Goal: Transaction & Acquisition: Purchase product/service

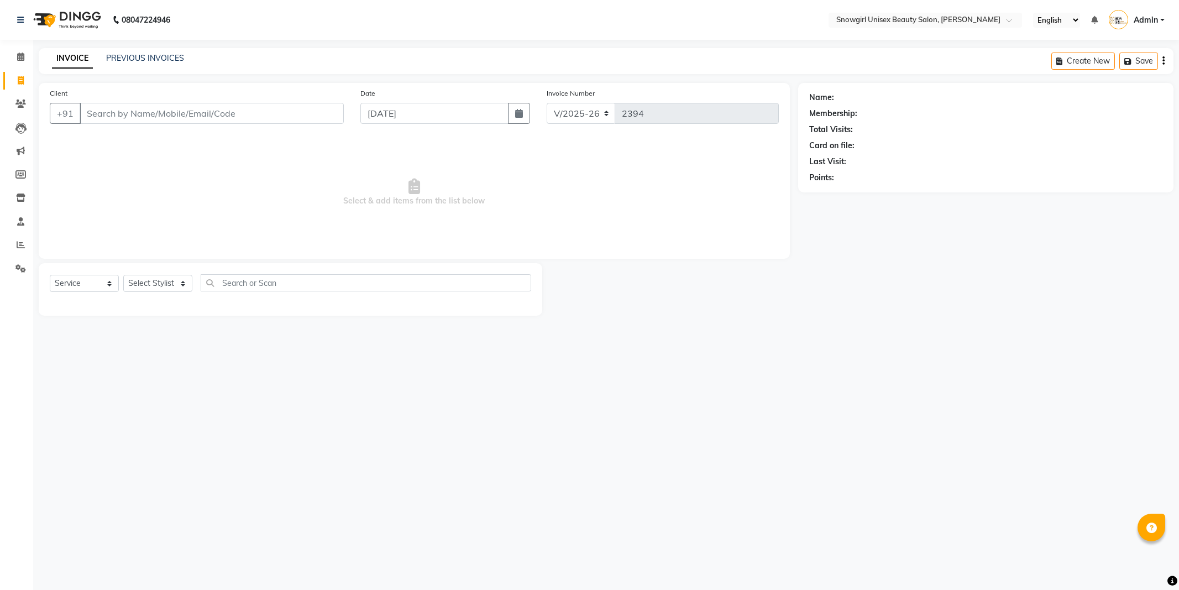
select select "5593"
select select "service"
click at [109, 122] on input "Client" at bounding box center [212, 113] width 264 height 21
type input "7558859587"
click at [311, 113] on span "Add Client" at bounding box center [316, 113] width 44 height 11
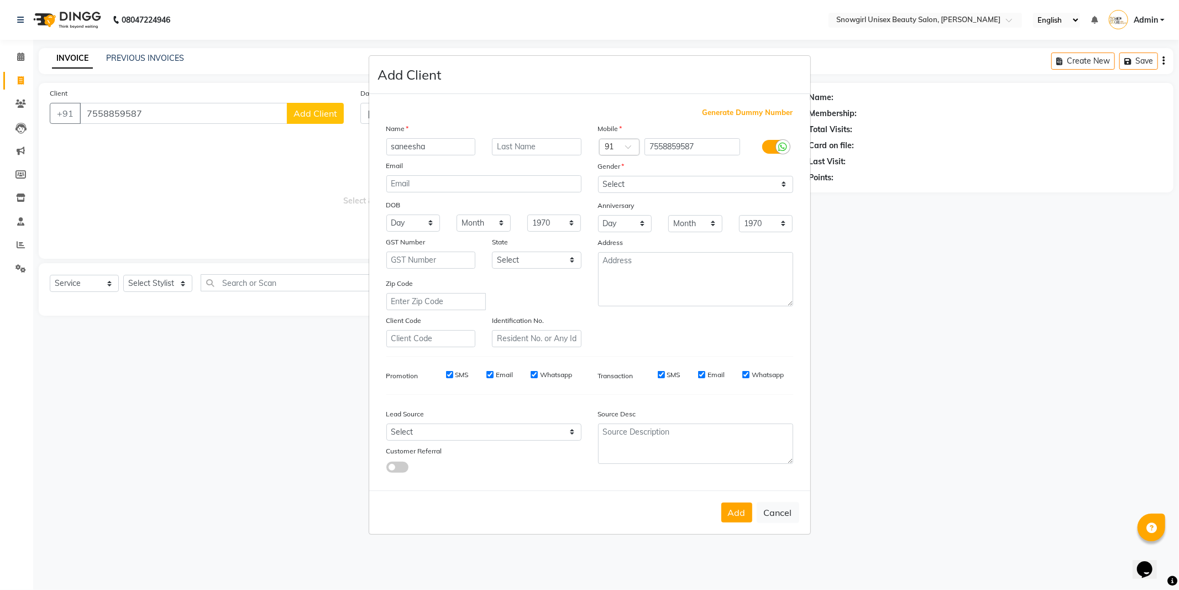
type input "saneesha"
click at [651, 191] on select "Select [DEMOGRAPHIC_DATA] [DEMOGRAPHIC_DATA] Other Prefer Not To Say" at bounding box center [695, 184] width 195 height 17
select select "[DEMOGRAPHIC_DATA]"
click at [598, 176] on select "Select [DEMOGRAPHIC_DATA] [DEMOGRAPHIC_DATA] Other Prefer Not To Say" at bounding box center [695, 184] width 195 height 17
click at [737, 513] on button "Add" at bounding box center [737, 513] width 31 height 20
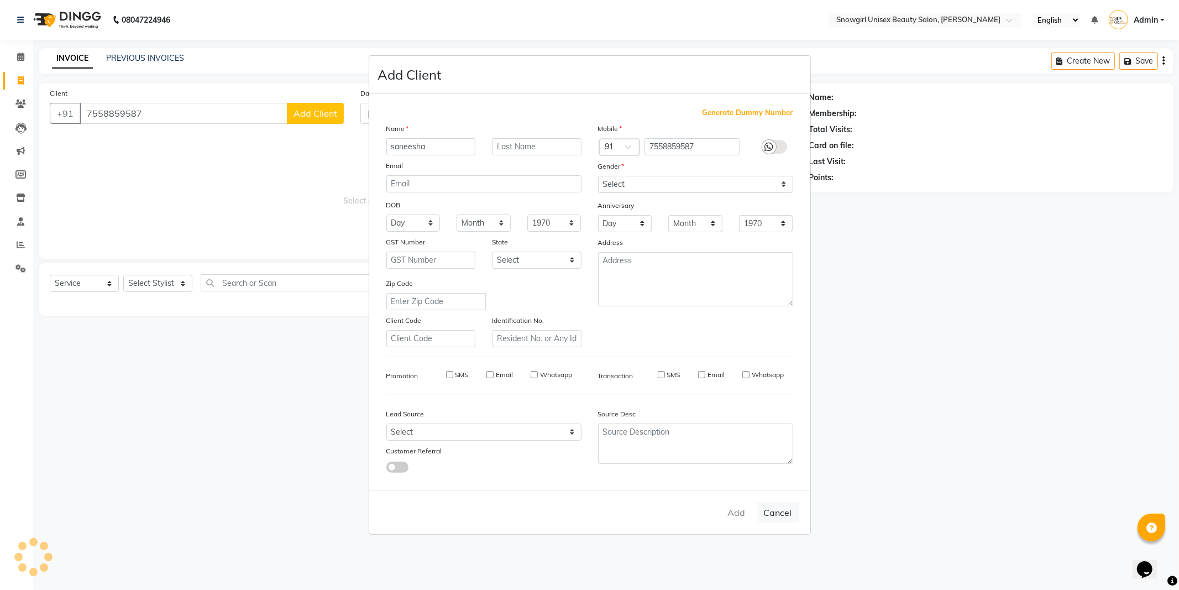
select select
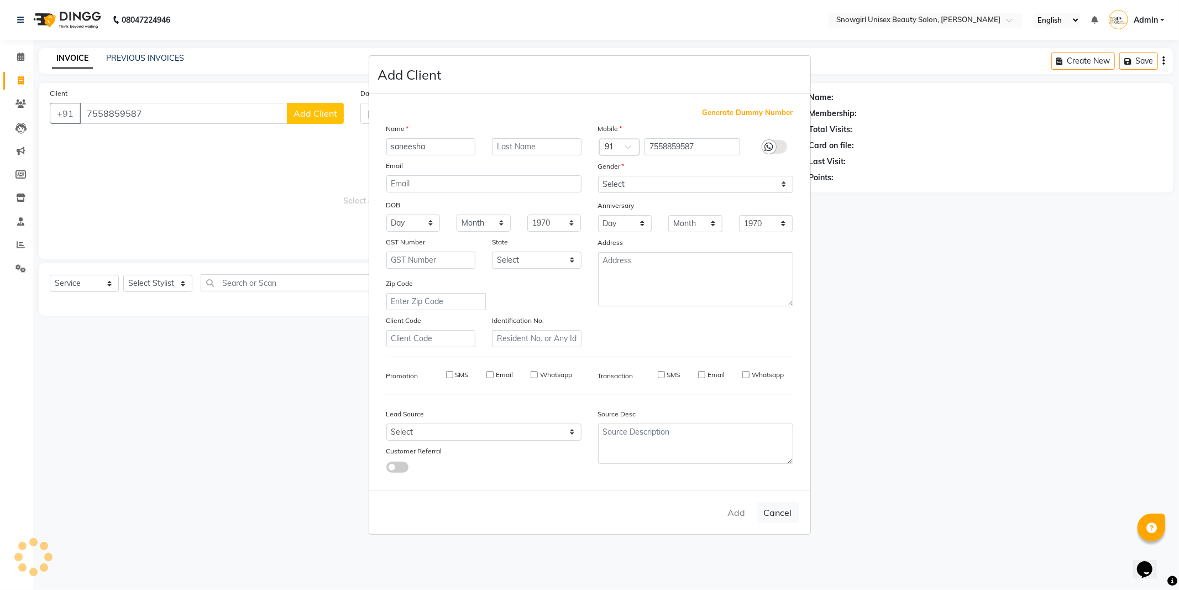
select select
checkbox input "false"
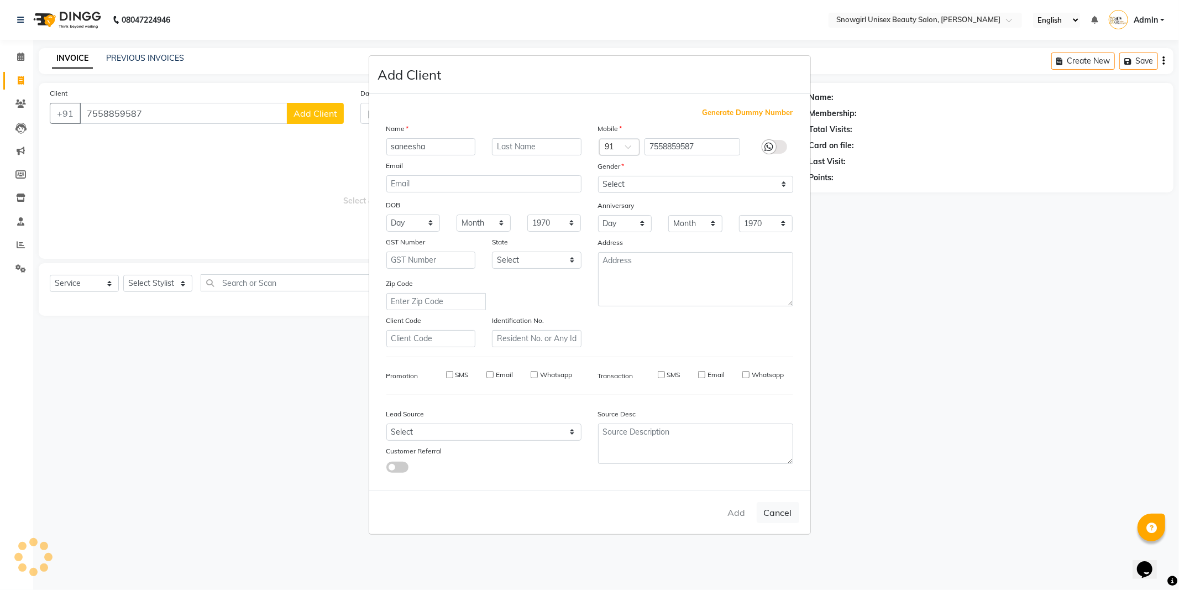
checkbox input "false"
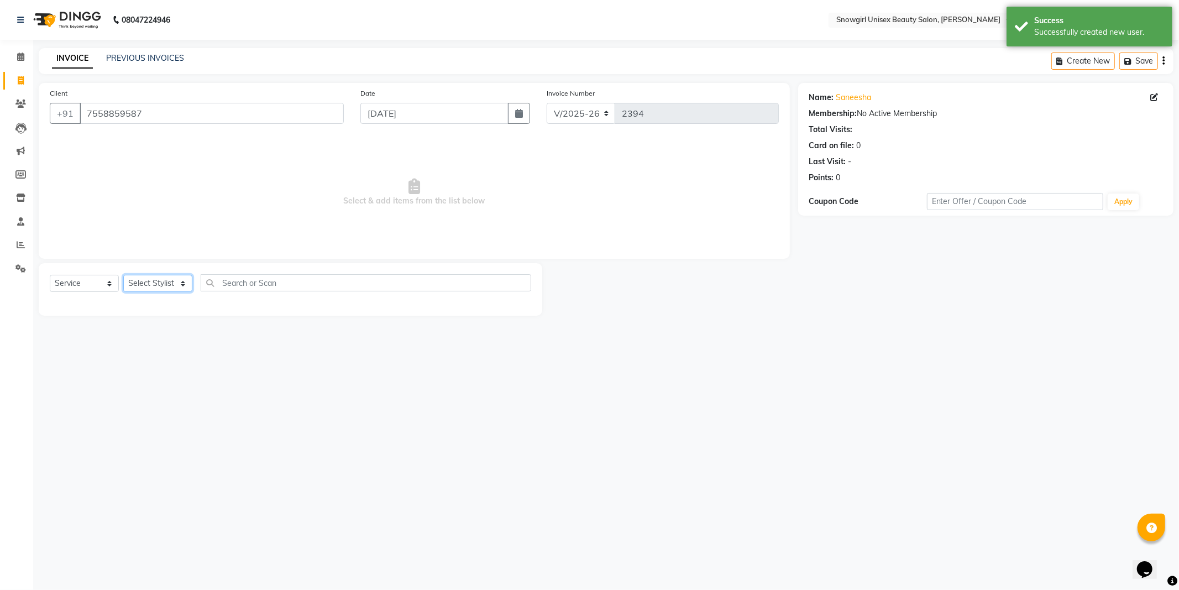
click at [148, 282] on select "Select Stylist [PERSON_NAME] [PERSON_NAME] [PERSON_NAME] [PERSON_NAME] [PERSON_…" at bounding box center [157, 283] width 69 height 17
select select "39187"
click at [123, 275] on select "Select Stylist [PERSON_NAME] [PERSON_NAME] [PERSON_NAME] [PERSON_NAME] [PERSON_…" at bounding box center [157, 283] width 69 height 17
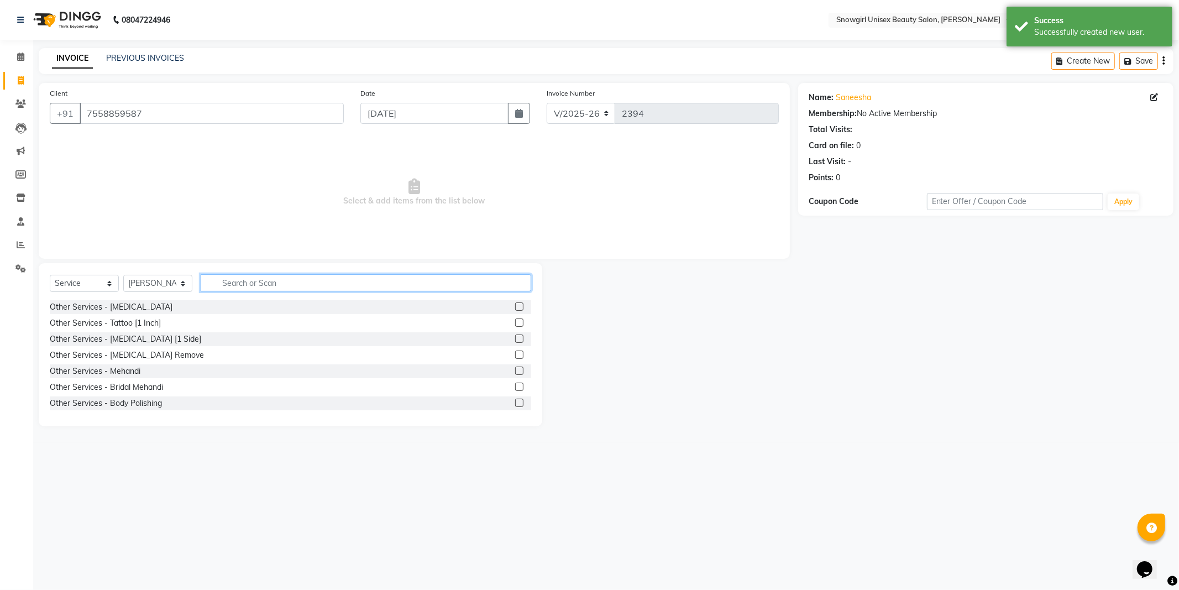
click at [253, 284] on input "text" at bounding box center [366, 282] width 331 height 17
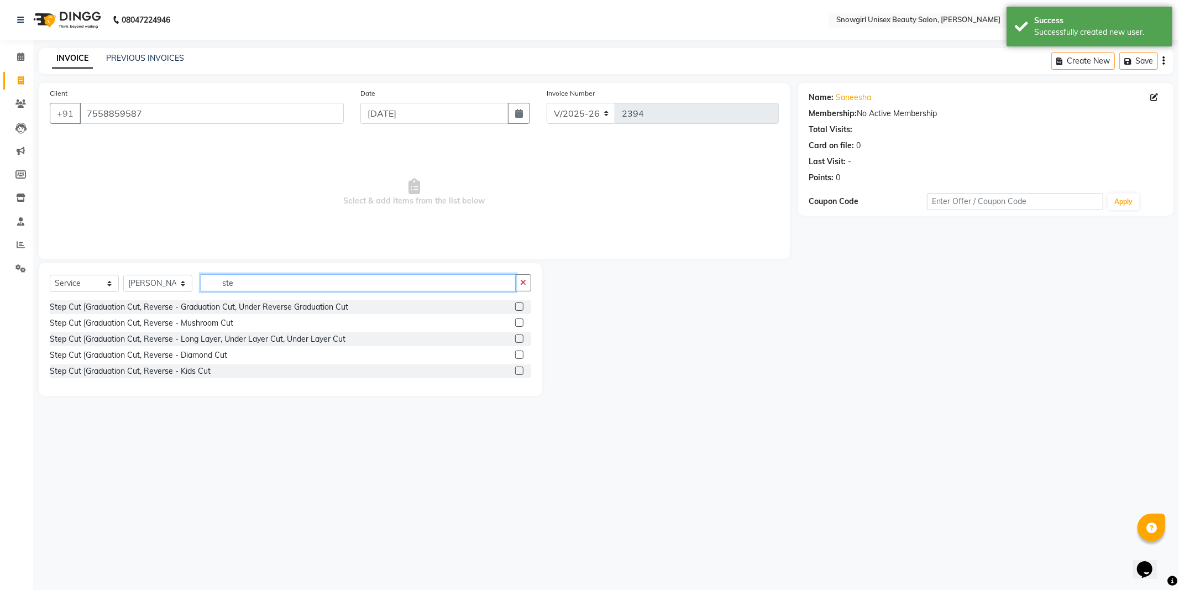
type input "ste"
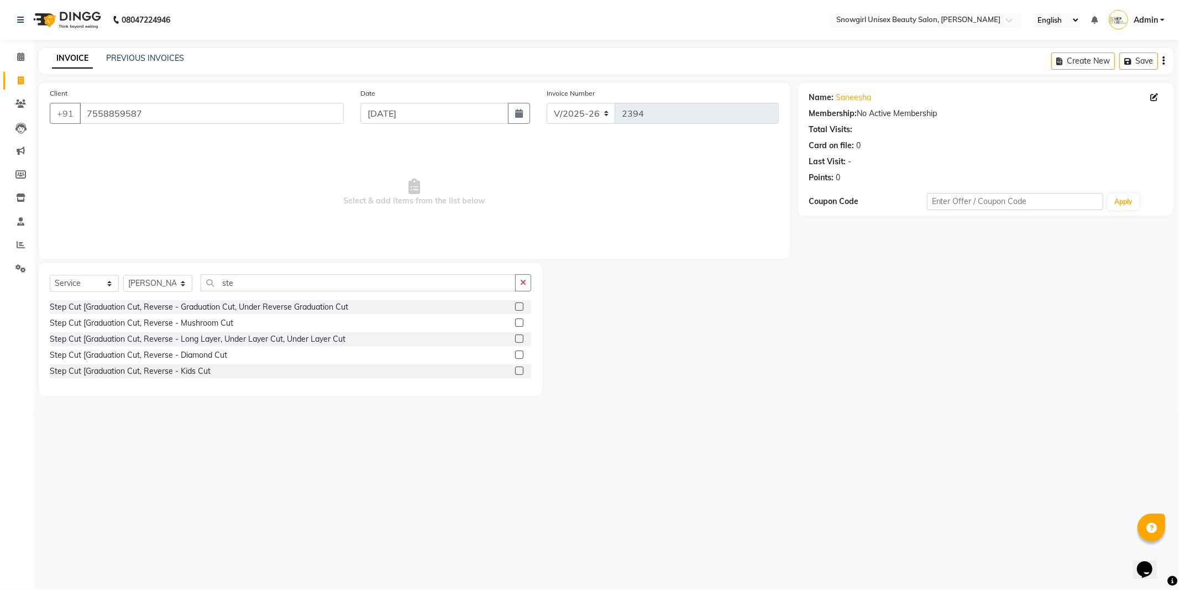
click at [521, 309] on label at bounding box center [519, 306] width 8 height 8
click at [521, 309] on input "checkbox" at bounding box center [518, 307] width 7 height 7
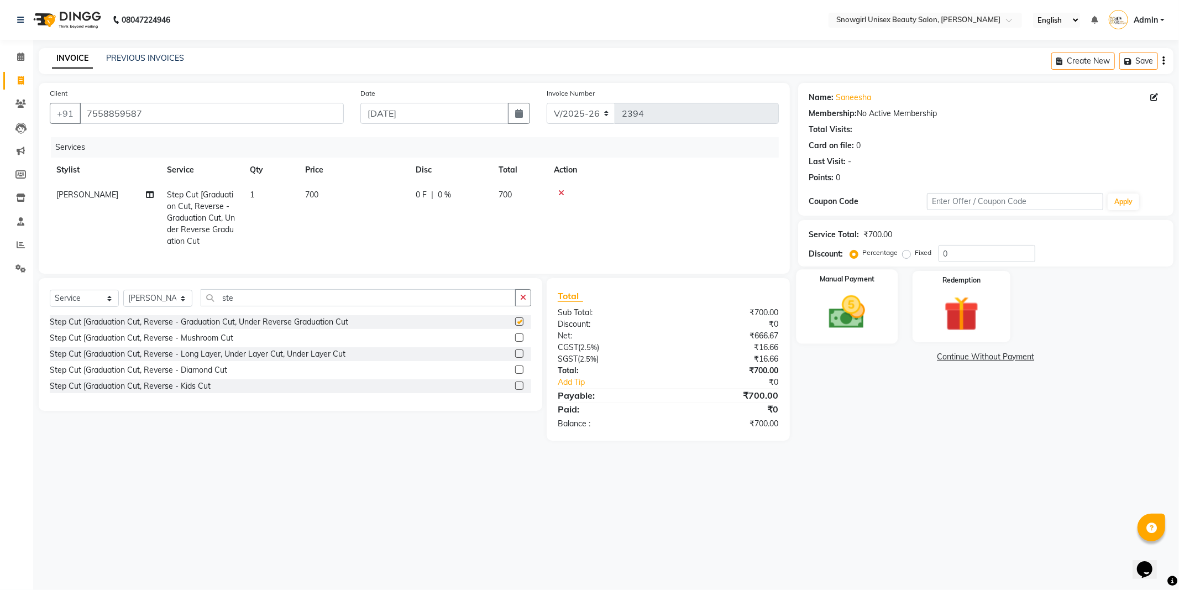
checkbox input "false"
click at [303, 197] on td "700" at bounding box center [354, 217] width 111 height 71
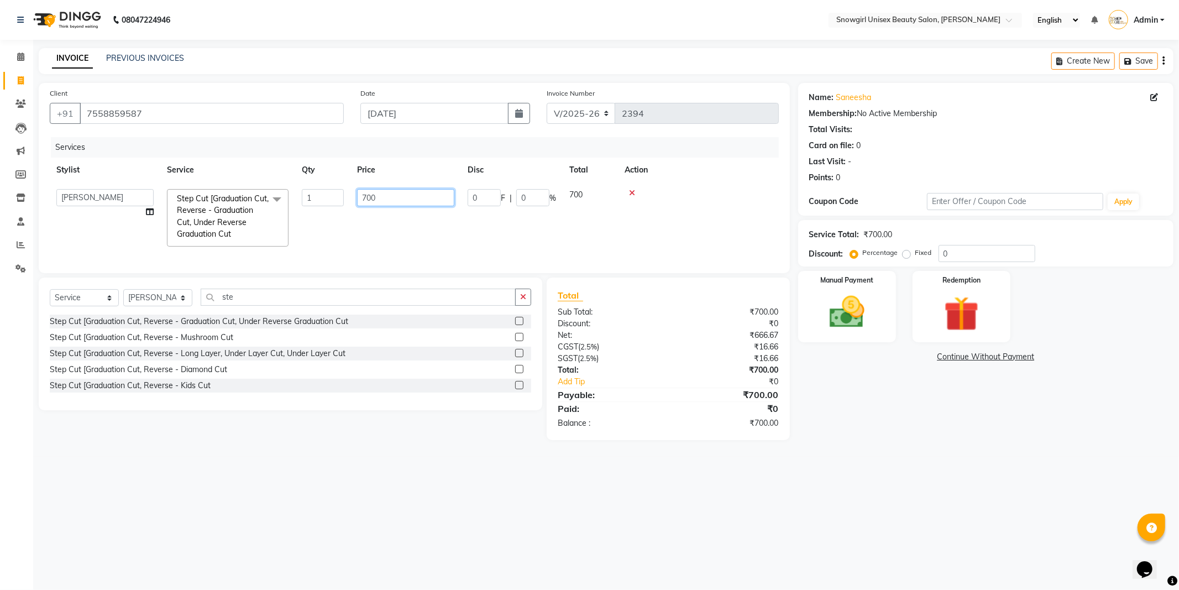
click at [374, 201] on input "700" at bounding box center [405, 197] width 97 height 17
click at [369, 200] on input "700" at bounding box center [405, 197] width 97 height 17
type input "750"
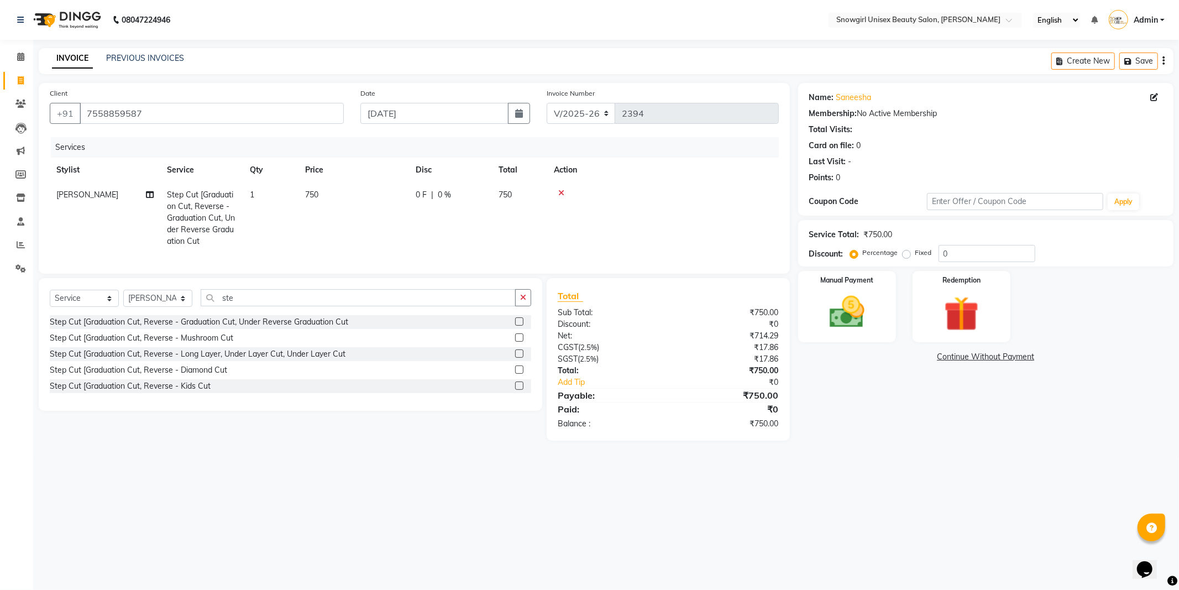
click at [417, 242] on tr "[PERSON_NAME] Step Cut [Graduation Cut, Reverse - Graduation Cut, Under Reverse…" at bounding box center [414, 217] width 729 height 71
click at [854, 310] on img at bounding box center [847, 312] width 59 height 42
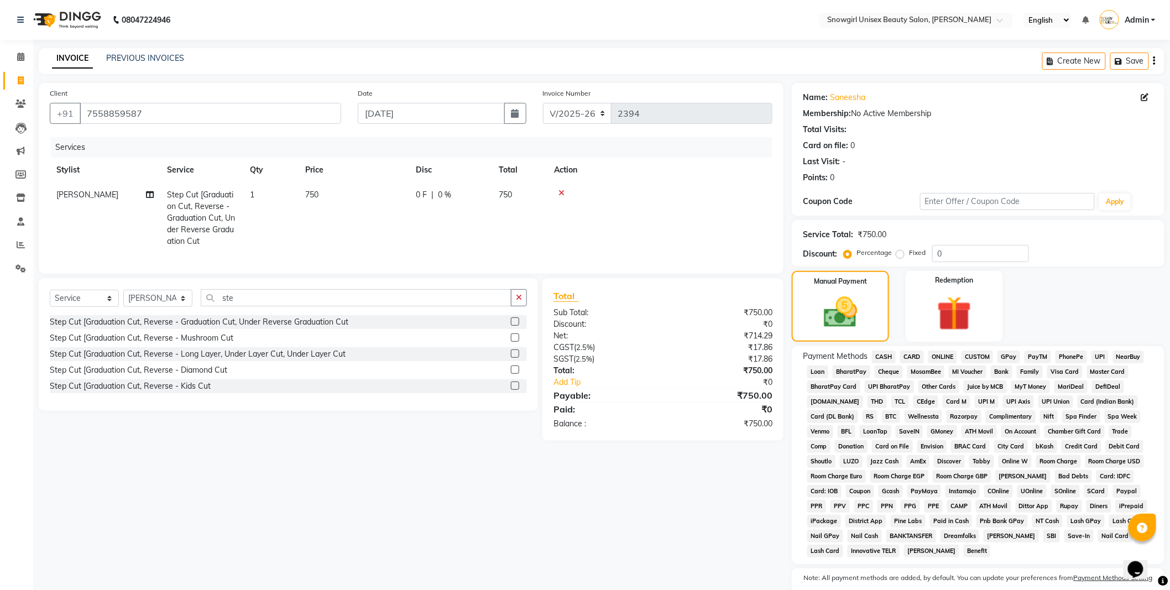
click at [1010, 360] on span "GPay" at bounding box center [1009, 357] width 23 height 13
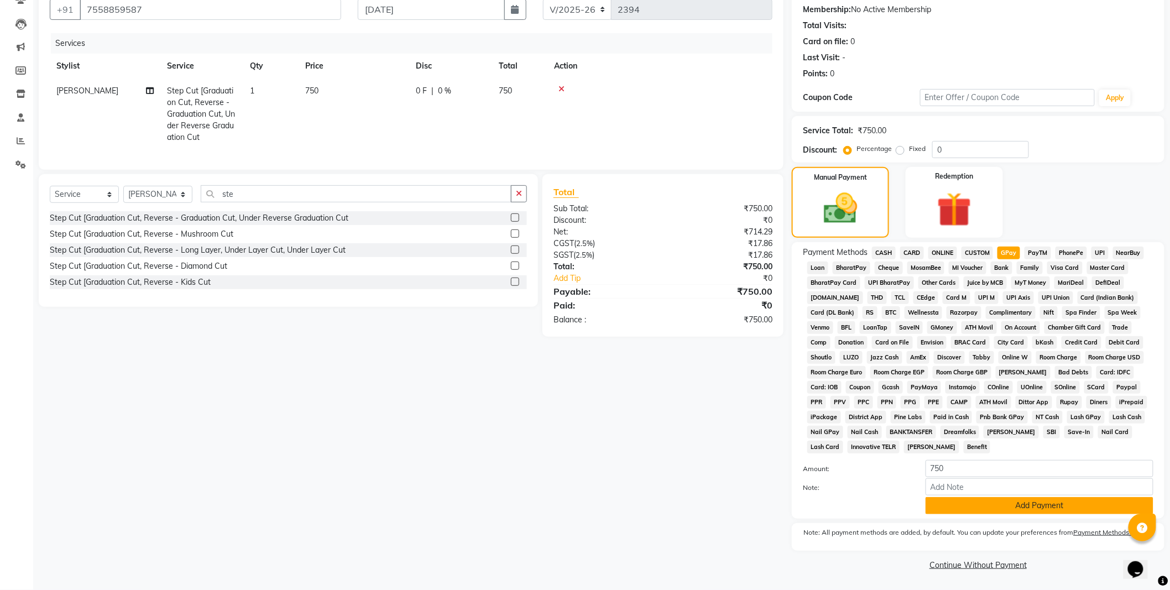
click at [994, 511] on button "Add Payment" at bounding box center [1040, 505] width 228 height 17
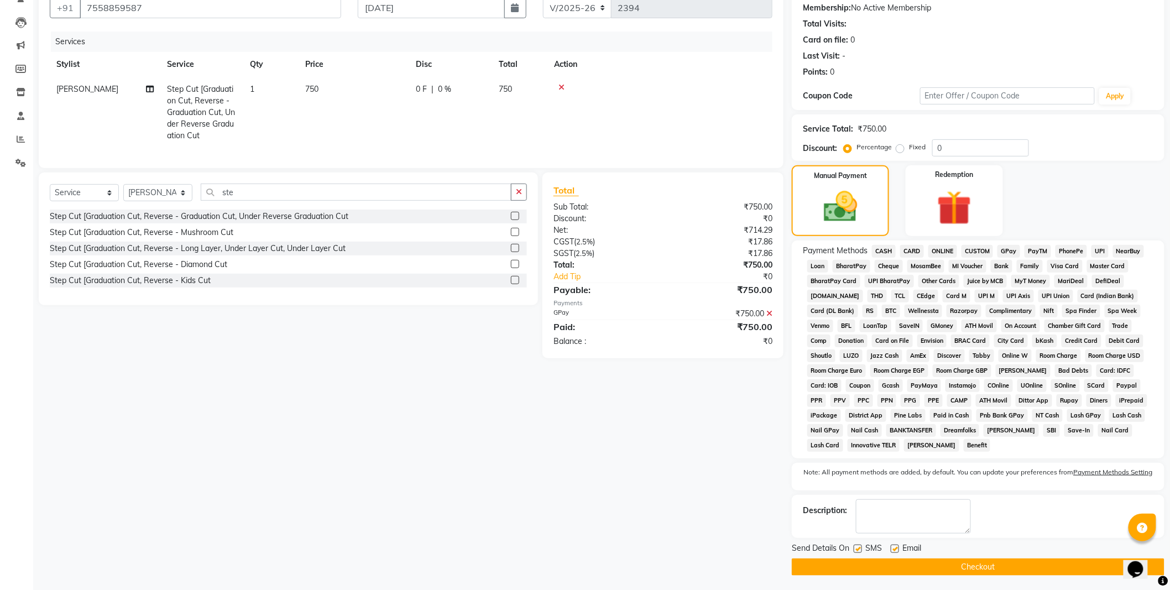
click at [958, 571] on button "Checkout" at bounding box center [978, 566] width 373 height 17
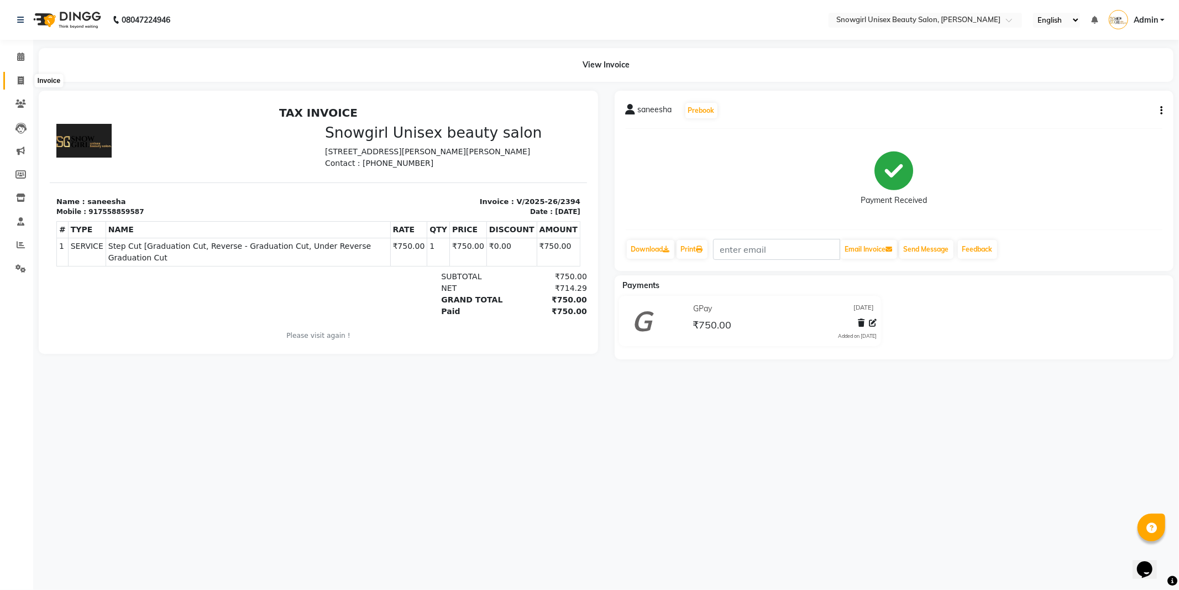
click at [15, 82] on span at bounding box center [20, 81] width 19 height 13
select select "service"
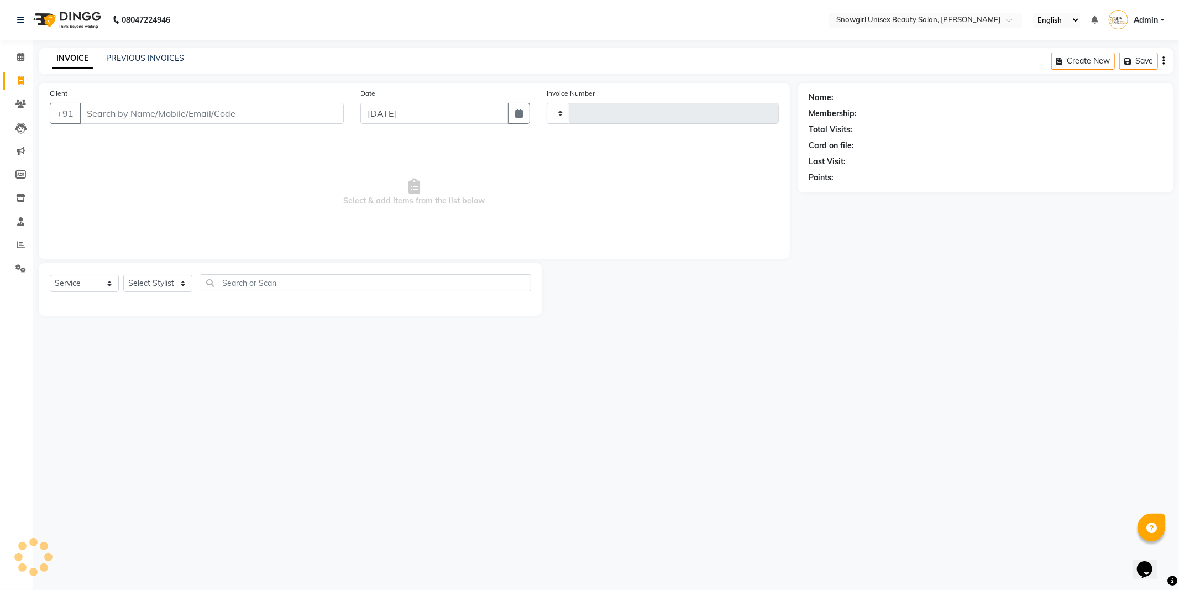
type input "2395"
select select "5593"
click at [162, 114] on input "Client" at bounding box center [212, 113] width 264 height 21
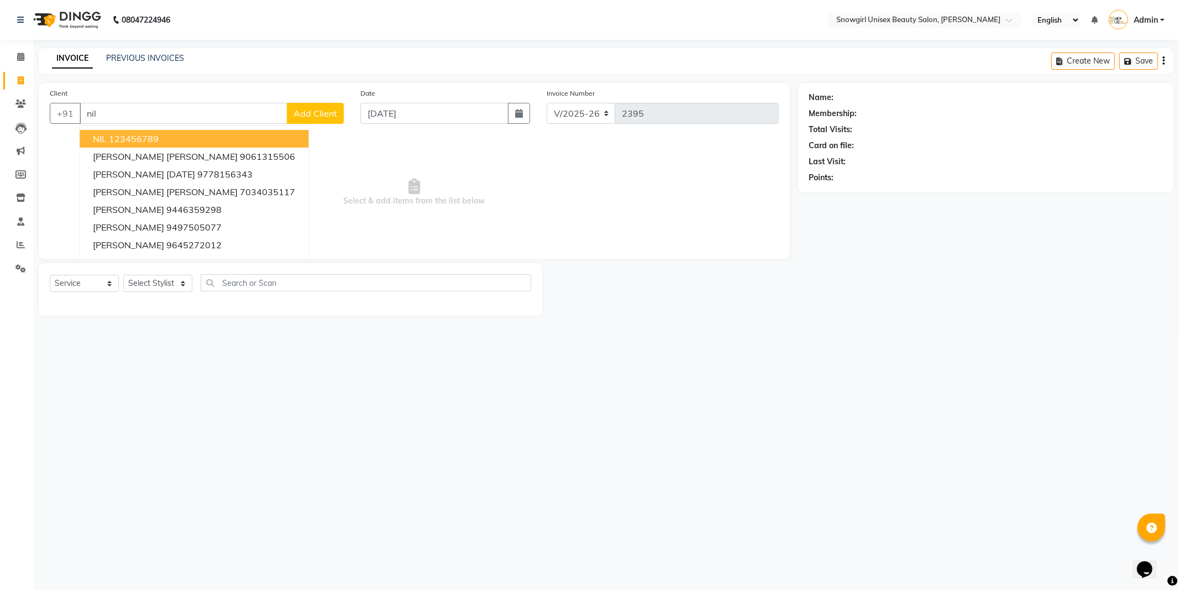
click at [127, 143] on ngb-highlight "123456789" at bounding box center [134, 138] width 50 height 11
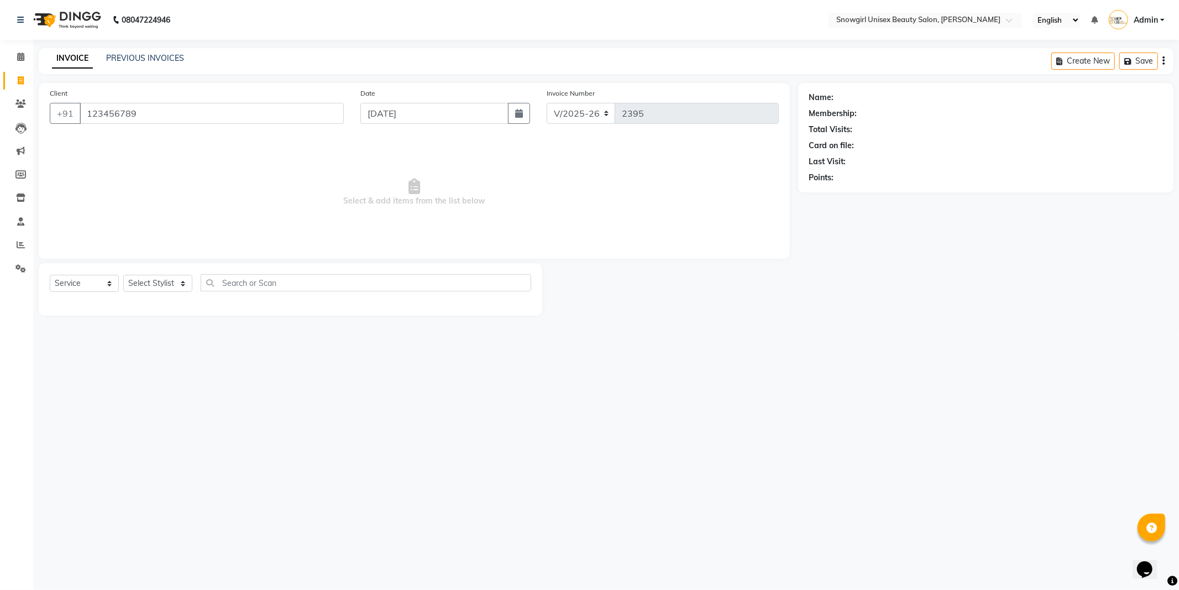
type input "123456789"
click at [163, 291] on select "Select Stylist [PERSON_NAME] [PERSON_NAME] [PERSON_NAME] [PERSON_NAME] [PERSON_…" at bounding box center [157, 283] width 69 height 17
select select "44693"
click at [123, 275] on select "Select Stylist [PERSON_NAME] [PERSON_NAME] [PERSON_NAME] [PERSON_NAME] [PERSON_…" at bounding box center [157, 283] width 69 height 17
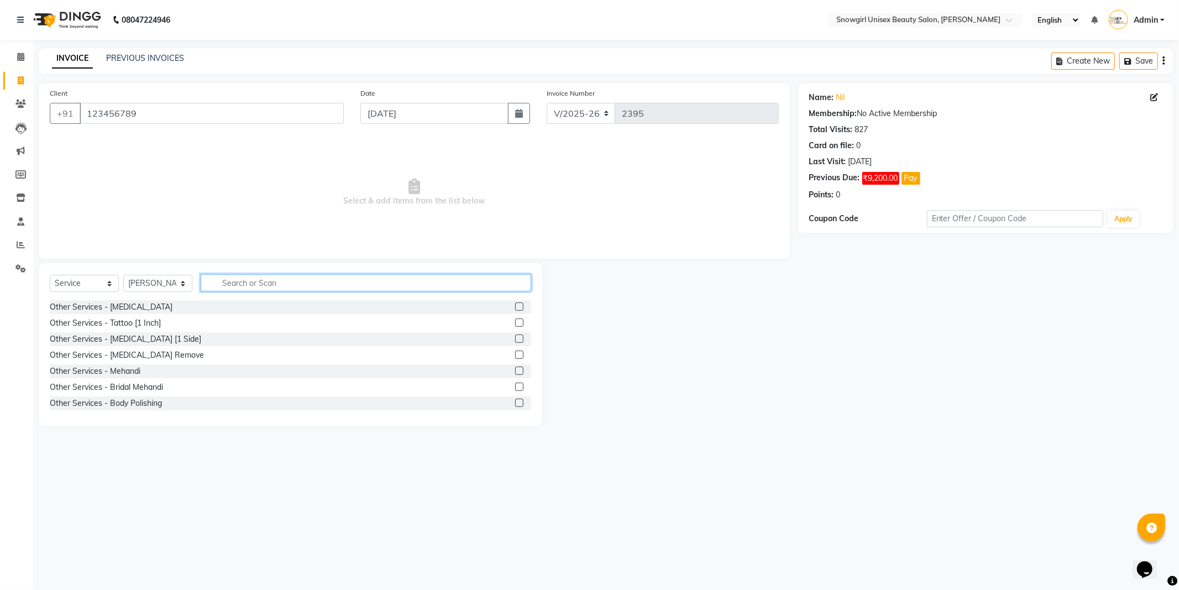
click at [228, 288] on input "text" at bounding box center [366, 282] width 331 height 17
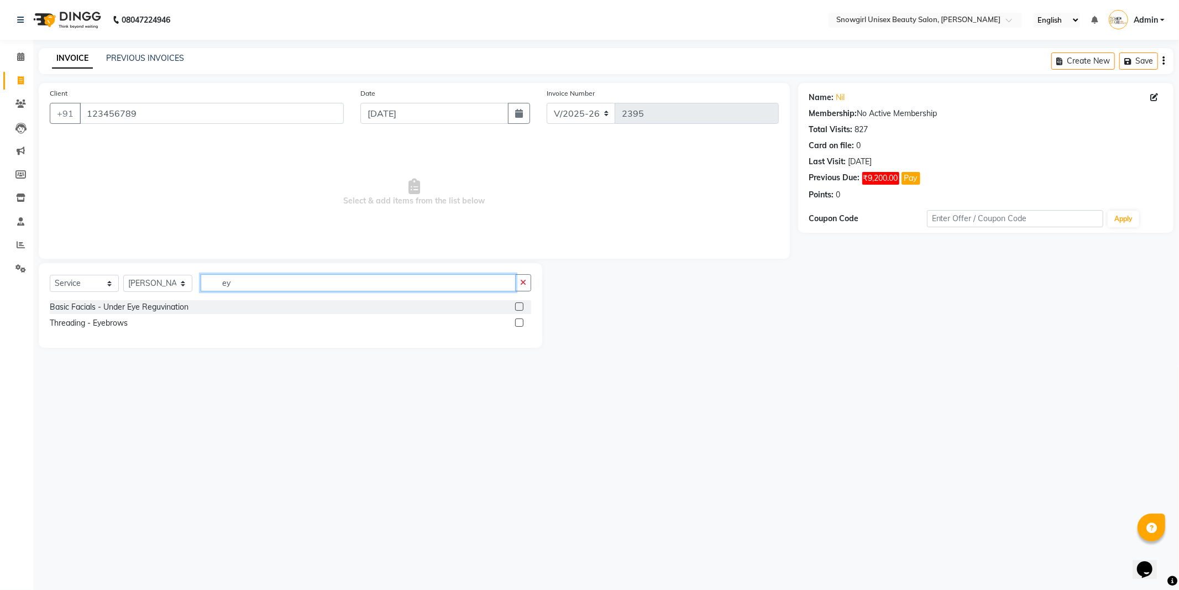
type input "ey"
click at [517, 323] on label at bounding box center [519, 323] width 8 height 8
click at [517, 323] on input "checkbox" at bounding box center [518, 323] width 7 height 7
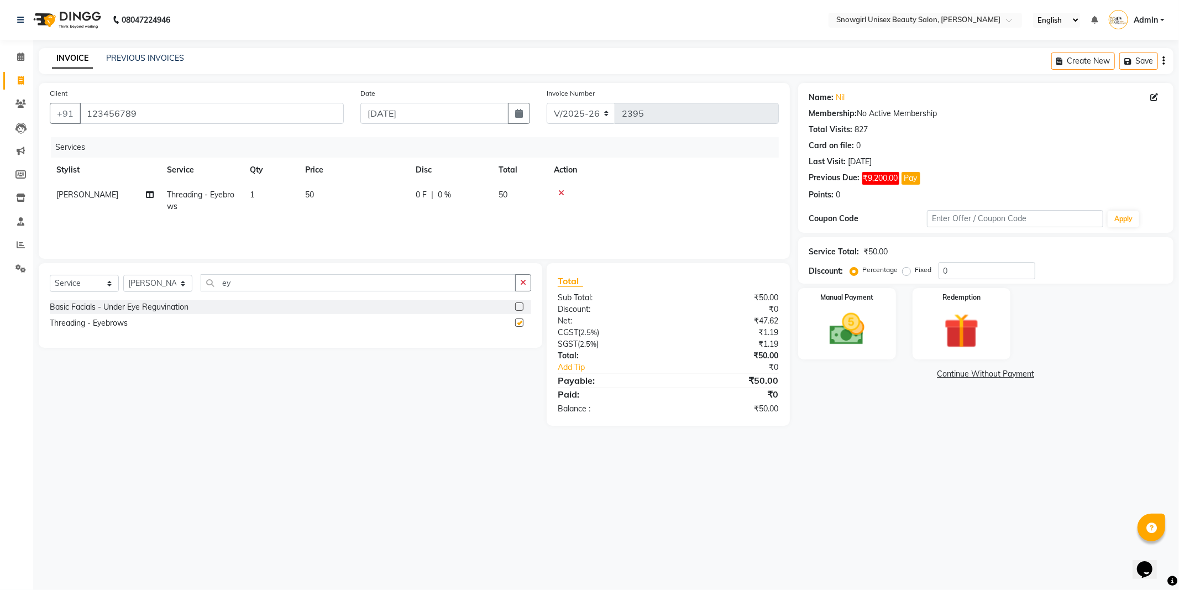
checkbox input "false"
click at [833, 331] on img at bounding box center [847, 330] width 59 height 42
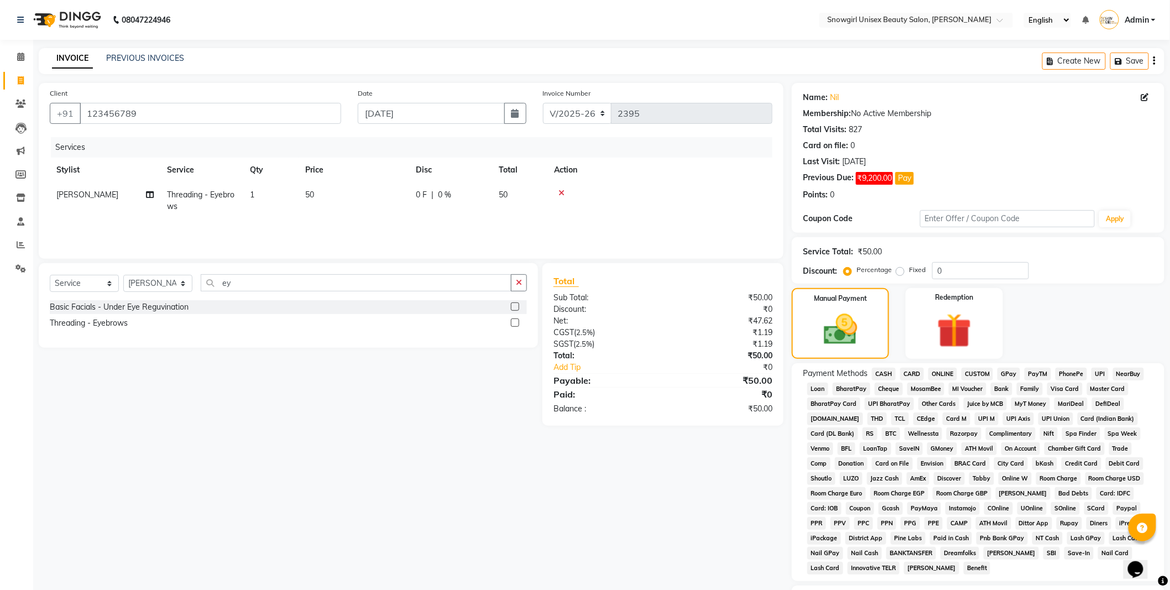
click at [880, 373] on span "CASH" at bounding box center [884, 374] width 24 height 13
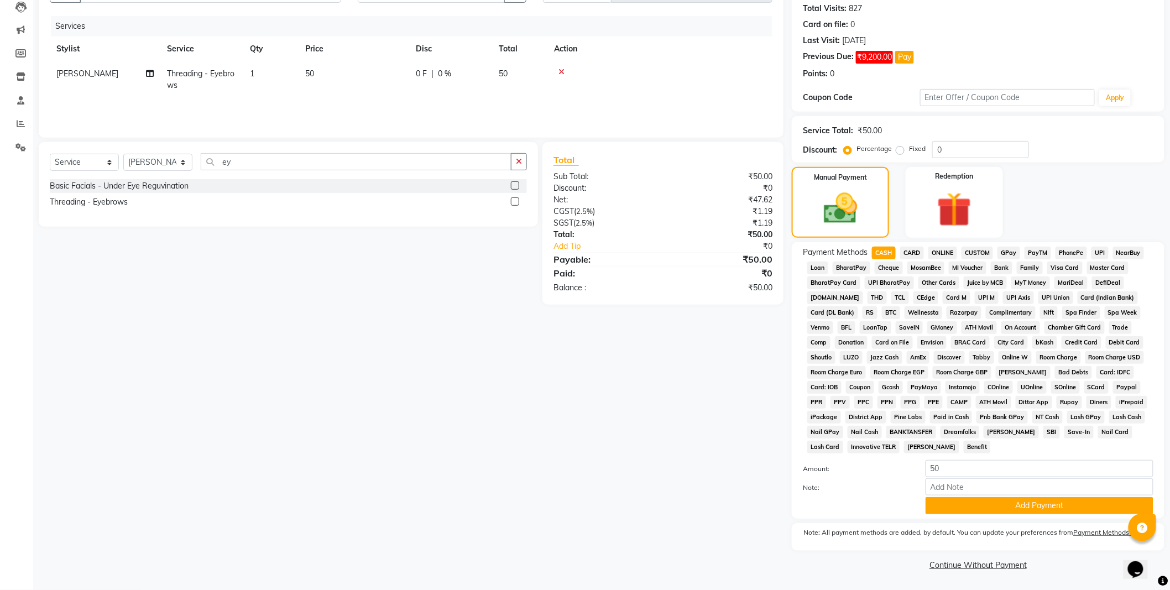
scroll to position [123, 0]
drag, startPoint x: 1010, startPoint y: 484, endPoint x: 1004, endPoint y: 502, distance: 18.2
click at [1008, 495] on input "Note:" at bounding box center [1040, 486] width 228 height 17
click at [1004, 502] on button "Add Payment" at bounding box center [1040, 505] width 228 height 17
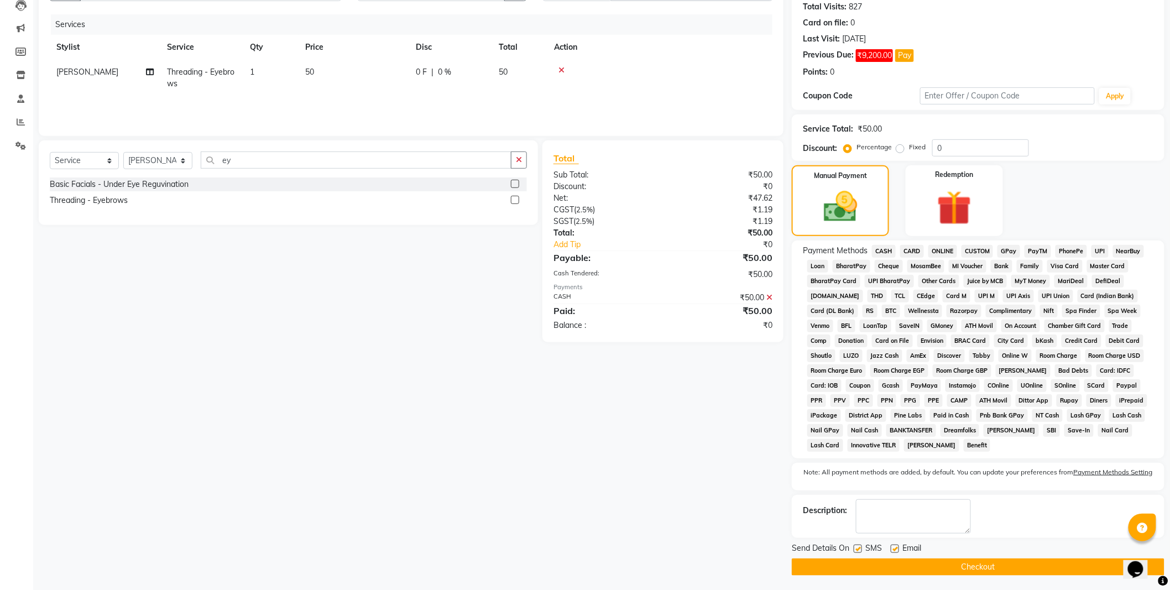
click at [1008, 559] on div "Send Details On SMS Email Checkout" at bounding box center [978, 558] width 373 height 33
drag, startPoint x: 991, startPoint y: 577, endPoint x: 991, endPoint y: 568, distance: 8.8
click at [991, 576] on button "Checkout" at bounding box center [978, 566] width 373 height 17
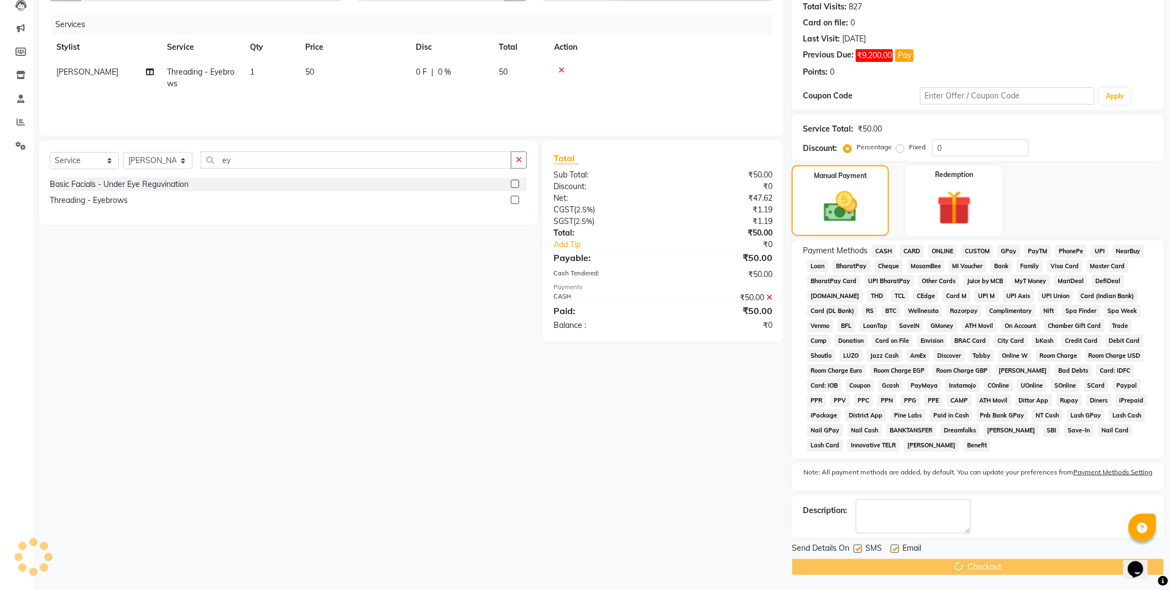
click at [991, 565] on div "Checkout" at bounding box center [978, 566] width 373 height 17
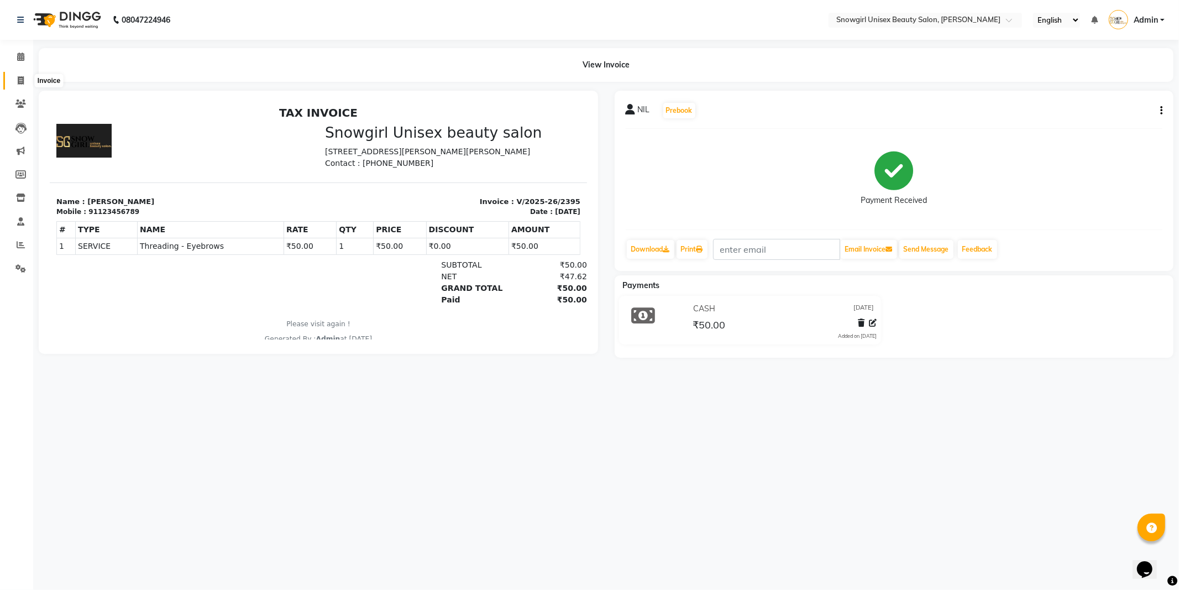
click at [18, 75] on span at bounding box center [20, 81] width 19 height 13
select select "service"
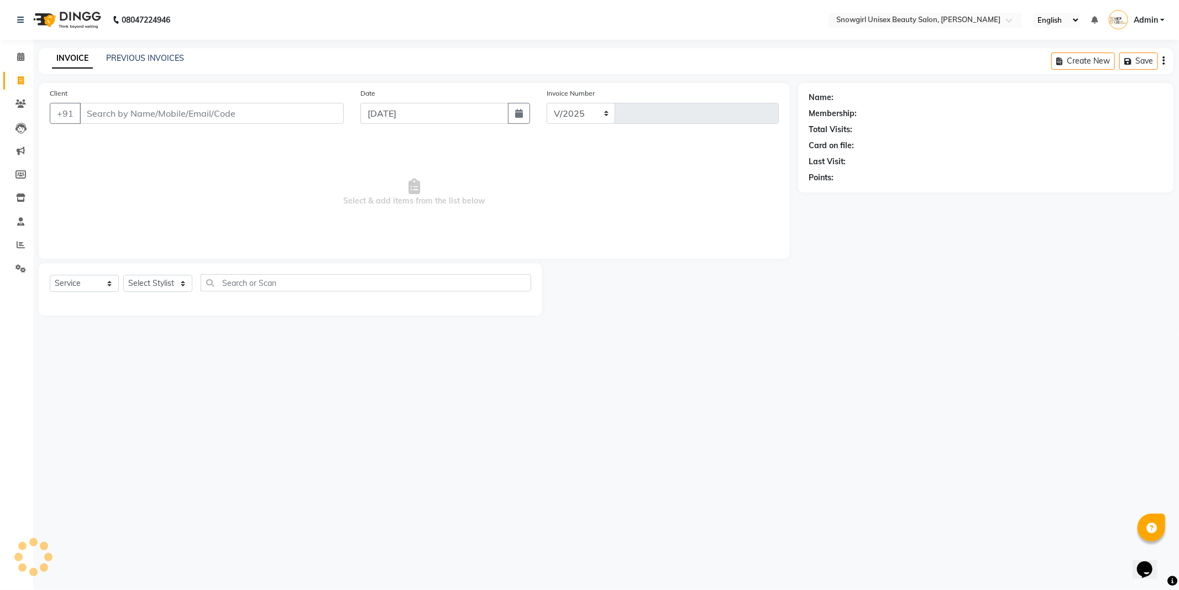
select select "5593"
type input "2396"
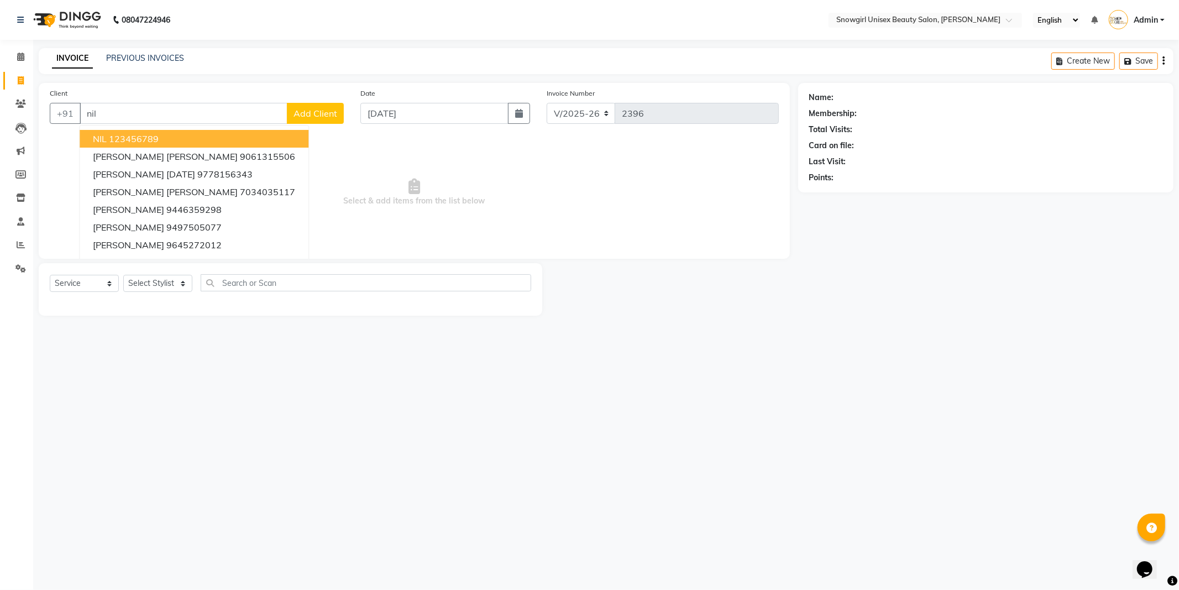
click at [98, 130] on button "NIL 123456789" at bounding box center [194, 139] width 229 height 18
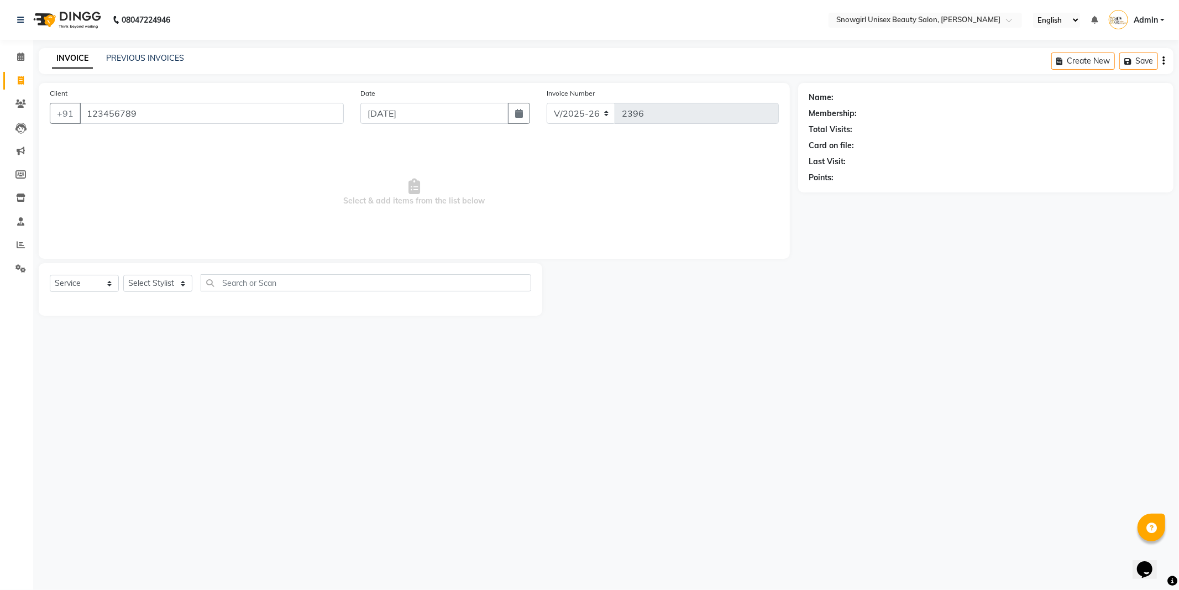
type input "123456789"
click at [173, 283] on select "Select Stylist [PERSON_NAME] [PERSON_NAME] [PERSON_NAME] [PERSON_NAME] [PERSON_…" at bounding box center [157, 283] width 69 height 17
select select "39187"
click at [123, 275] on select "Select Stylist [PERSON_NAME] [PERSON_NAME] [PERSON_NAME] [PERSON_NAME] [PERSON_…" at bounding box center [157, 283] width 69 height 17
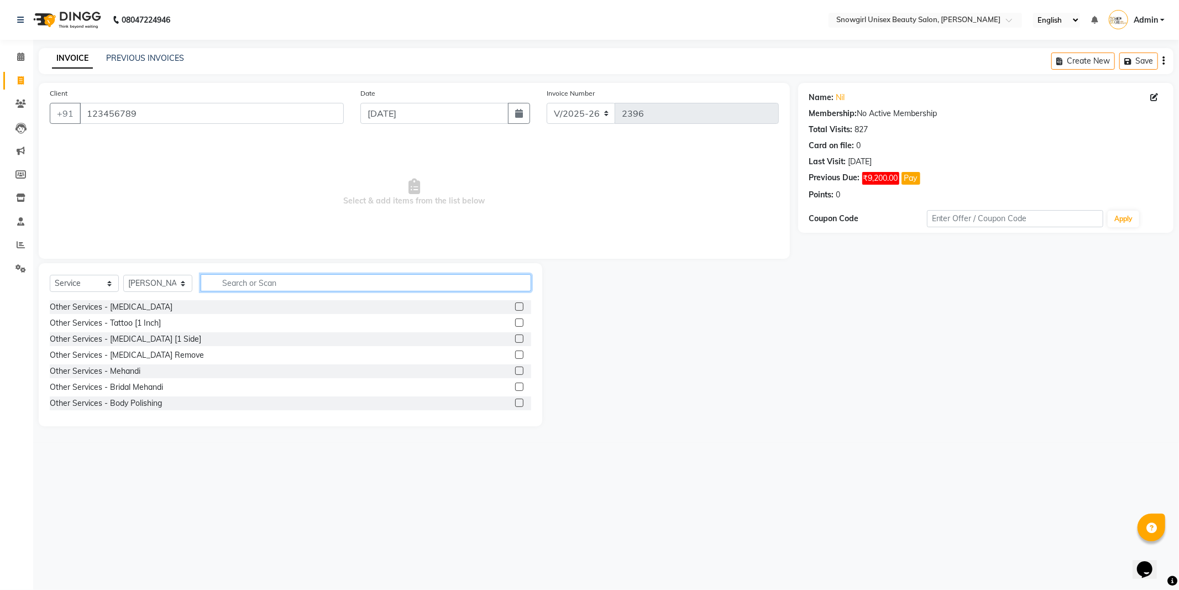
click at [239, 280] on input "text" at bounding box center [366, 282] width 331 height 17
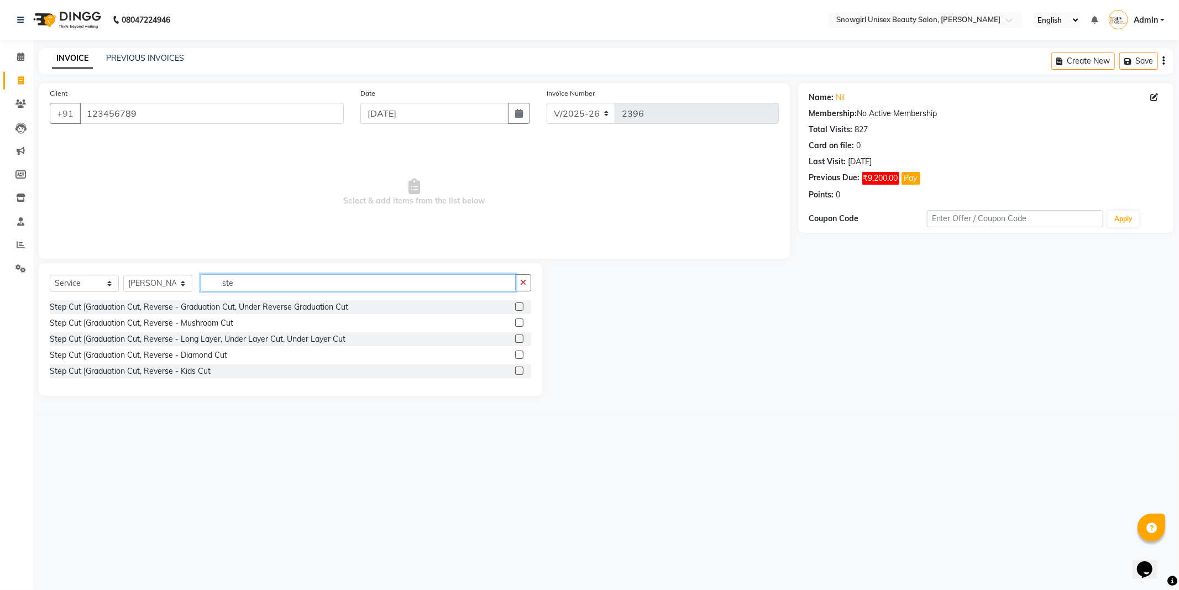
type input "ste"
click at [522, 308] on label at bounding box center [519, 306] width 8 height 8
click at [522, 308] on input "checkbox" at bounding box center [518, 307] width 7 height 7
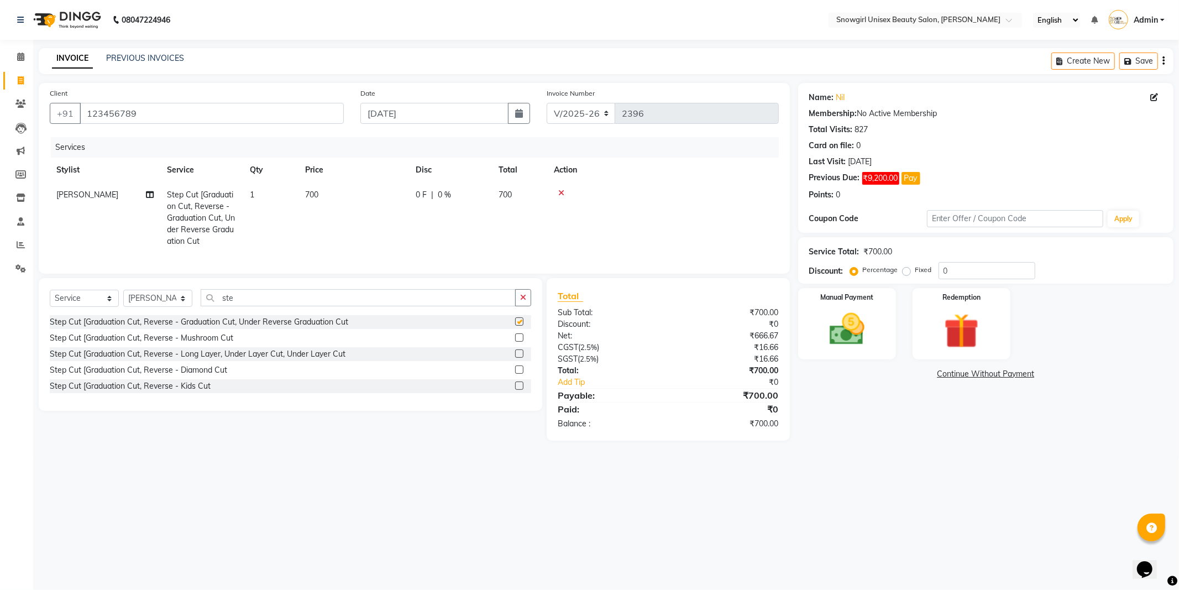
checkbox input "false"
click at [304, 192] on td "700" at bounding box center [354, 217] width 111 height 71
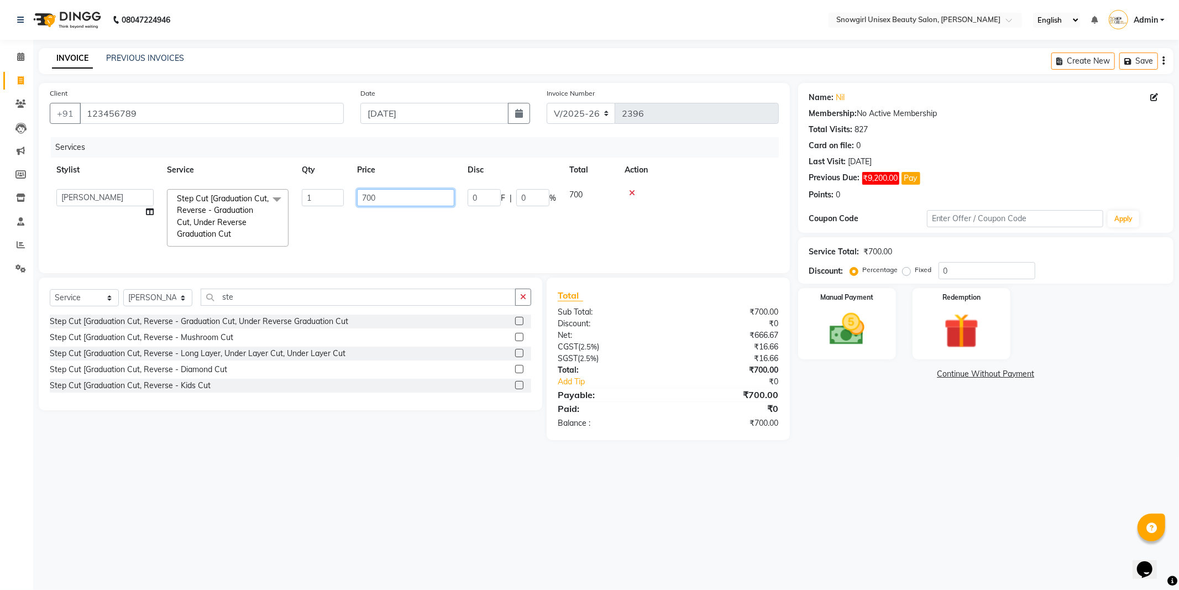
click at [373, 196] on input "700" at bounding box center [405, 197] width 97 height 17
type input "800"
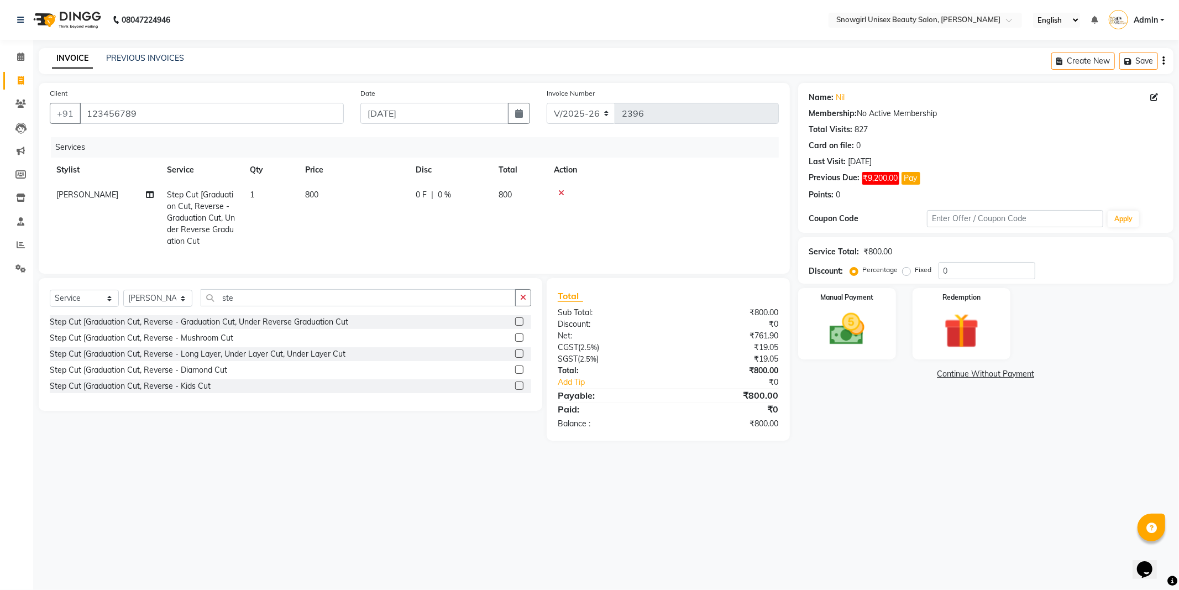
click at [378, 231] on td "800" at bounding box center [354, 217] width 111 height 71
click at [864, 318] on img at bounding box center [847, 330] width 59 height 42
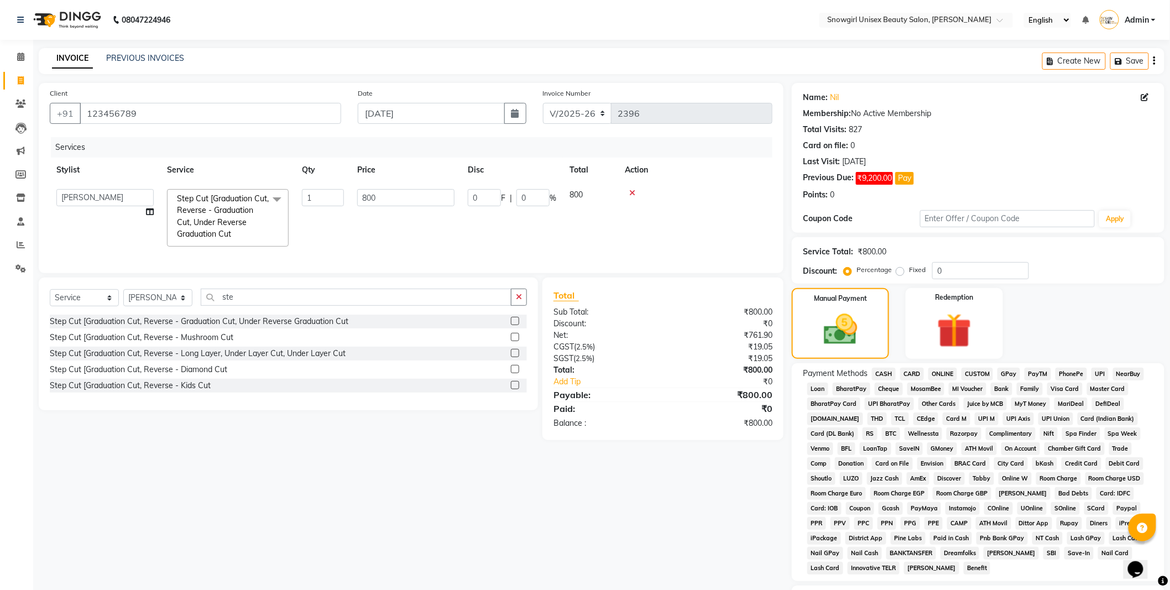
click at [880, 375] on span "CASH" at bounding box center [884, 374] width 24 height 13
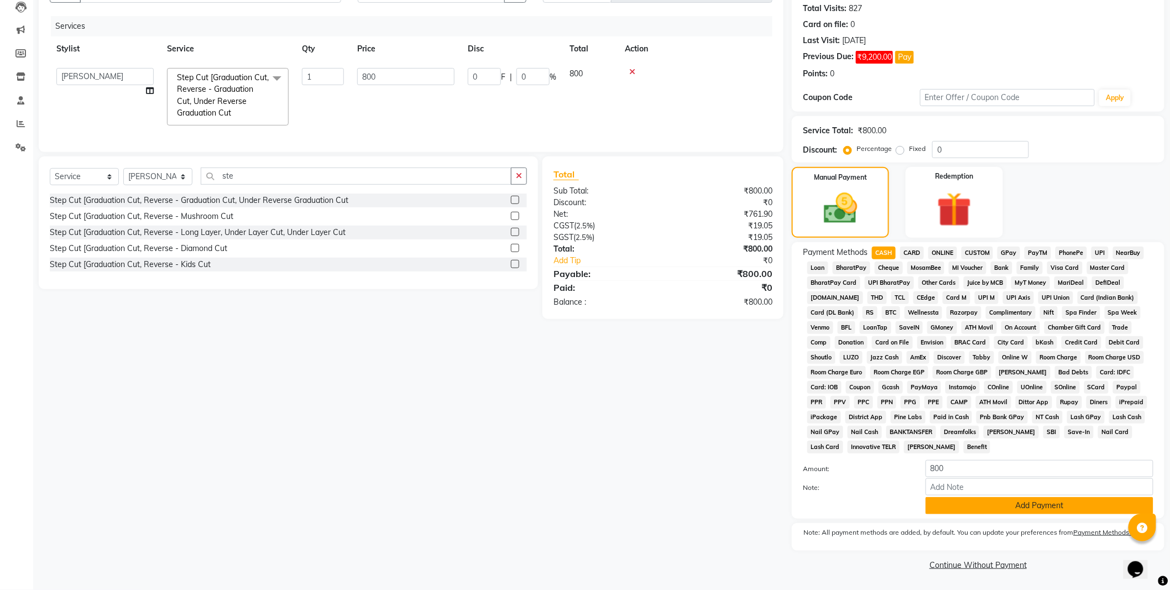
click at [954, 507] on button "Add Payment" at bounding box center [1040, 505] width 228 height 17
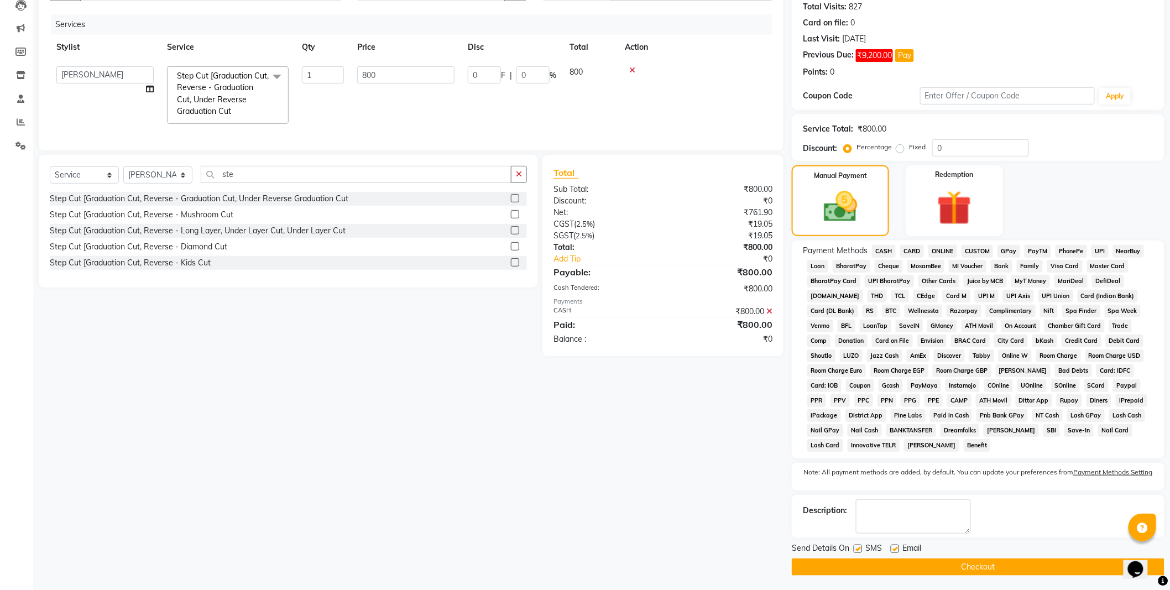
click at [927, 571] on button "Checkout" at bounding box center [978, 566] width 373 height 17
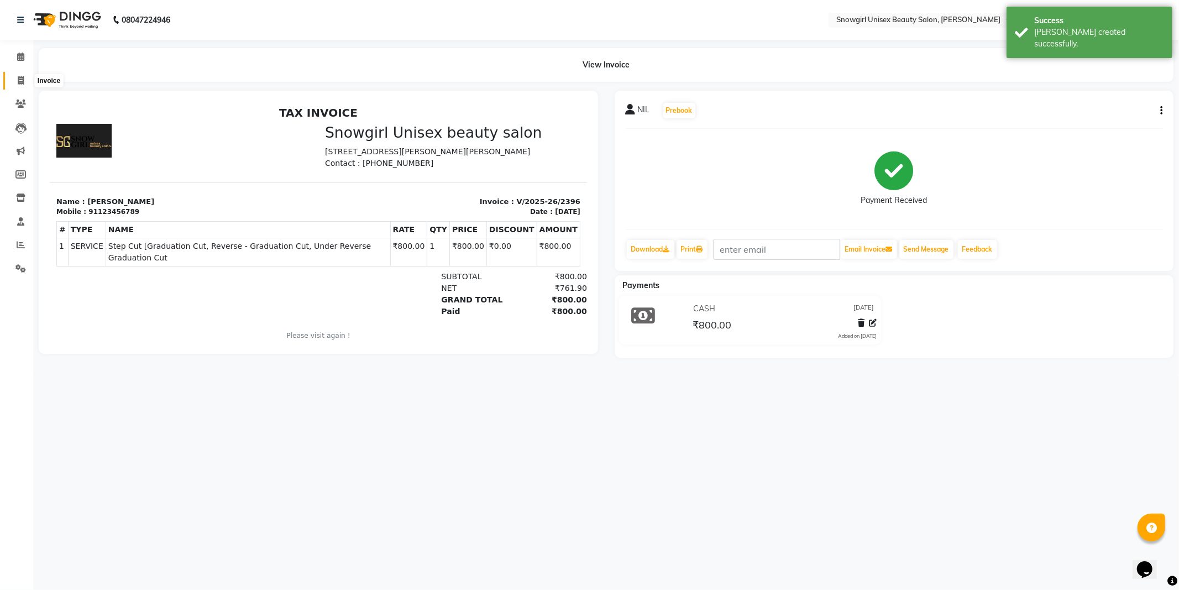
click at [20, 75] on span at bounding box center [20, 81] width 19 height 13
select select "service"
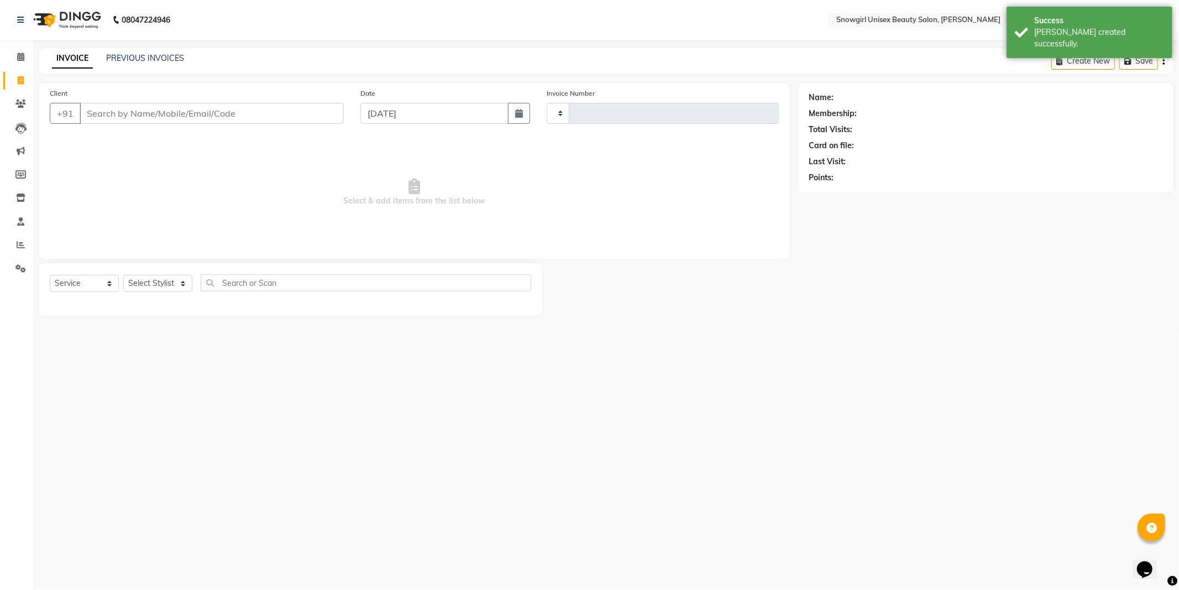
type input "2397"
select select "5593"
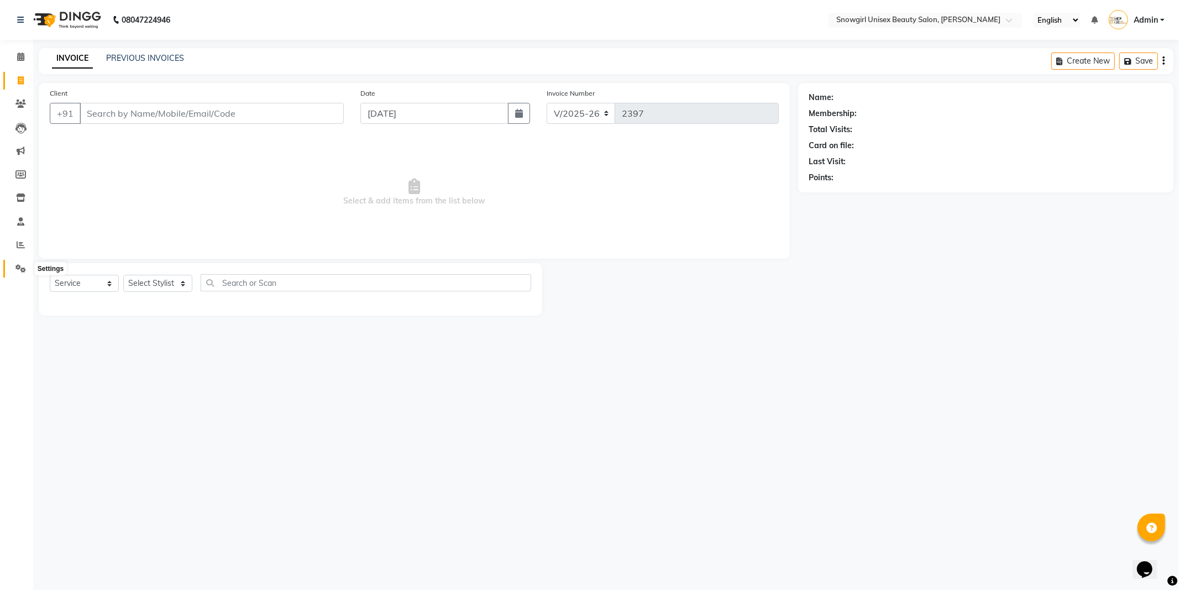
click at [25, 269] on span at bounding box center [20, 269] width 19 height 13
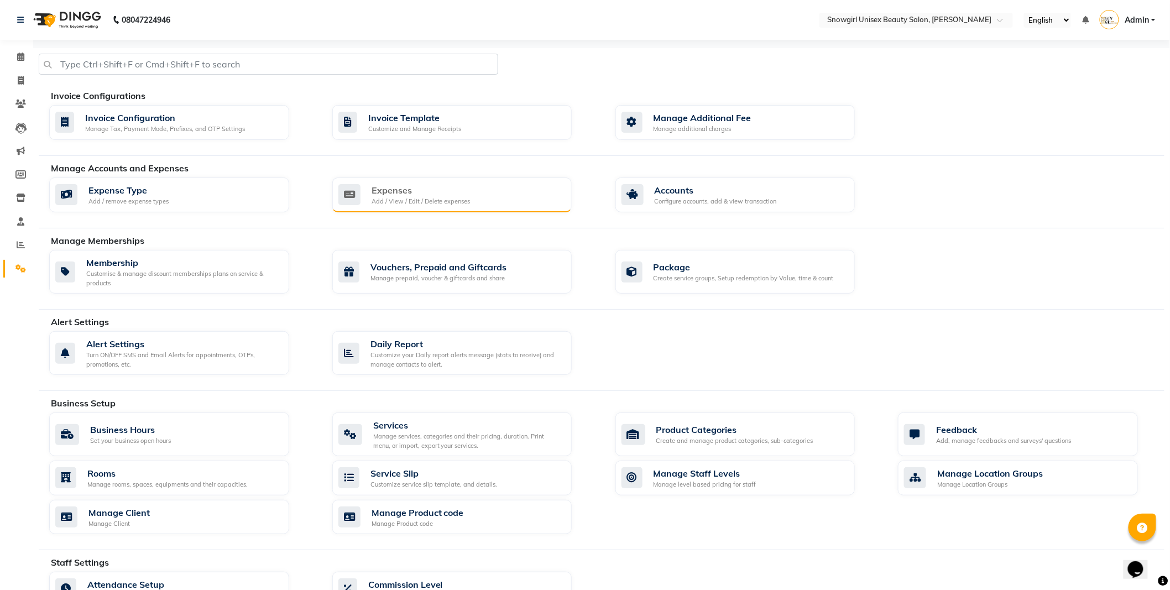
click at [458, 207] on div "Expenses Add / View / Edit / Delete expenses" at bounding box center [452, 195] width 240 height 35
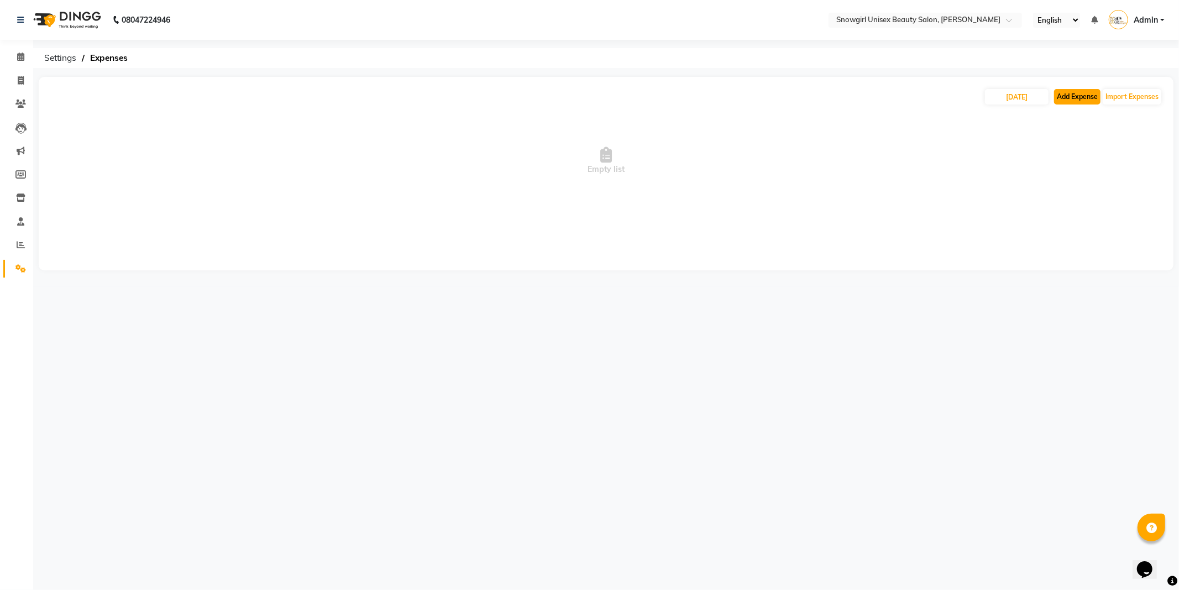
click at [1086, 96] on button "Add Expense" at bounding box center [1077, 96] width 46 height 15
select select "1"
select select "4529"
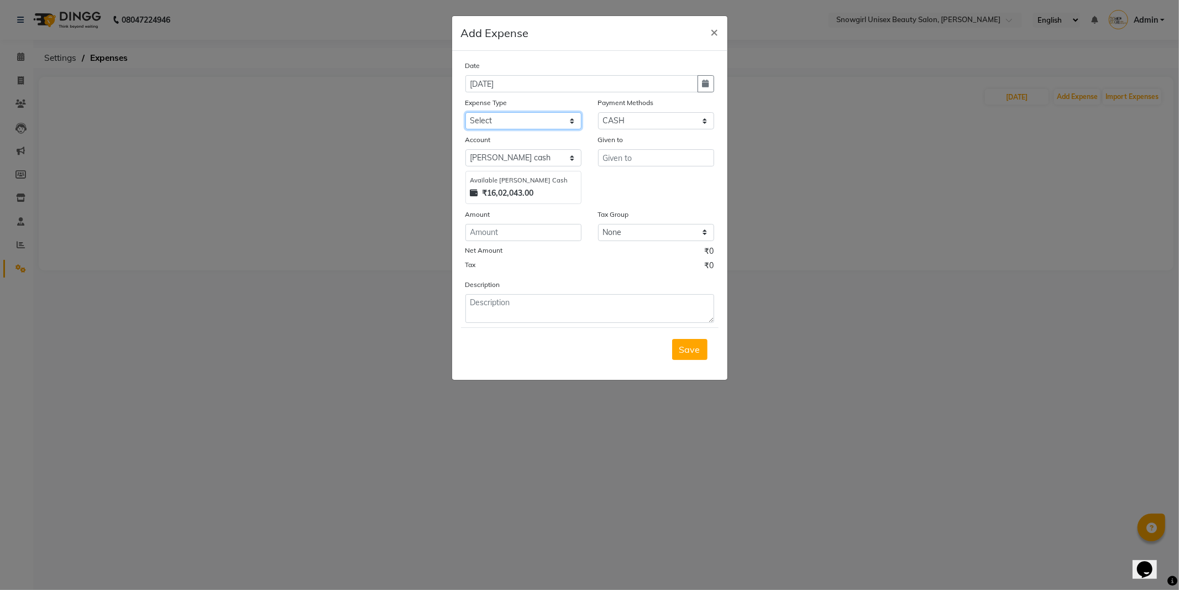
click at [562, 122] on select "Select Advance Salary Bank charges Car maintenance Cash transfer to bank Cash t…" at bounding box center [524, 120] width 116 height 17
click at [566, 118] on select "Select Advance Salary Bank charges Car maintenance Cash transfer to bank Cash t…" at bounding box center [524, 120] width 116 height 17
select select "14358"
click at [466, 112] on select "Select Advance Salary Bank charges Car maintenance Cash transfer to bank Cash t…" at bounding box center [524, 120] width 116 height 17
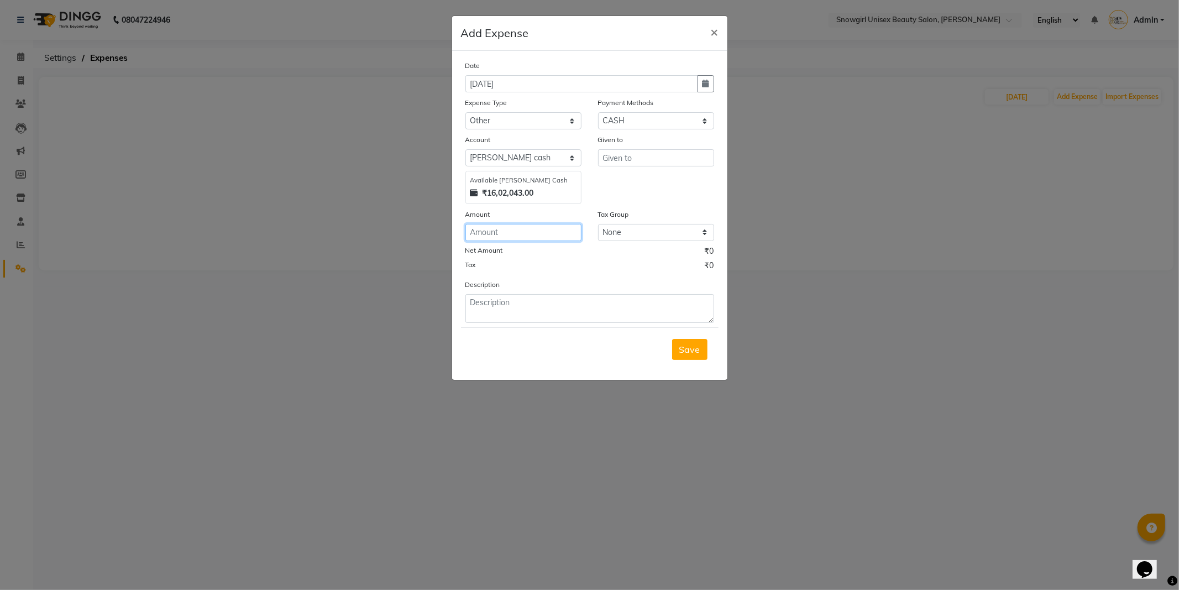
click at [480, 236] on input "number" at bounding box center [524, 232] width 116 height 17
type input "2000"
click at [500, 310] on textarea at bounding box center [590, 308] width 249 height 29
type textarea "[DEMOGRAPHIC_DATA]"
click at [654, 155] on input "text" at bounding box center [656, 157] width 116 height 17
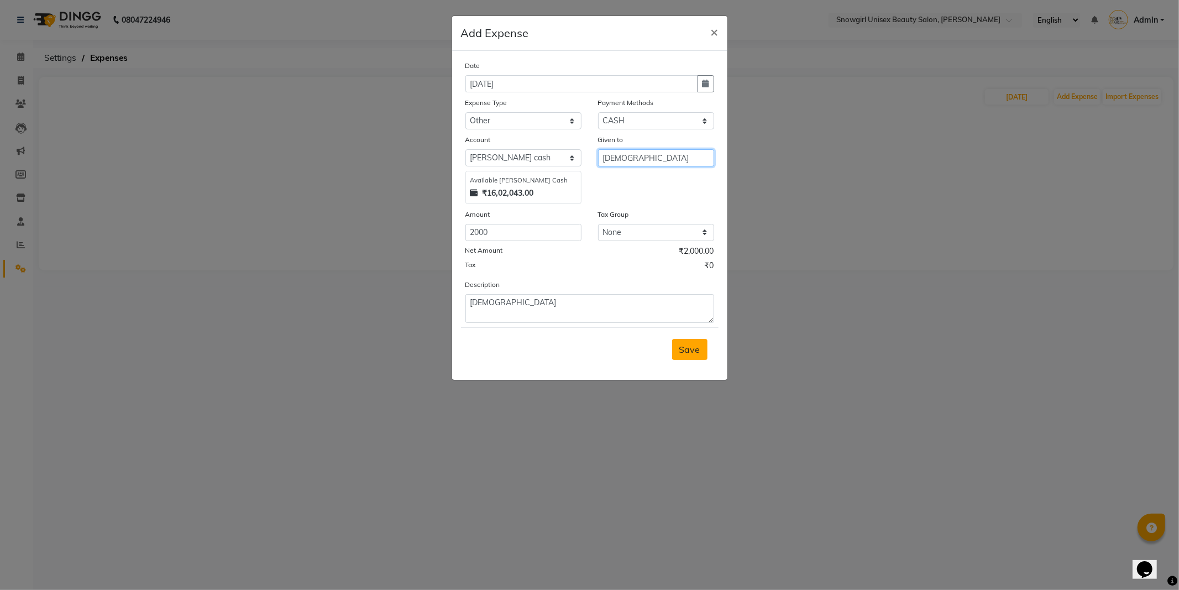
type input "[DEMOGRAPHIC_DATA]"
click at [691, 344] on span "Save" at bounding box center [690, 349] width 21 height 11
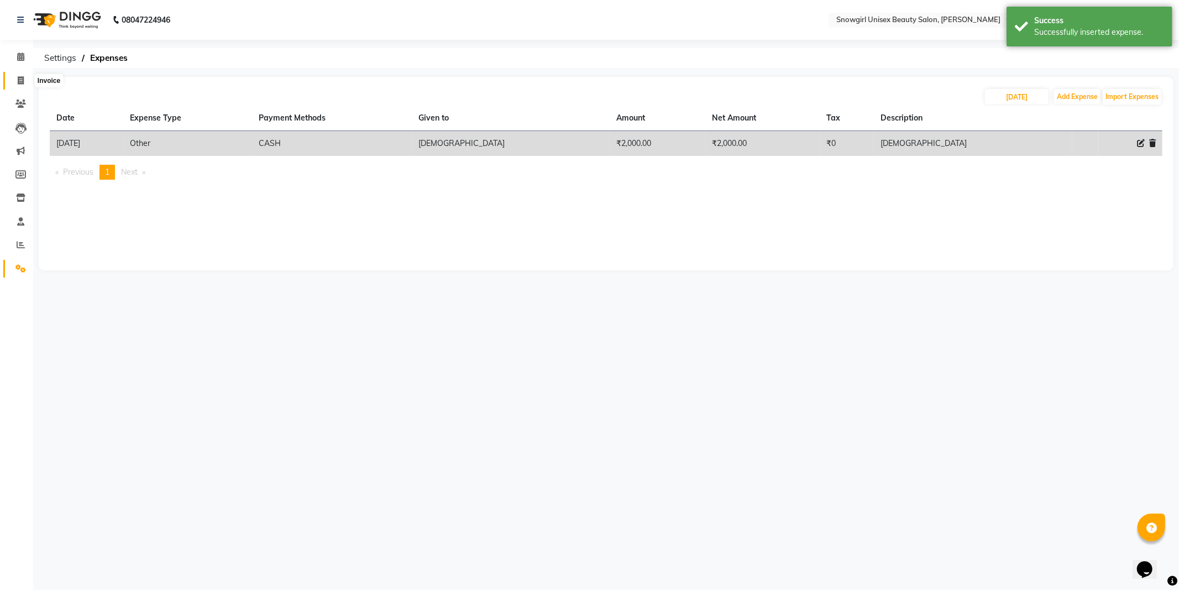
click at [23, 83] on icon at bounding box center [21, 80] width 6 height 8
select select "service"
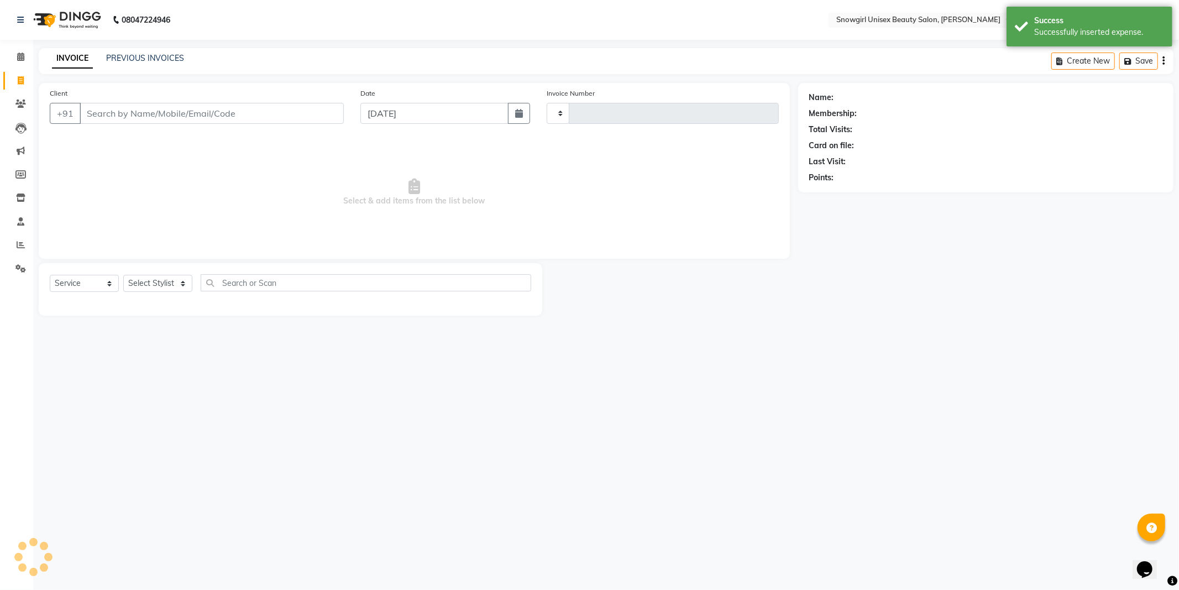
type input "2397"
select select "5593"
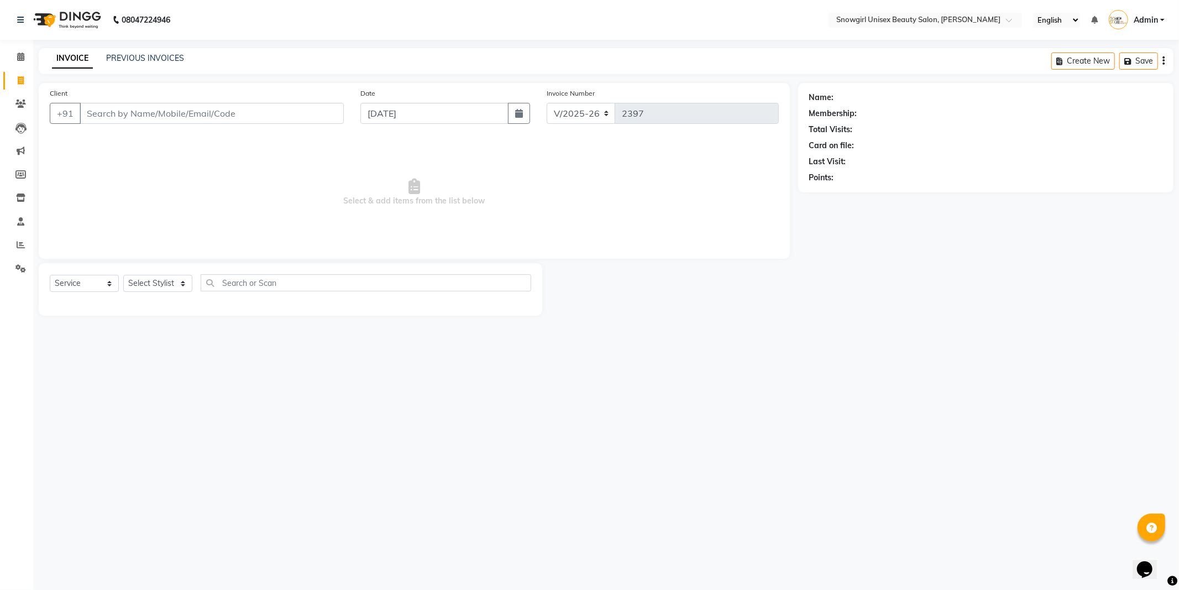
click at [151, 111] on input "Client" at bounding box center [212, 113] width 264 height 21
type input "8089421406"
click at [317, 115] on span "Add Client" at bounding box center [316, 113] width 44 height 11
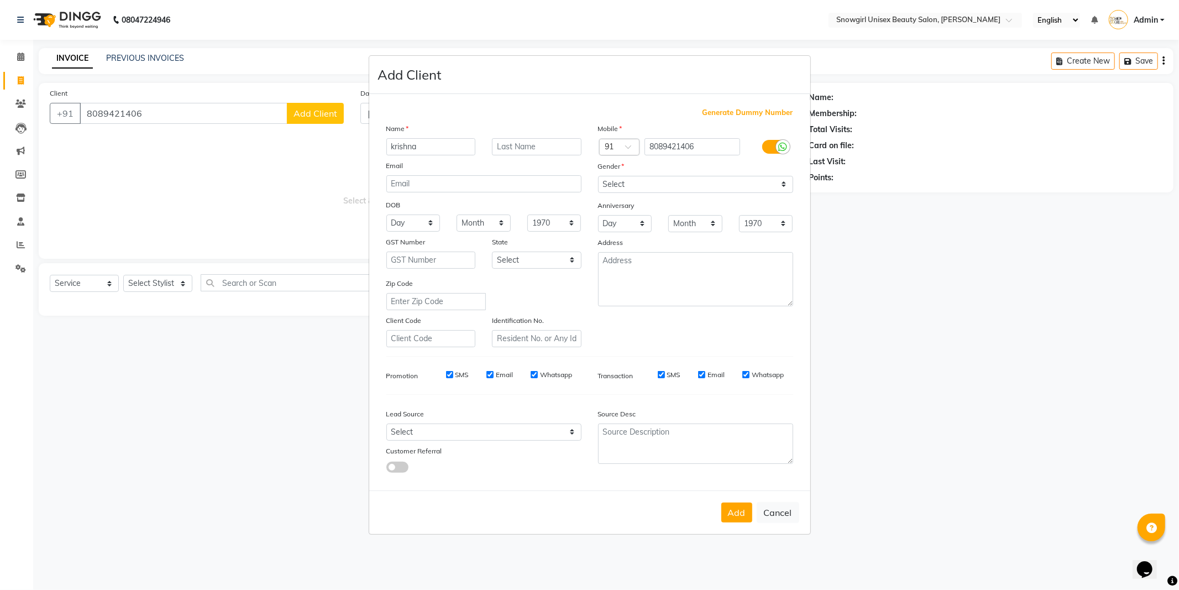
type input "krishna"
click at [738, 186] on select "Select [DEMOGRAPHIC_DATA] [DEMOGRAPHIC_DATA] Other Prefer Not To Say" at bounding box center [695, 184] width 195 height 17
select select "[DEMOGRAPHIC_DATA]"
click at [598, 176] on select "Select [DEMOGRAPHIC_DATA] [DEMOGRAPHIC_DATA] Other Prefer Not To Say" at bounding box center [695, 184] width 195 height 17
click at [739, 502] on div "Add Cancel" at bounding box center [589, 512] width 441 height 44
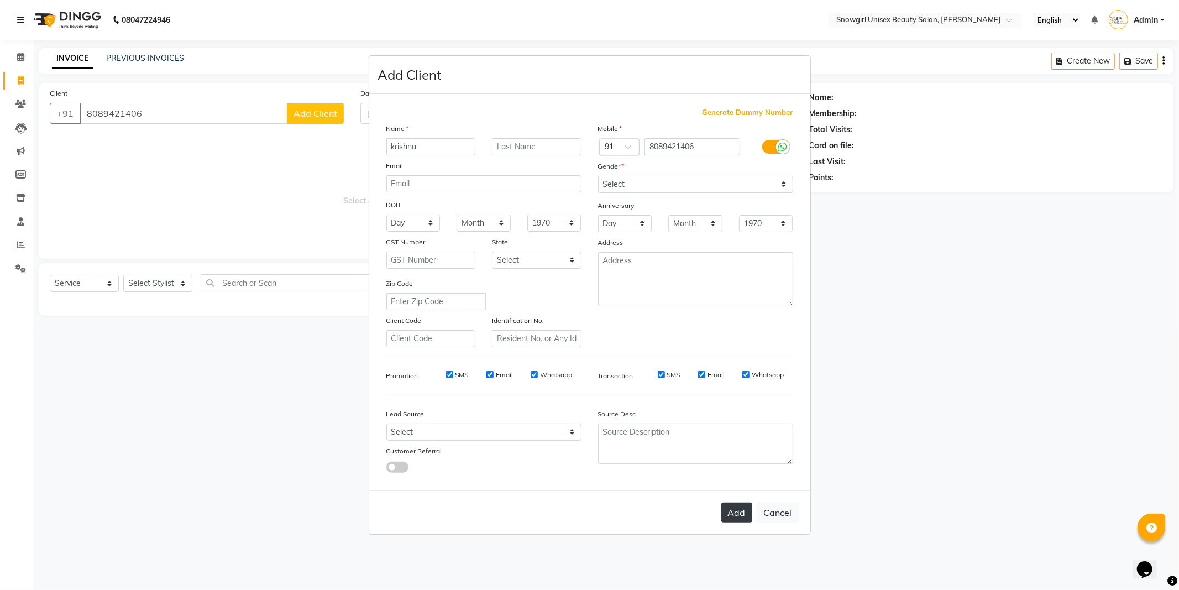
click at [738, 516] on button "Add" at bounding box center [737, 513] width 31 height 20
select select
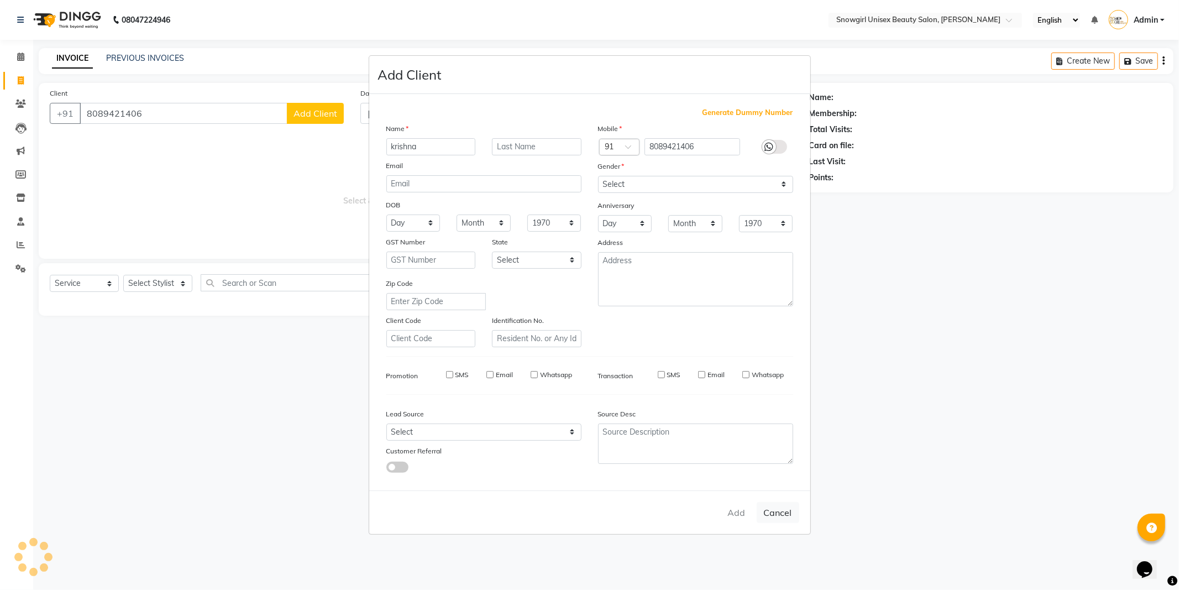
select select
checkbox input "false"
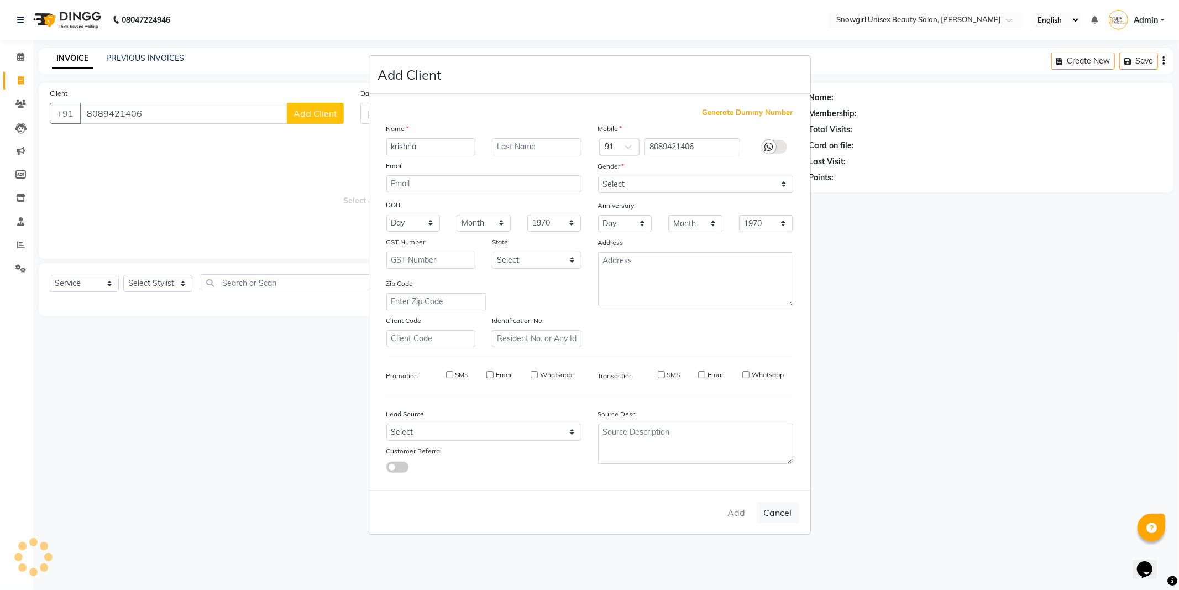
checkbox input "false"
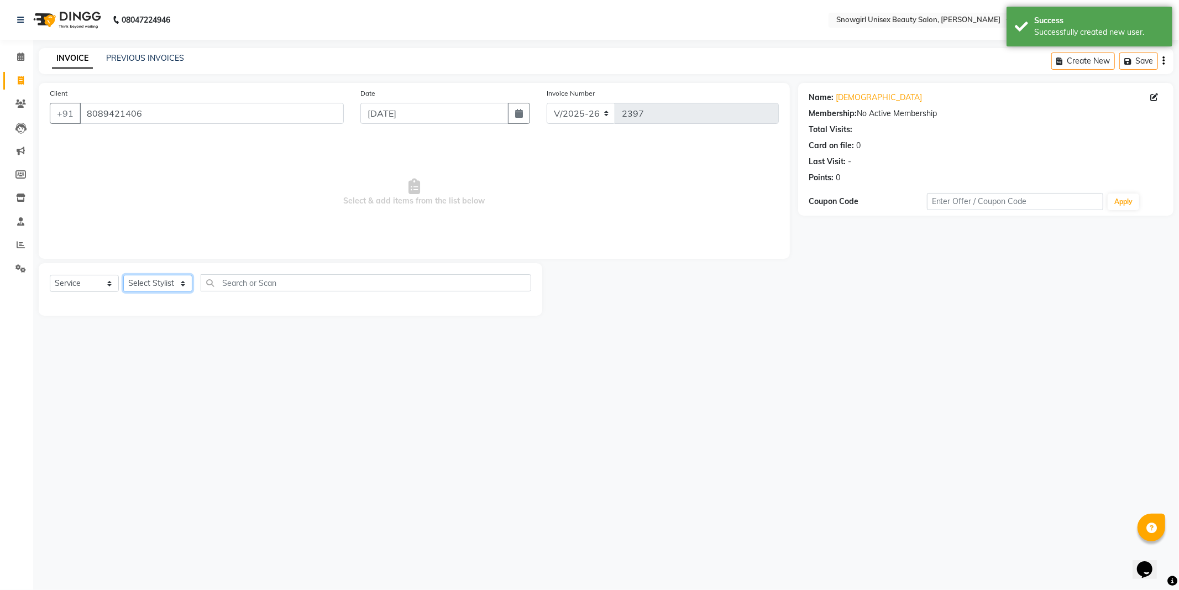
click at [161, 278] on select "Select Stylist [PERSON_NAME] [PERSON_NAME] [PERSON_NAME] [PERSON_NAME] [PERSON_…" at bounding box center [157, 283] width 69 height 17
select select "39187"
click at [123, 275] on select "Select Stylist [PERSON_NAME] [PERSON_NAME] [PERSON_NAME] [PERSON_NAME] [PERSON_…" at bounding box center [157, 283] width 69 height 17
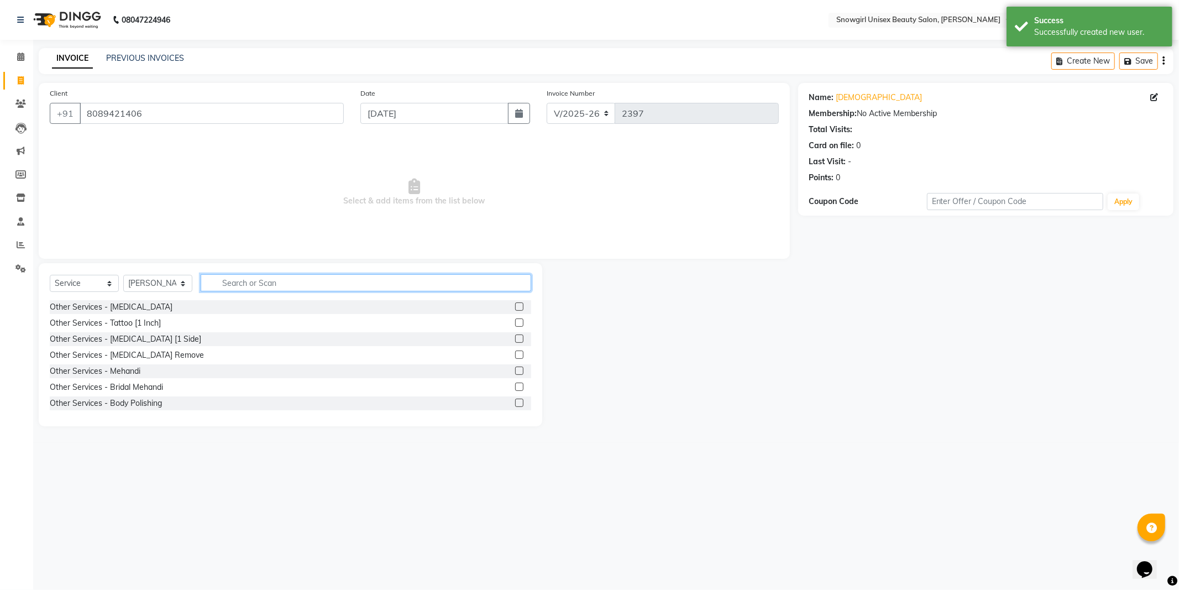
click at [250, 278] on input "text" at bounding box center [366, 282] width 331 height 17
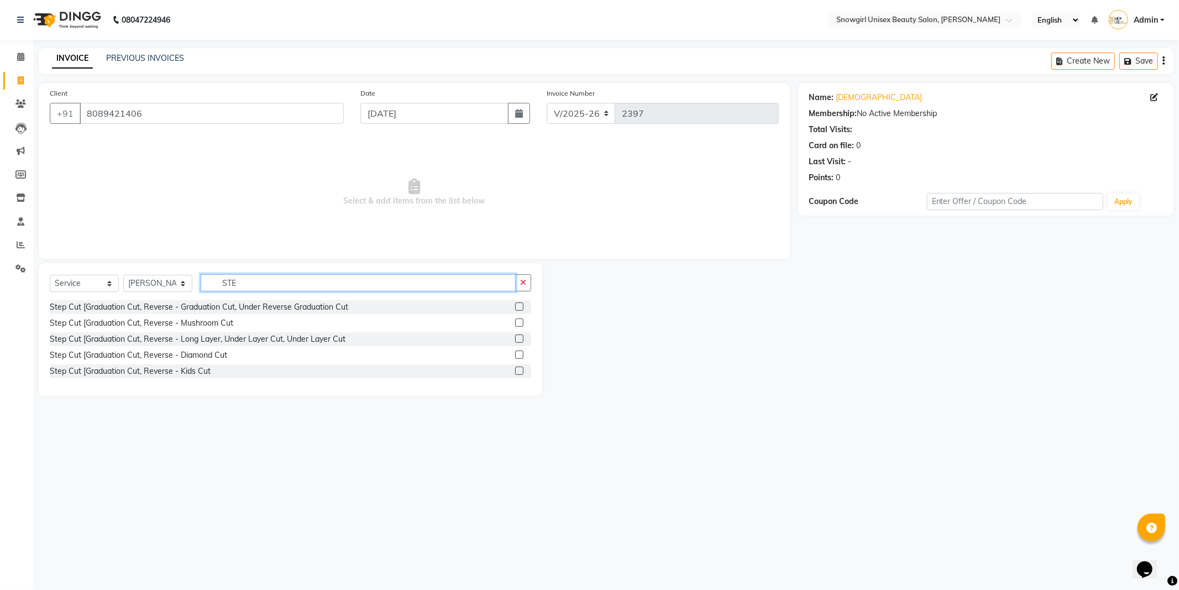
type input "STE"
click at [521, 307] on label at bounding box center [519, 306] width 8 height 8
click at [521, 307] on input "checkbox" at bounding box center [518, 307] width 7 height 7
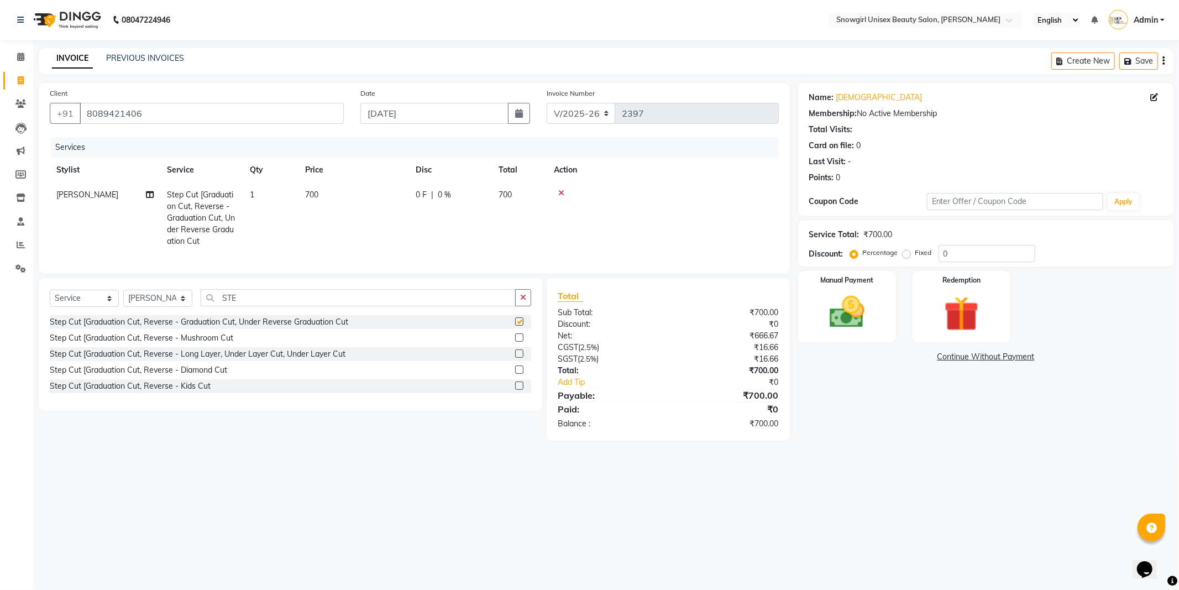
checkbox input "false"
click at [303, 190] on td "700" at bounding box center [354, 217] width 111 height 71
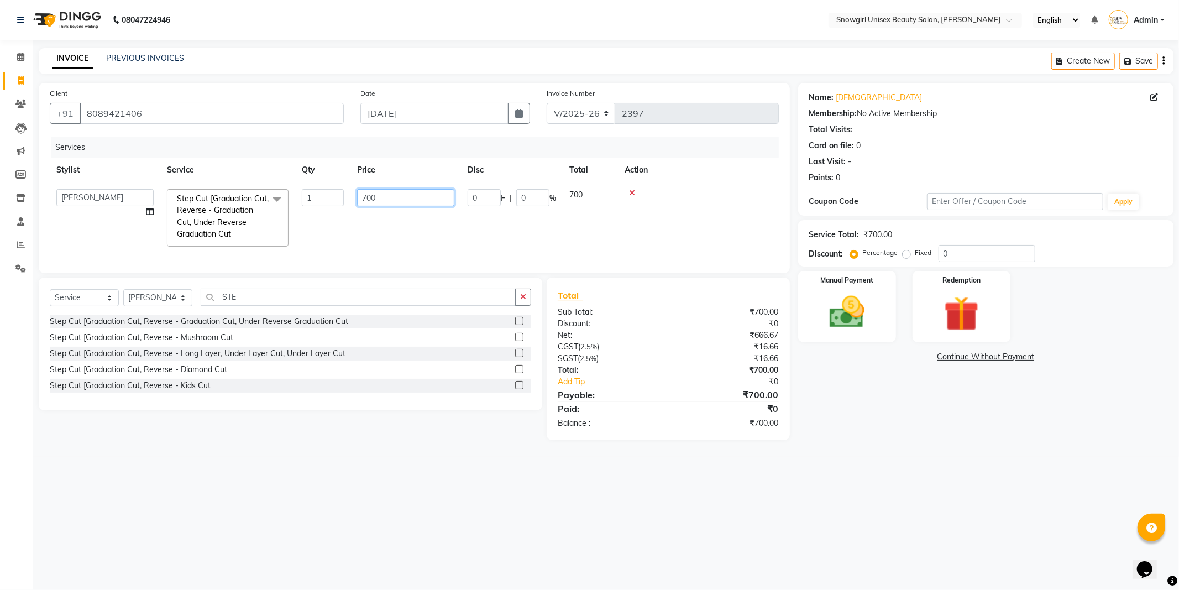
click at [361, 200] on input "700" at bounding box center [405, 197] width 97 height 17
type input "500"
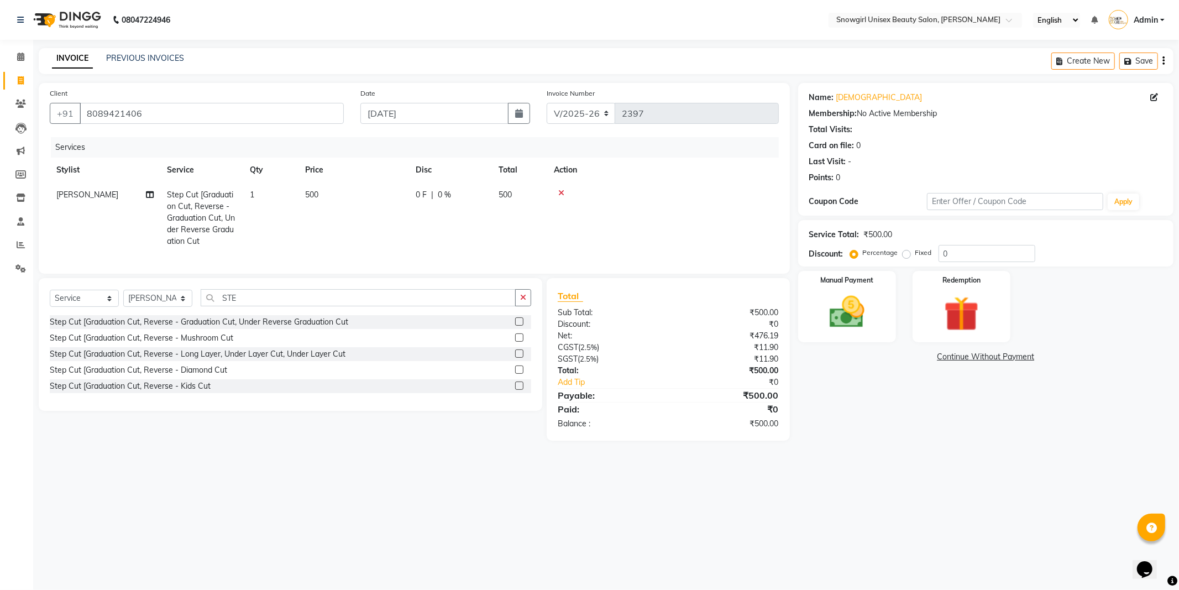
click at [479, 225] on td "0 F | 0 %" at bounding box center [450, 217] width 83 height 71
click at [844, 311] on img at bounding box center [847, 312] width 59 height 42
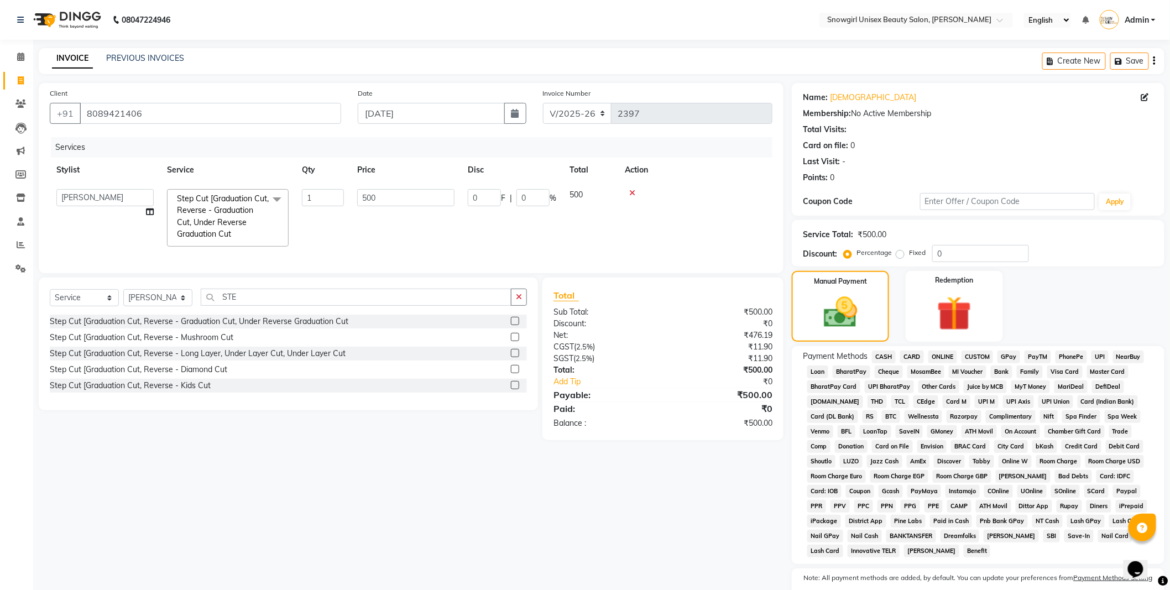
click at [883, 359] on span "CASH" at bounding box center [884, 357] width 24 height 13
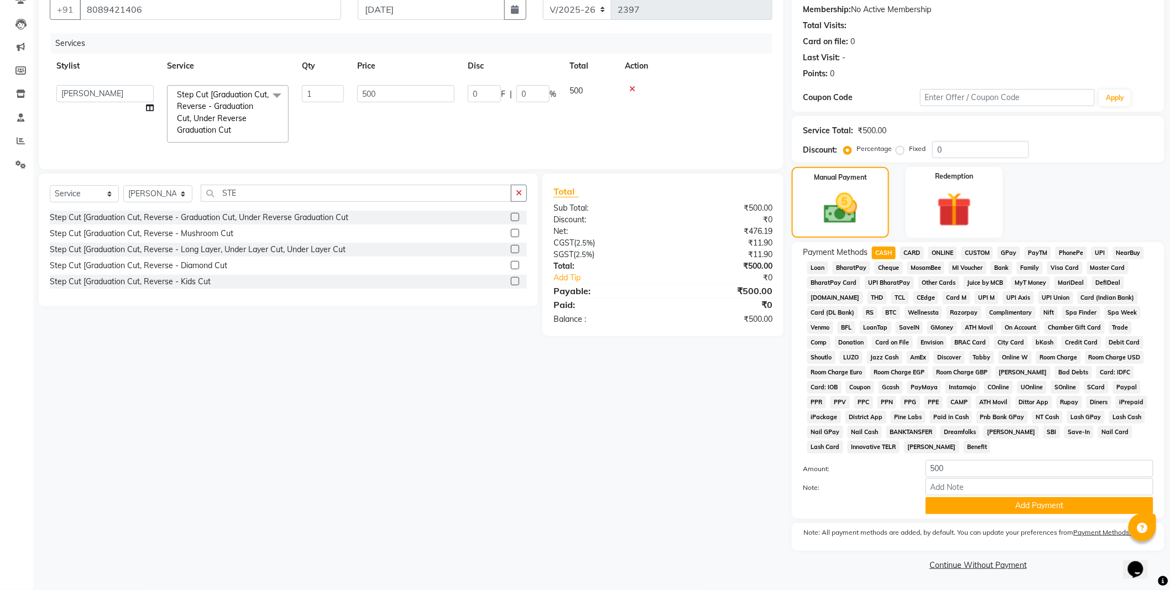
click at [1002, 249] on span "GPay" at bounding box center [1009, 253] width 23 height 13
click at [1003, 502] on button "Add Payment" at bounding box center [1040, 505] width 228 height 17
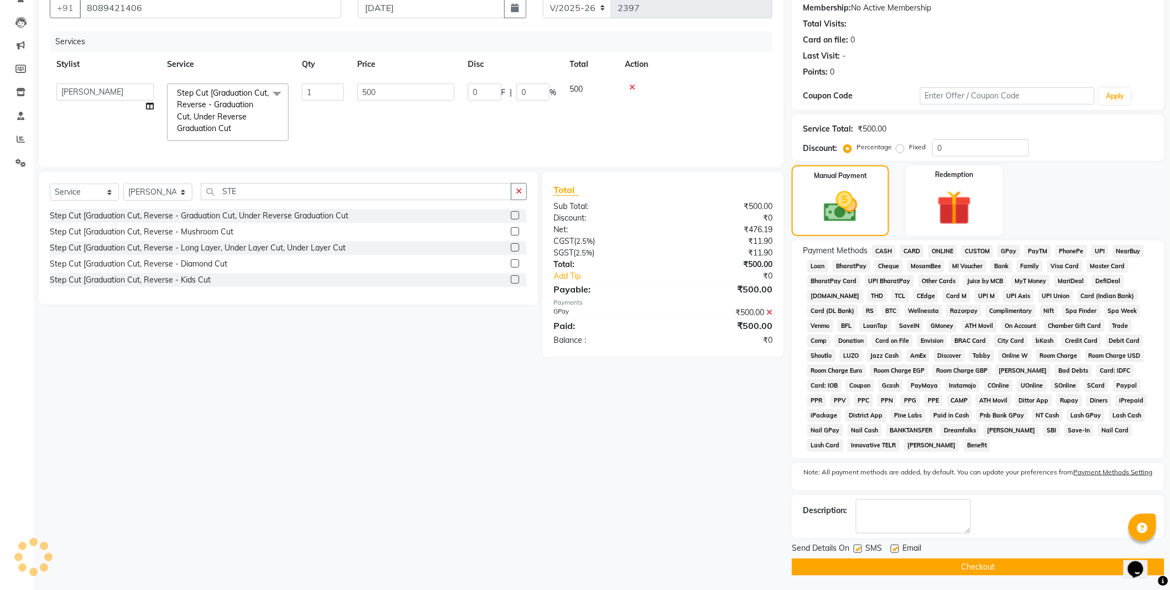
click at [991, 572] on button "Checkout" at bounding box center [978, 566] width 373 height 17
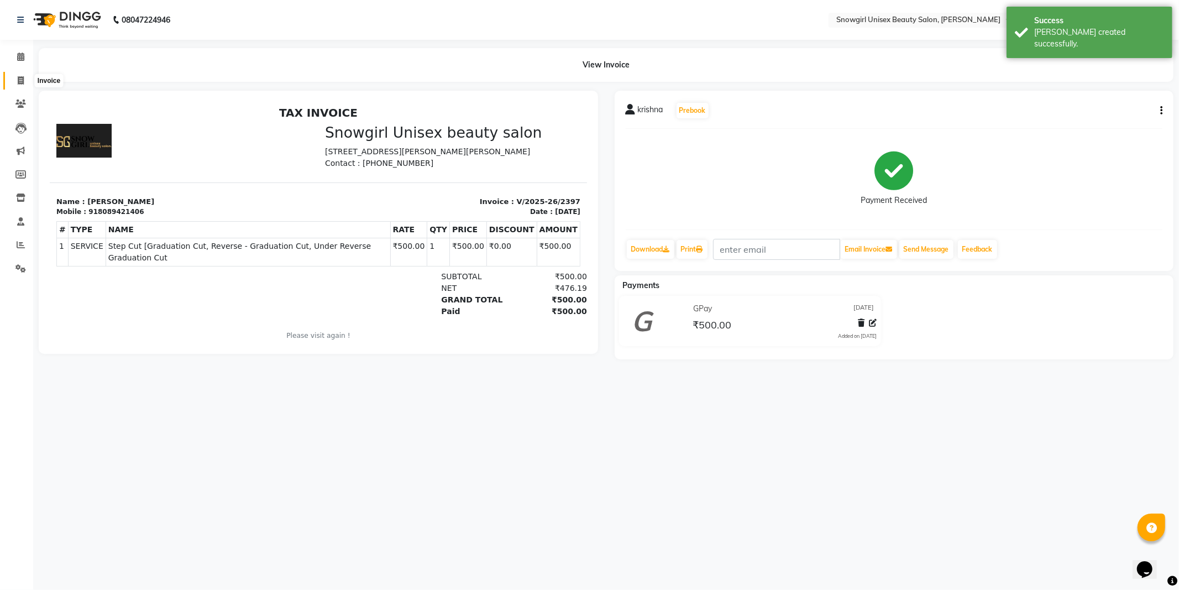
click at [19, 82] on icon at bounding box center [21, 80] width 6 height 8
select select "service"
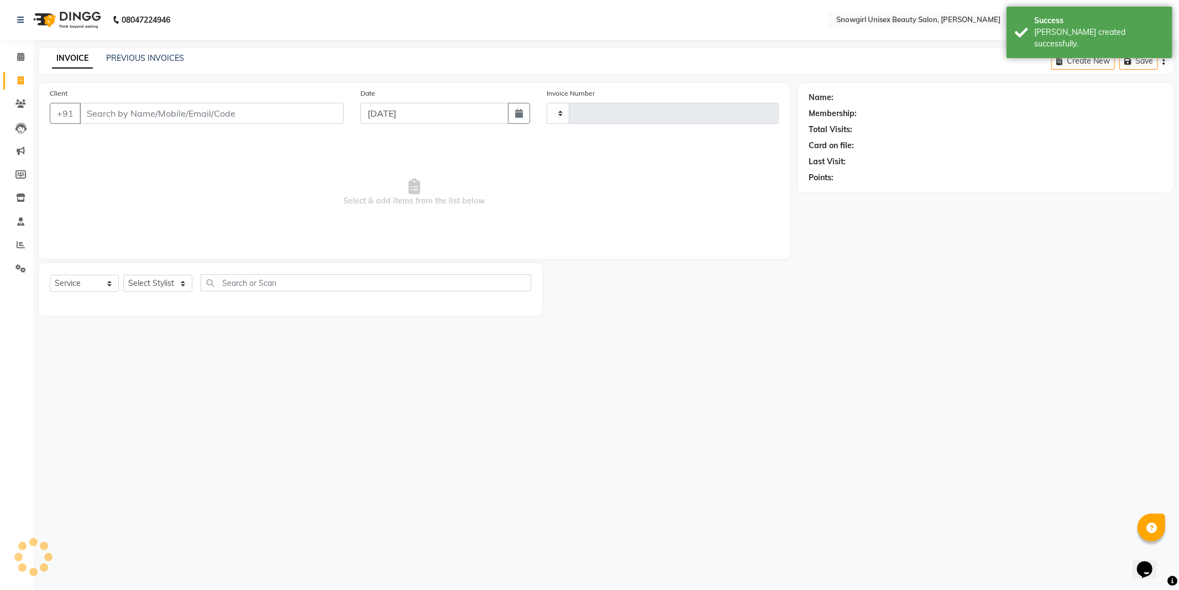
type input "2398"
select select "5593"
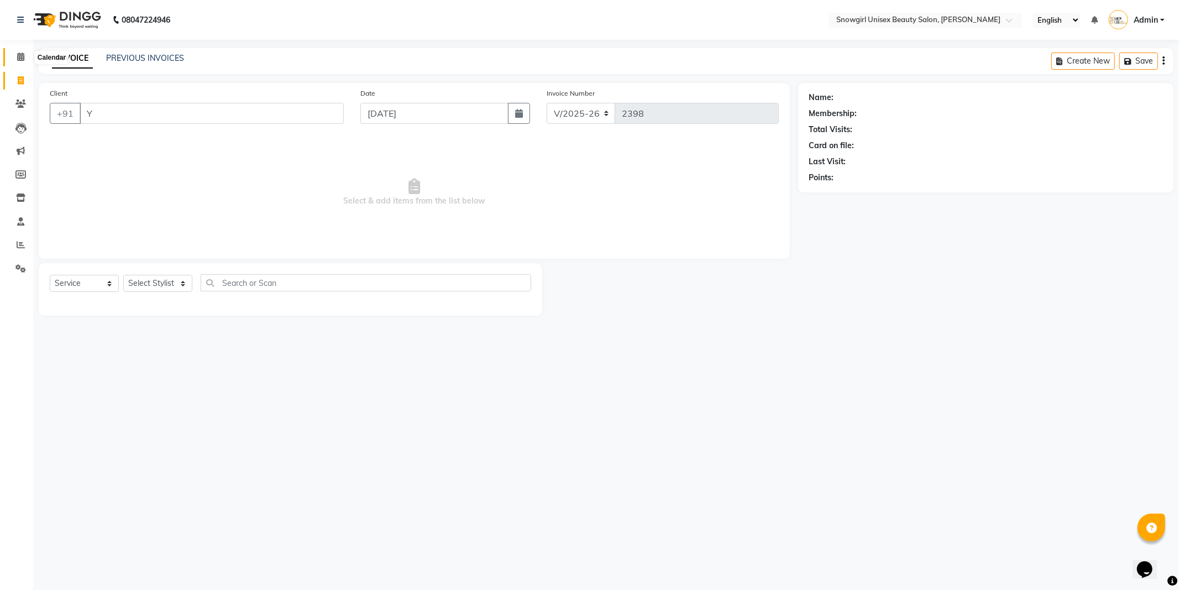
type input "Y"
click at [23, 60] on icon at bounding box center [20, 57] width 7 height 8
click at [17, 264] on icon at bounding box center [20, 268] width 11 height 8
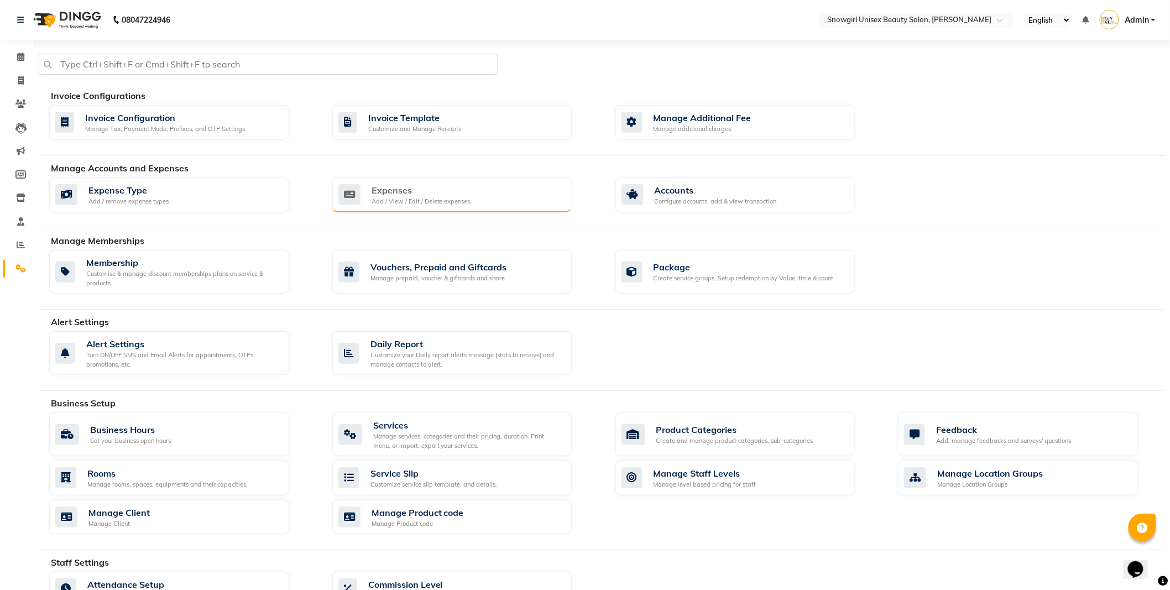
click at [450, 209] on div "Expenses Add / View / Edit / Delete expenses" at bounding box center [452, 195] width 240 height 35
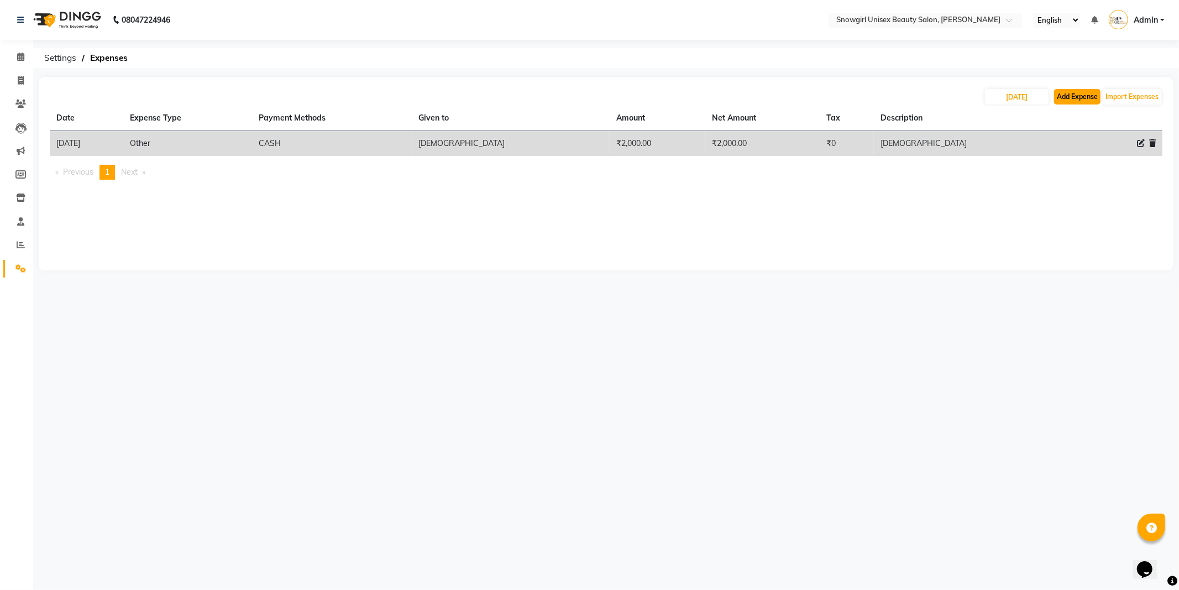
click at [1074, 100] on button "Add Expense" at bounding box center [1077, 96] width 46 height 15
select select "1"
select select "4529"
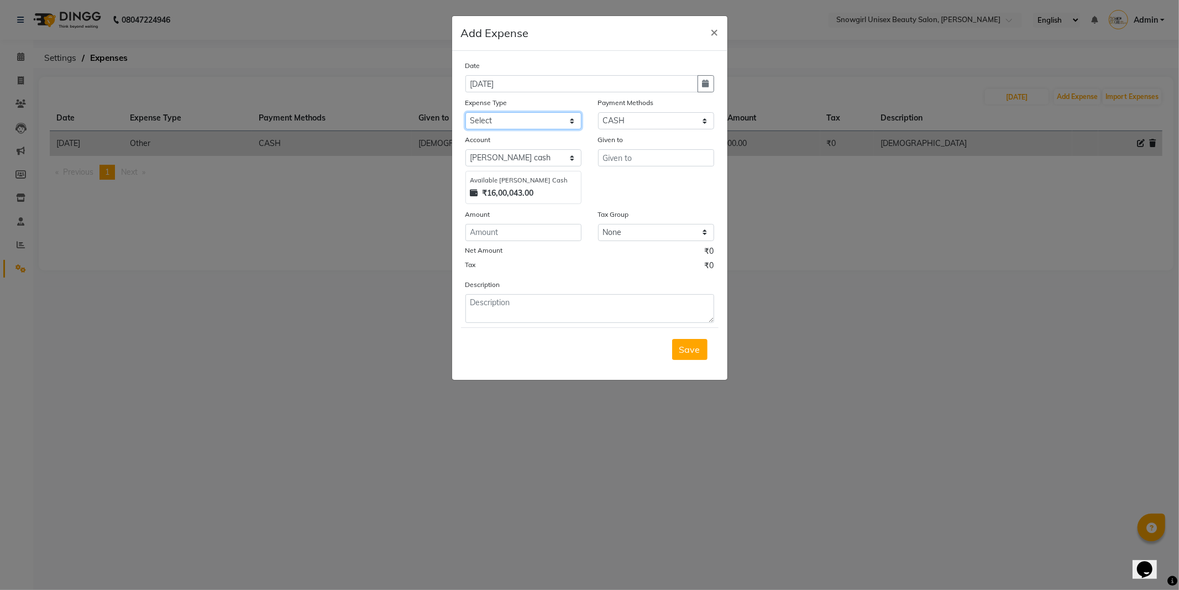
click at [534, 125] on select "Select Advance Salary Bank charges Car maintenance Cash transfer to bank Cash t…" at bounding box center [524, 120] width 116 height 17
select select "14358"
click at [466, 112] on select "Select Advance Salary Bank charges Car maintenance Cash transfer to bank Cash t…" at bounding box center [524, 120] width 116 height 17
click at [476, 227] on input "number" at bounding box center [524, 232] width 116 height 17
type input "200"
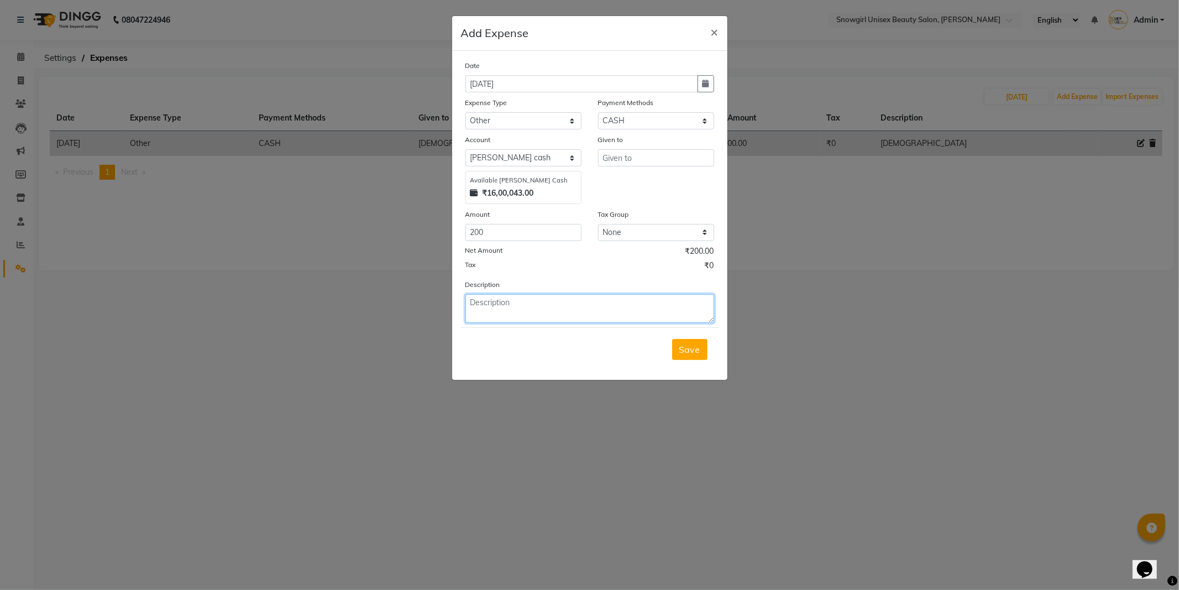
click at [533, 316] on textarea at bounding box center [590, 308] width 249 height 29
type textarea "BROTHERS"
click at [666, 157] on input "text" at bounding box center [656, 157] width 116 height 17
type input "[PERSON_NAME]"
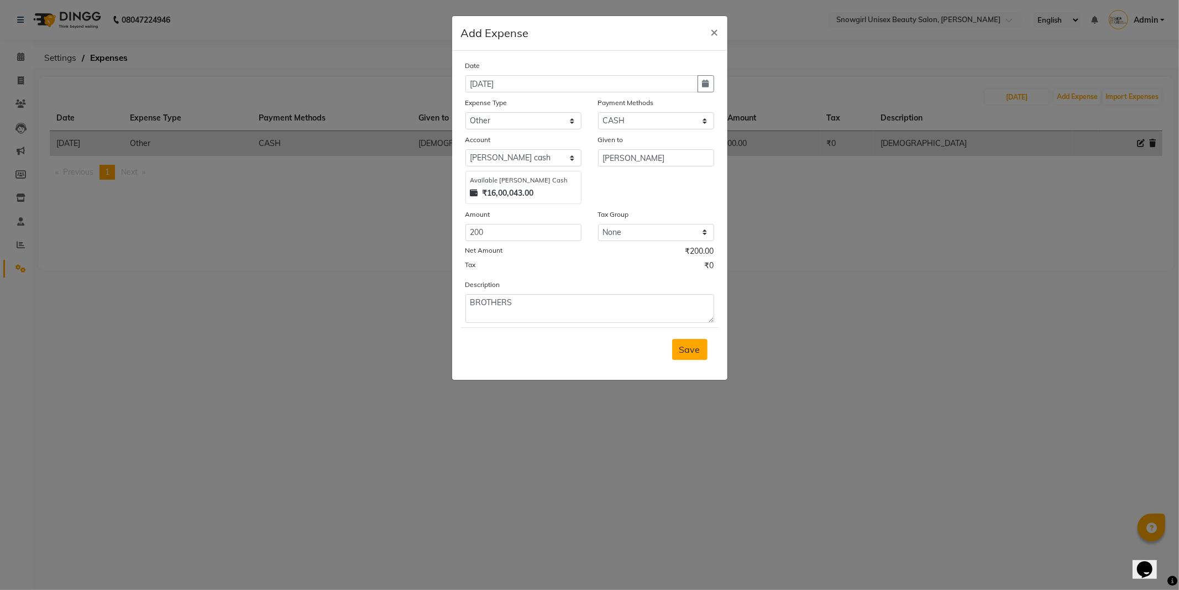
click at [686, 350] on span "Save" at bounding box center [690, 349] width 21 height 11
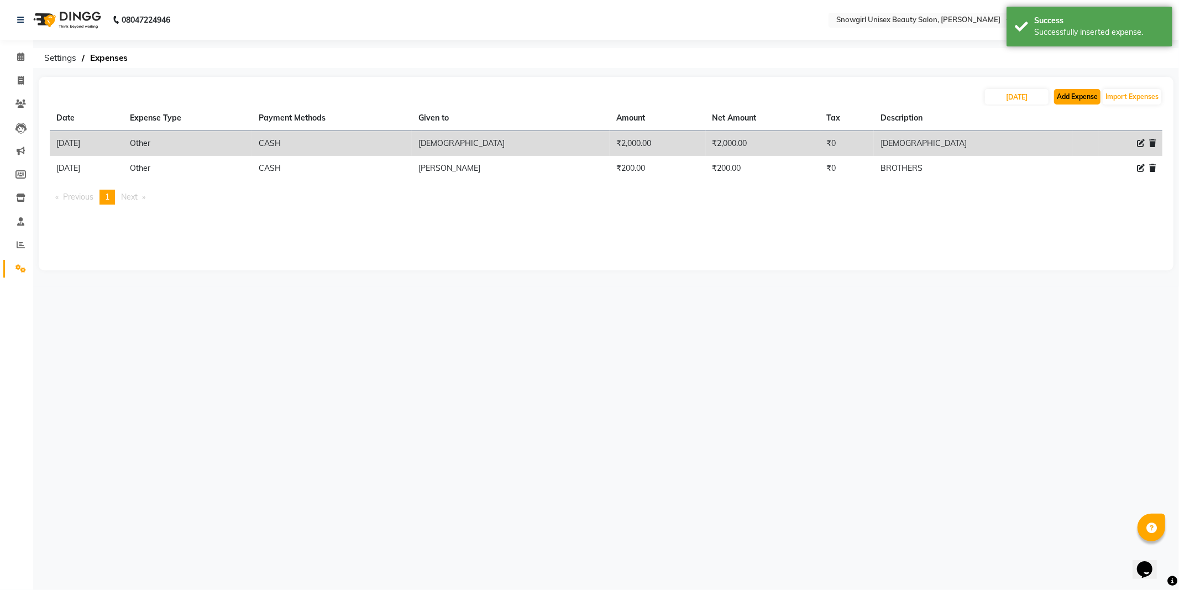
click at [1064, 98] on button "Add Expense" at bounding box center [1077, 96] width 46 height 15
select select "1"
select select "4529"
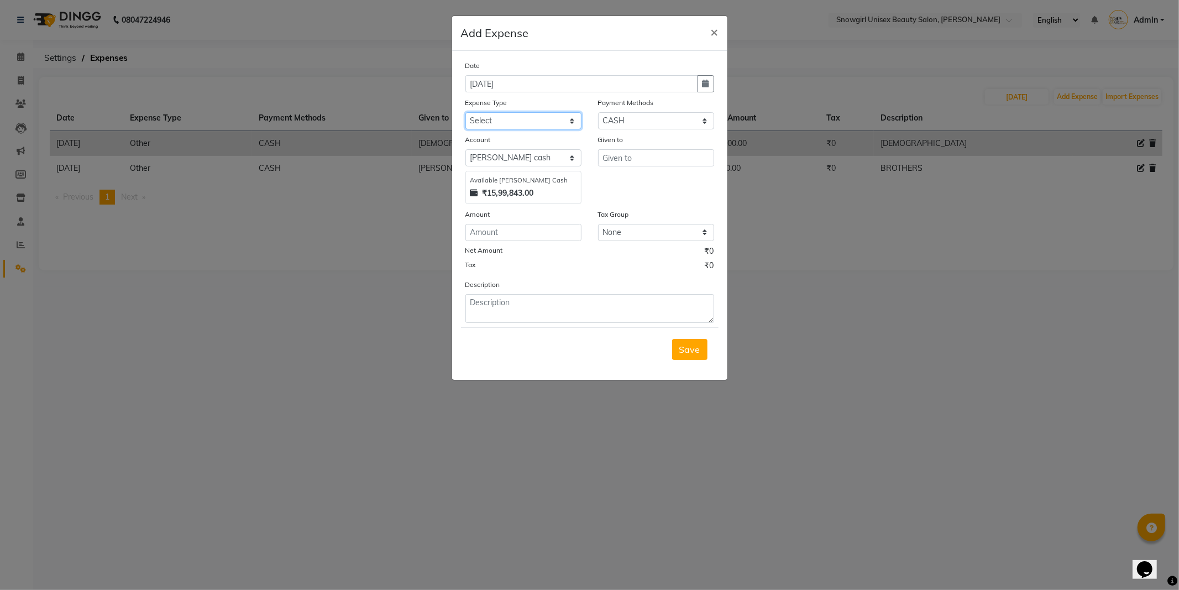
click at [529, 124] on select "Select Advance Salary Bank charges Car maintenance Cash transfer to bank Cash t…" at bounding box center [524, 120] width 116 height 17
select select "14358"
click at [466, 112] on select "Select Advance Salary Bank charges Car maintenance Cash transfer to bank Cash t…" at bounding box center [524, 120] width 116 height 17
click at [493, 232] on input "number" at bounding box center [524, 232] width 116 height 17
type input "0"
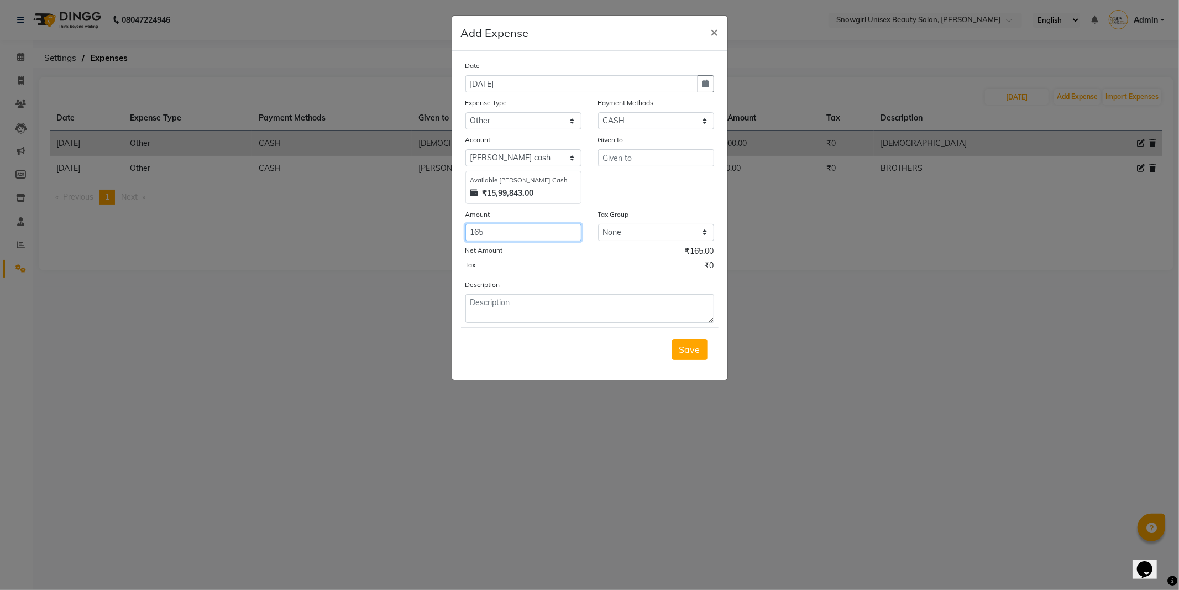
type input "165"
click at [525, 305] on textarea at bounding box center [590, 308] width 249 height 29
type textarea "MILK"
click at [624, 163] on input "text" at bounding box center [656, 157] width 116 height 17
type input "[PERSON_NAME]"
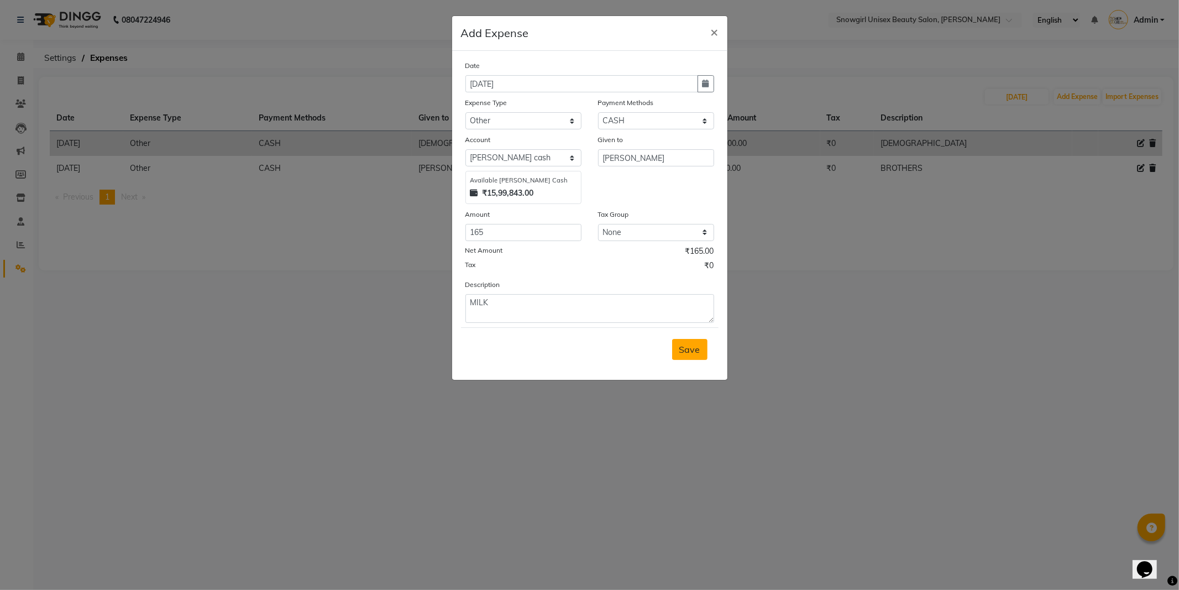
click at [688, 347] on span "Save" at bounding box center [690, 349] width 21 height 11
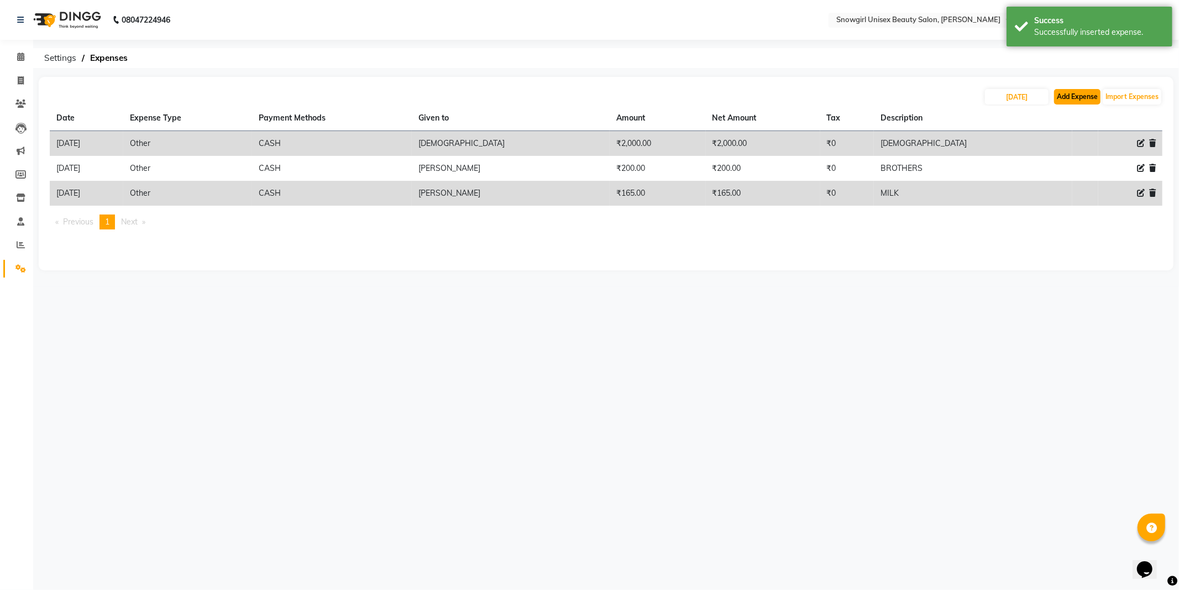
click at [1071, 94] on button "Add Expense" at bounding box center [1077, 96] width 46 height 15
select select "1"
select select "4529"
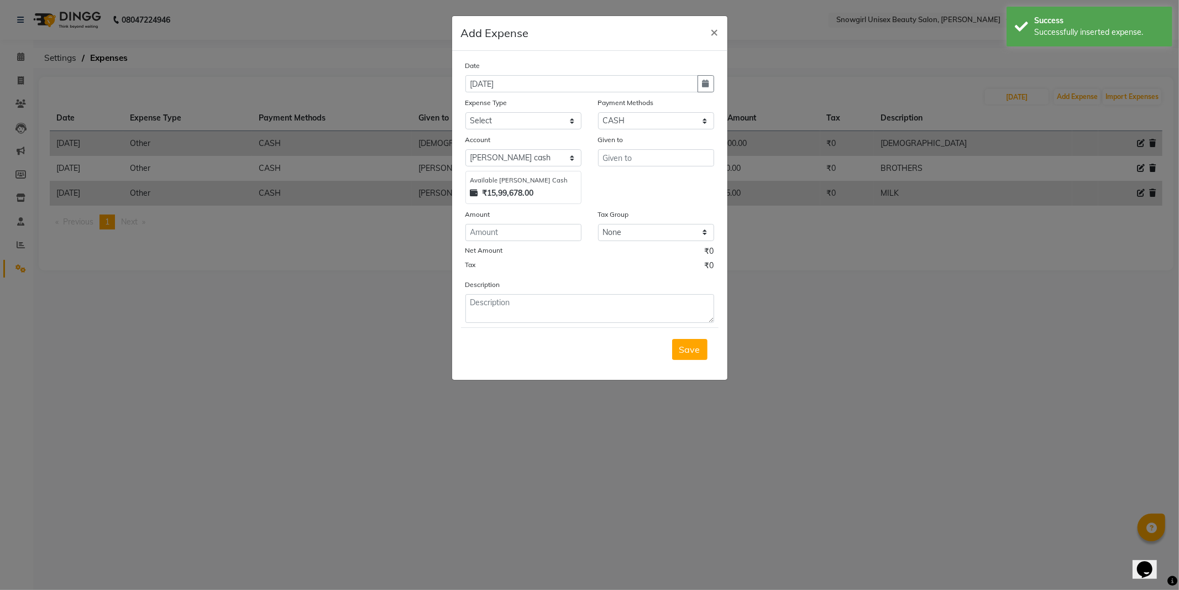
click at [508, 112] on div "Expense Type" at bounding box center [524, 104] width 116 height 15
click at [560, 124] on select "Select Advance Salary Bank charges Car maintenance Cash transfer to bank Cash t…" at bounding box center [524, 120] width 116 height 17
select select "14358"
click at [466, 112] on select "Select Advance Salary Bank charges Car maintenance Cash transfer to bank Cash t…" at bounding box center [524, 120] width 116 height 17
click at [504, 246] on div "Net Amount ₹0" at bounding box center [590, 253] width 249 height 14
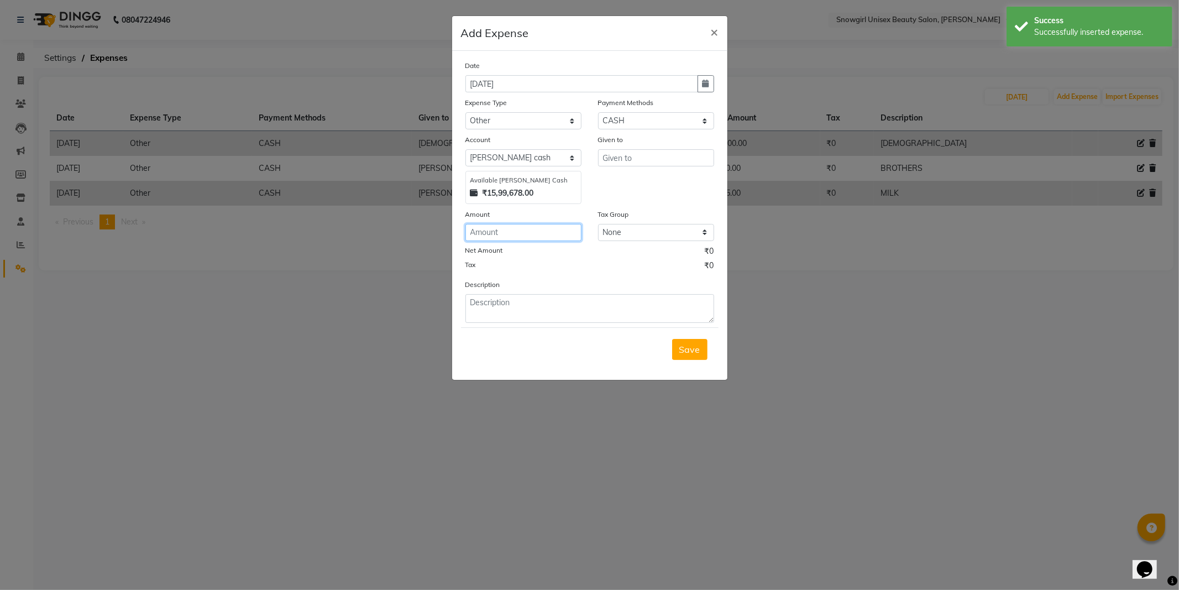
click at [498, 236] on input "number" at bounding box center [524, 232] width 116 height 17
type input "1000"
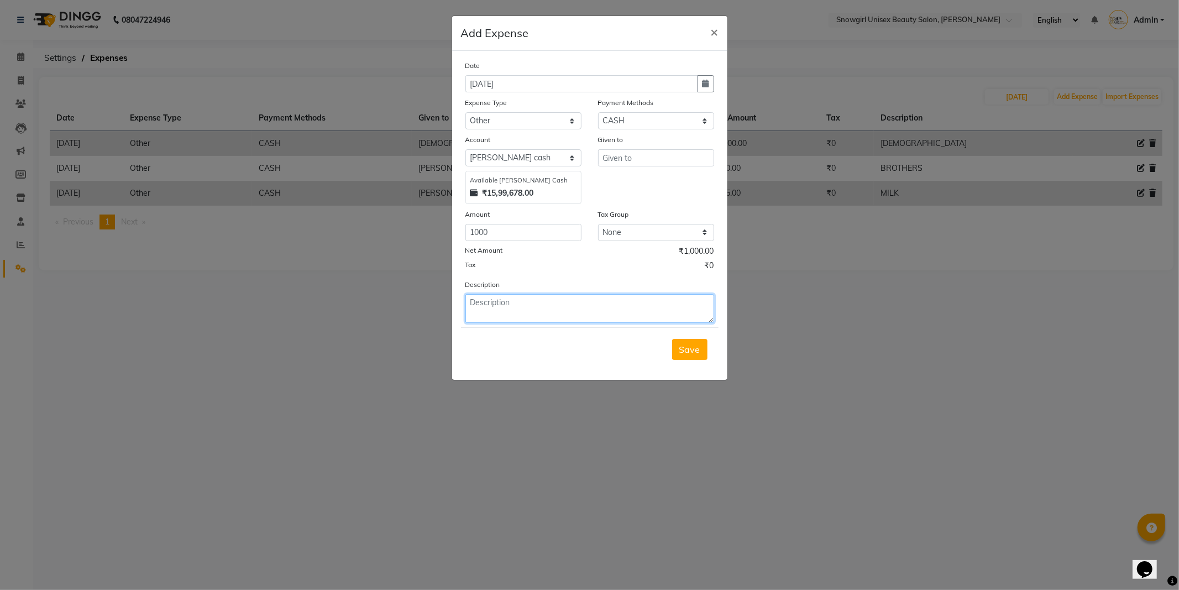
click at [486, 316] on textarea at bounding box center [590, 308] width 249 height 29
type textarea "GOKULAM"
click at [665, 145] on div "Given to" at bounding box center [656, 141] width 116 height 15
click at [658, 152] on input "text" at bounding box center [656, 157] width 116 height 17
type input "[DEMOGRAPHIC_DATA]"
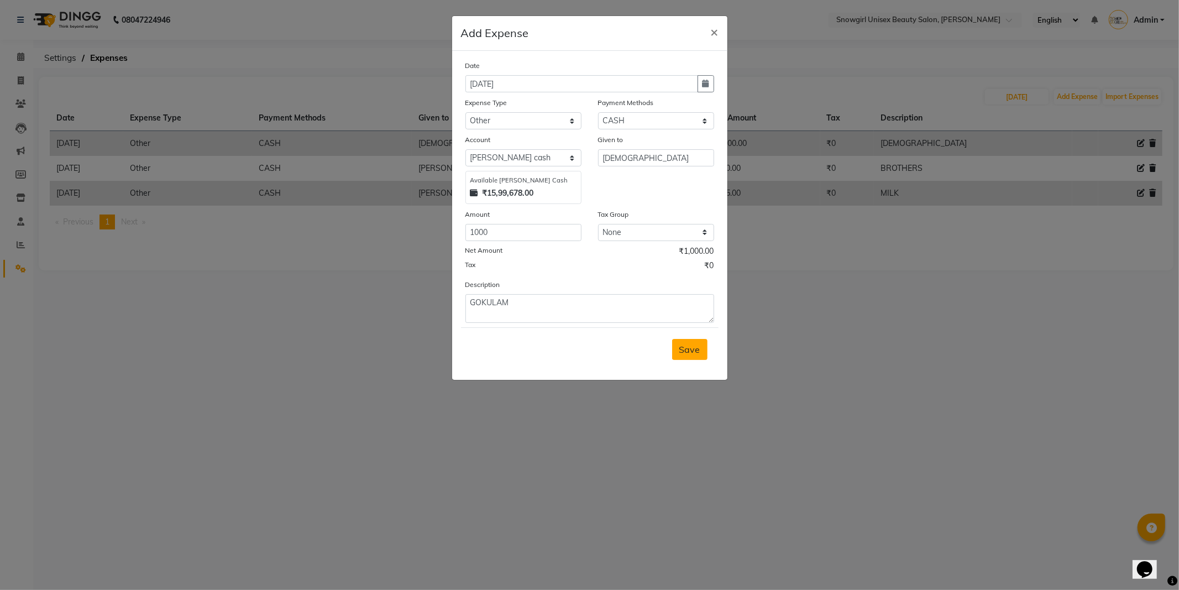
click at [690, 344] on span "Save" at bounding box center [690, 349] width 21 height 11
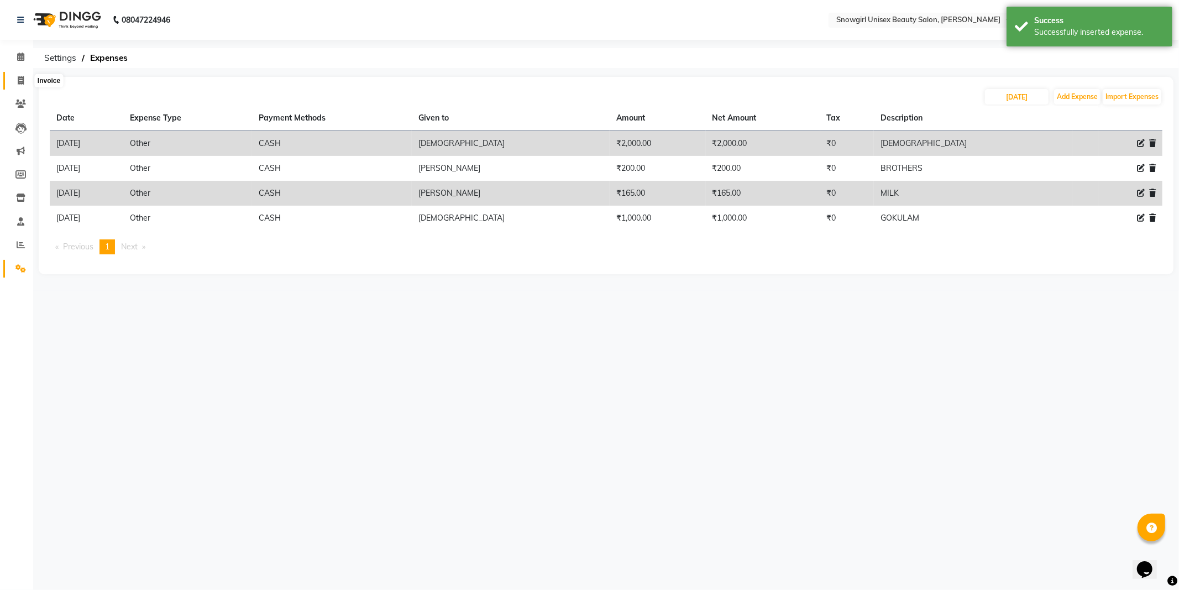
click at [18, 80] on icon at bounding box center [21, 80] width 6 height 8
select select "service"
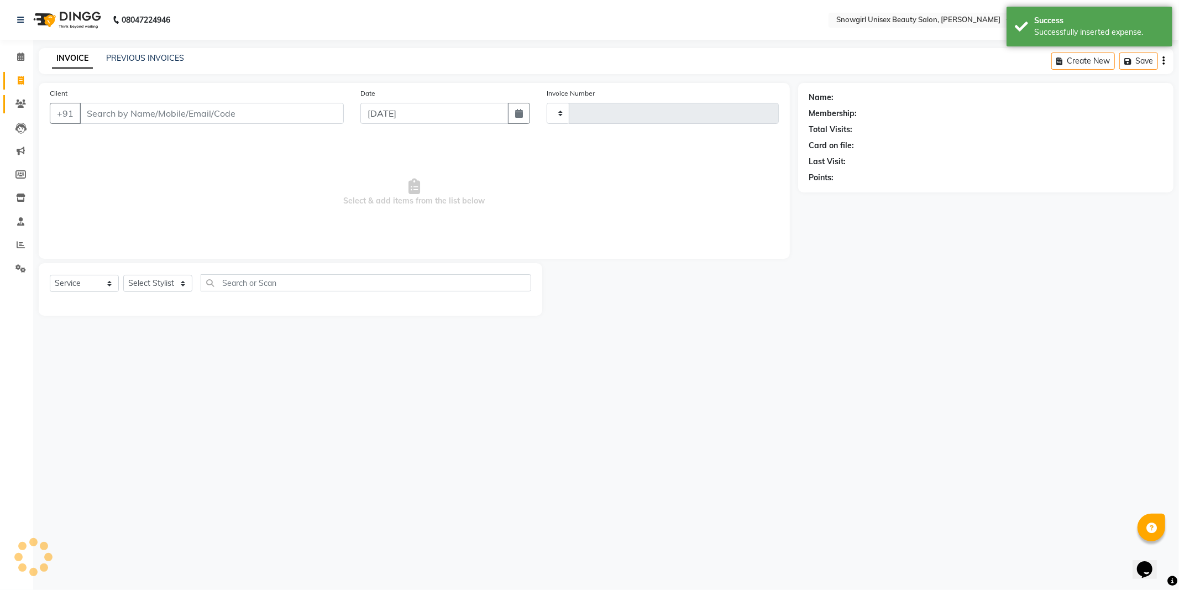
type input "2398"
select select "5593"
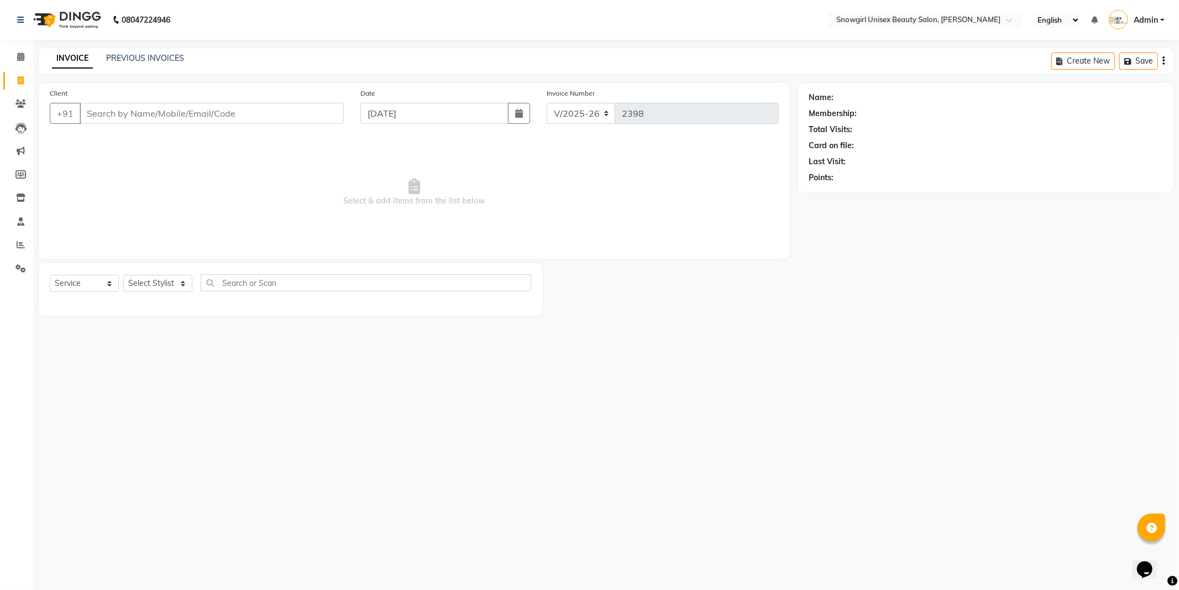
click at [129, 122] on input "Client" at bounding box center [212, 113] width 264 height 21
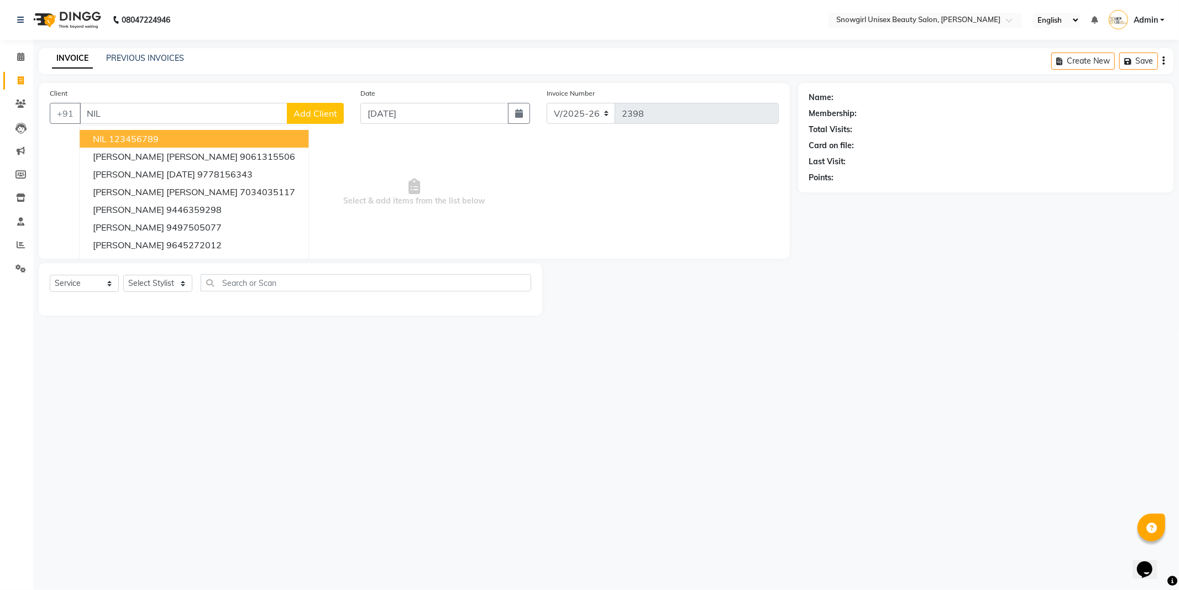
click at [109, 140] on ngb-highlight "123456789" at bounding box center [134, 138] width 50 height 11
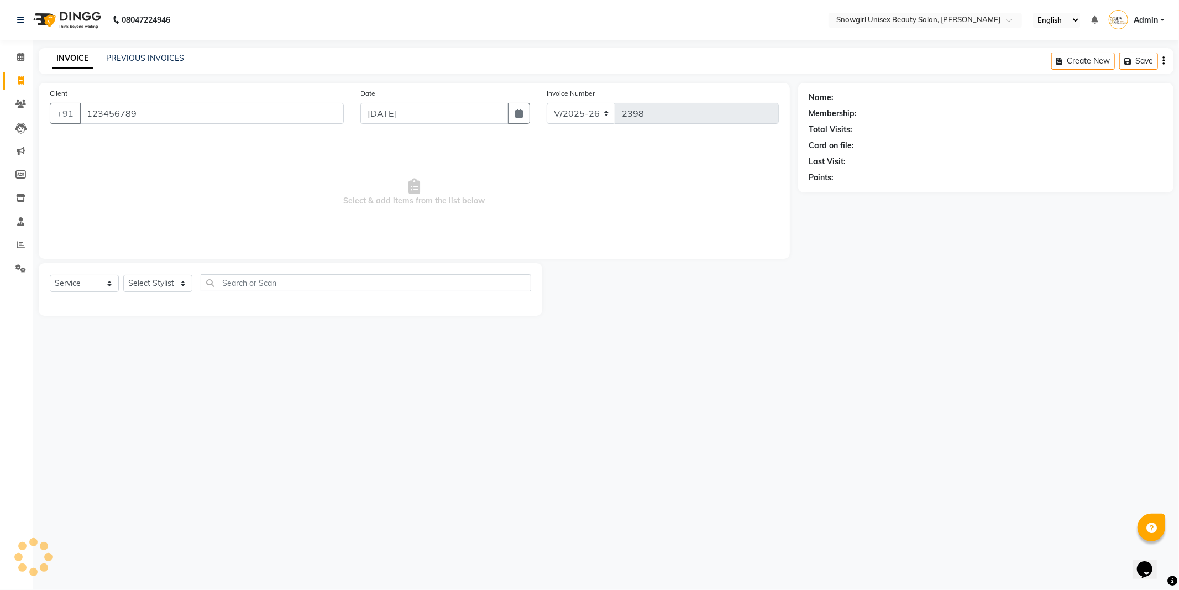
type input "123456789"
click at [91, 280] on select "Select Service Product Membership Package Voucher Prepaid Gift Card" at bounding box center [84, 283] width 69 height 17
click at [50, 275] on select "Select Service Product Membership Package Voucher Prepaid Gift Card" at bounding box center [84, 283] width 69 height 17
click at [87, 295] on div "Select Service Product Membership Package Voucher Prepaid Gift Card Select Styl…" at bounding box center [291, 287] width 482 height 26
click at [91, 283] on select "Select Service Product Membership Package Voucher Prepaid Gift Card" at bounding box center [84, 283] width 69 height 17
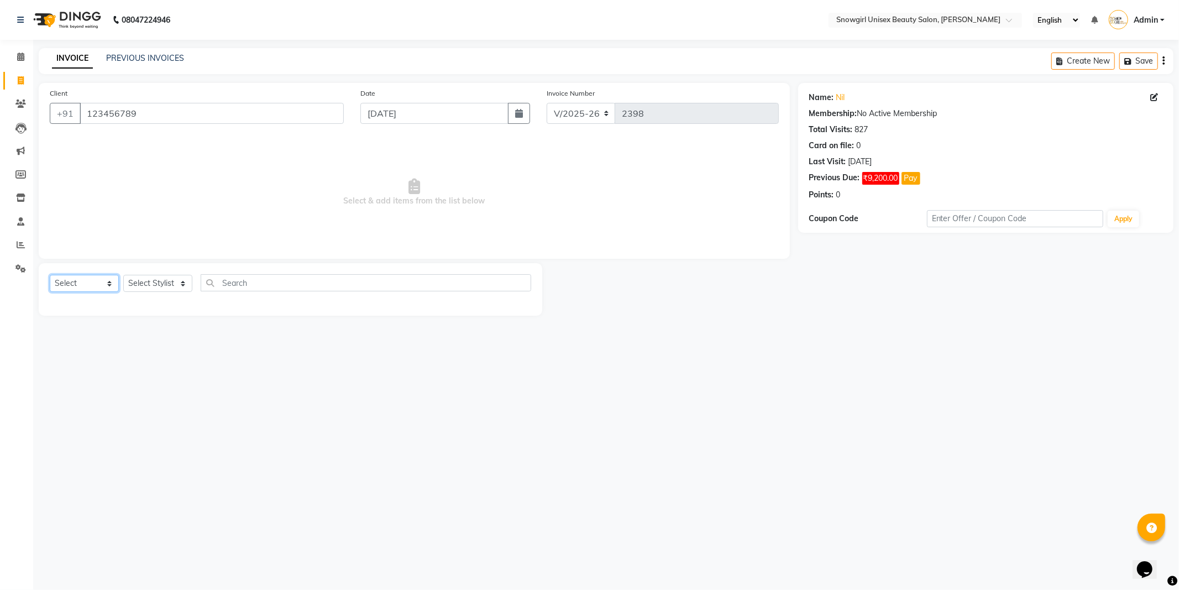
select select "service"
click at [50, 275] on select "Select Service Product Membership Package Voucher Prepaid Gift Card" at bounding box center [84, 283] width 69 height 17
click at [150, 294] on div "Select Service Product Membership Package Voucher Prepaid Gift Card Select Styl…" at bounding box center [291, 287] width 482 height 26
click at [156, 291] on select "Select Stylist [PERSON_NAME] [PERSON_NAME] [PERSON_NAME] [PERSON_NAME] [PERSON_…" at bounding box center [157, 283] width 69 height 17
select select "39200"
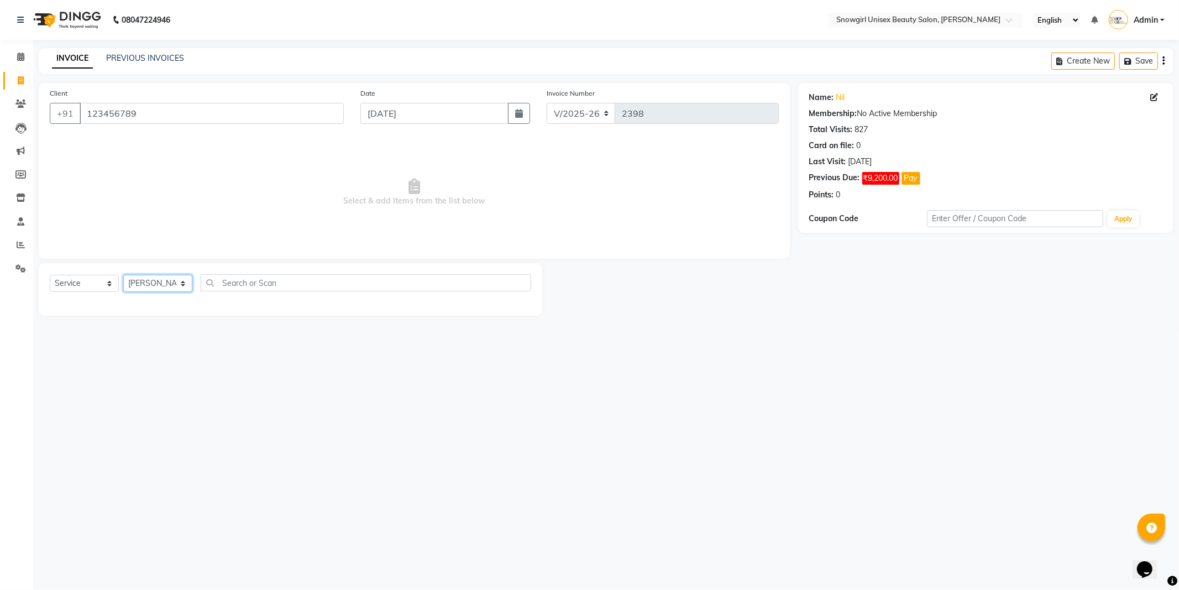
click at [123, 275] on select "Select Stylist [PERSON_NAME] [PERSON_NAME] [PERSON_NAME] [PERSON_NAME] [PERSON_…" at bounding box center [157, 283] width 69 height 17
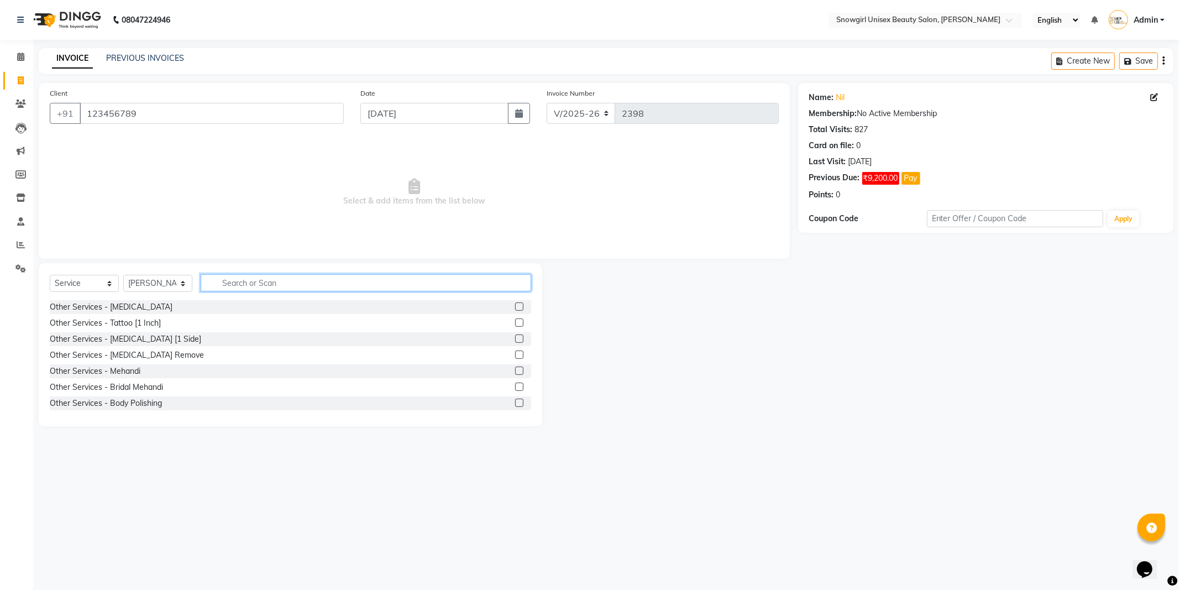
click at [239, 291] on input "text" at bounding box center [366, 282] width 331 height 17
type input "SPA"
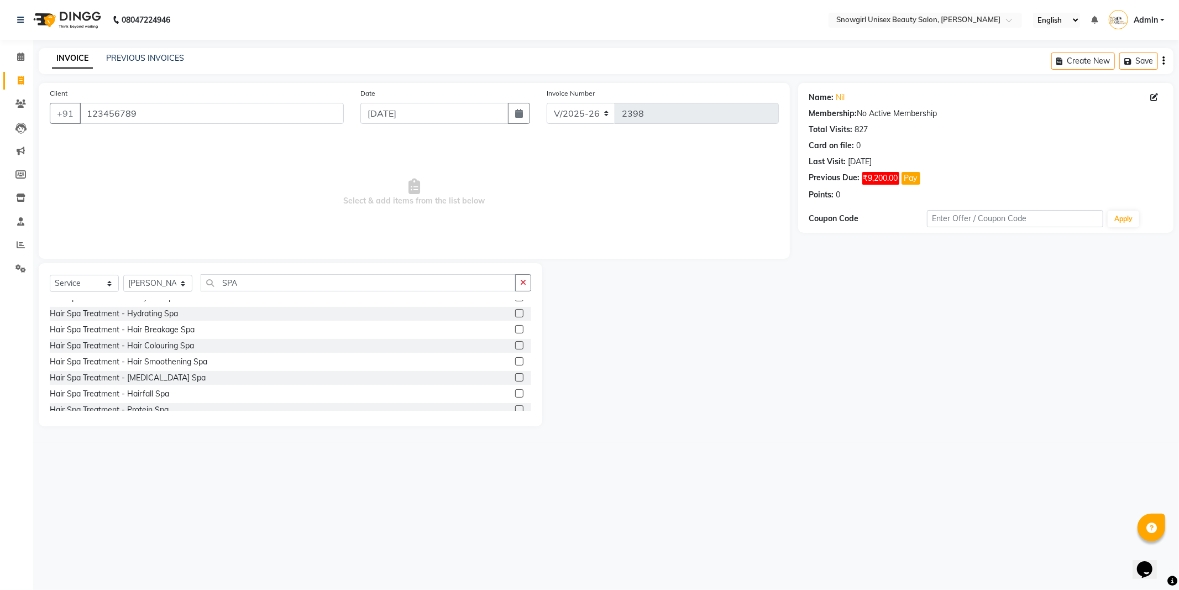
click at [515, 406] on label at bounding box center [519, 409] width 8 height 8
click at [515, 406] on input "checkbox" at bounding box center [518, 409] width 7 height 7
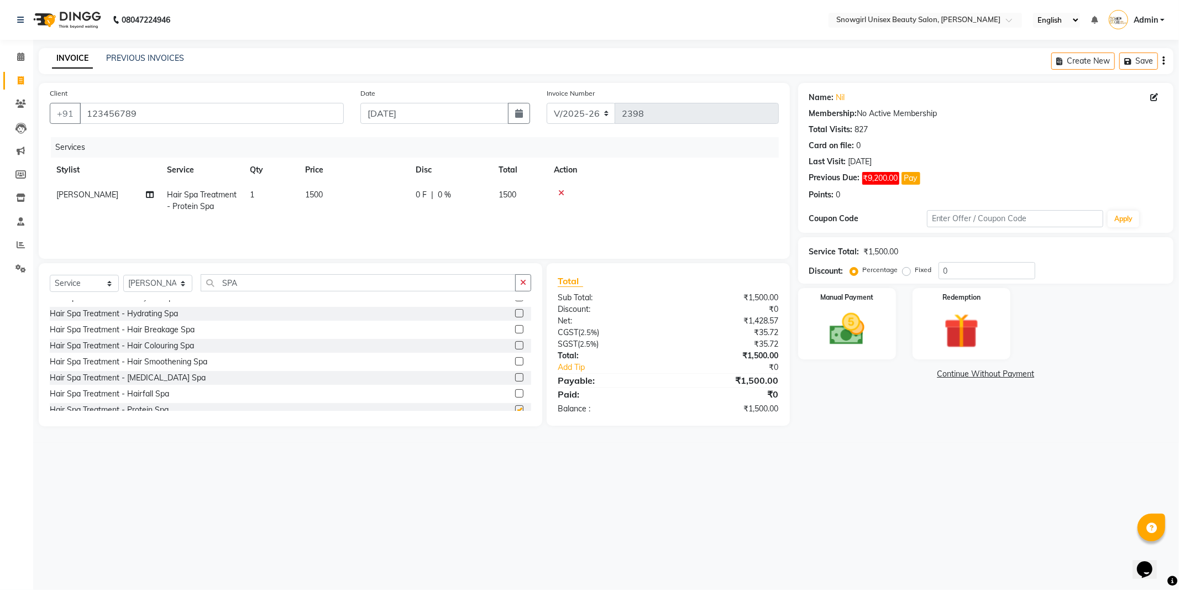
checkbox input "false"
click at [352, 183] on td "1500" at bounding box center [354, 200] width 111 height 36
select select "39200"
click at [399, 201] on input "1500" at bounding box center [405, 197] width 97 height 17
type input "1"
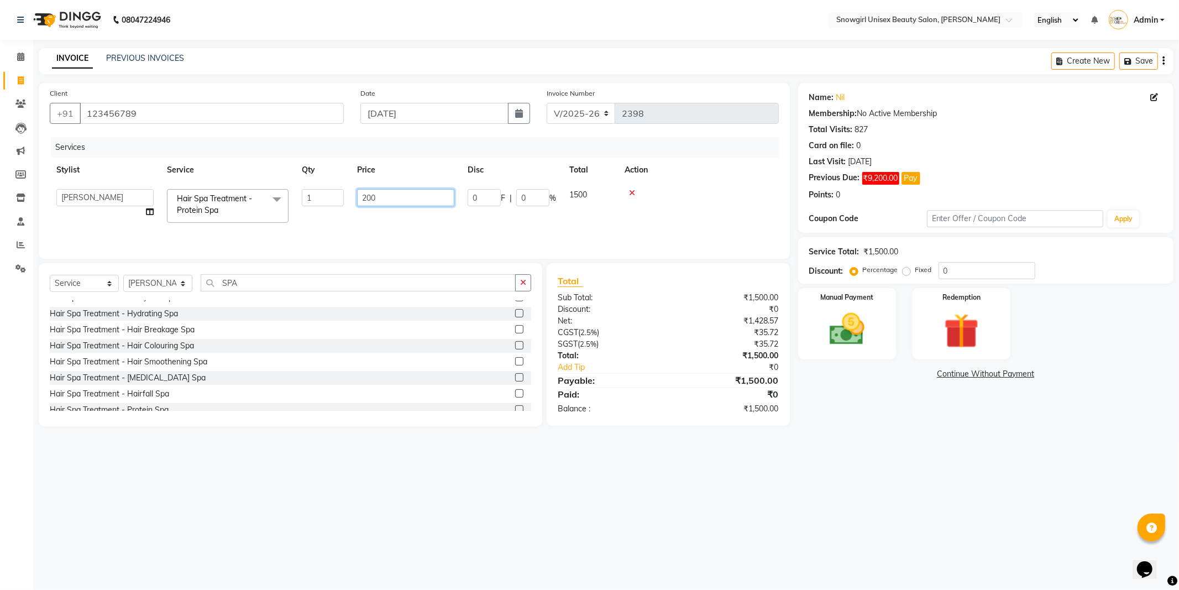
type input "2000"
click at [391, 217] on td "2000" at bounding box center [406, 205] width 111 height 47
select select "39200"
click at [523, 281] on icon "button" at bounding box center [523, 283] width 6 height 8
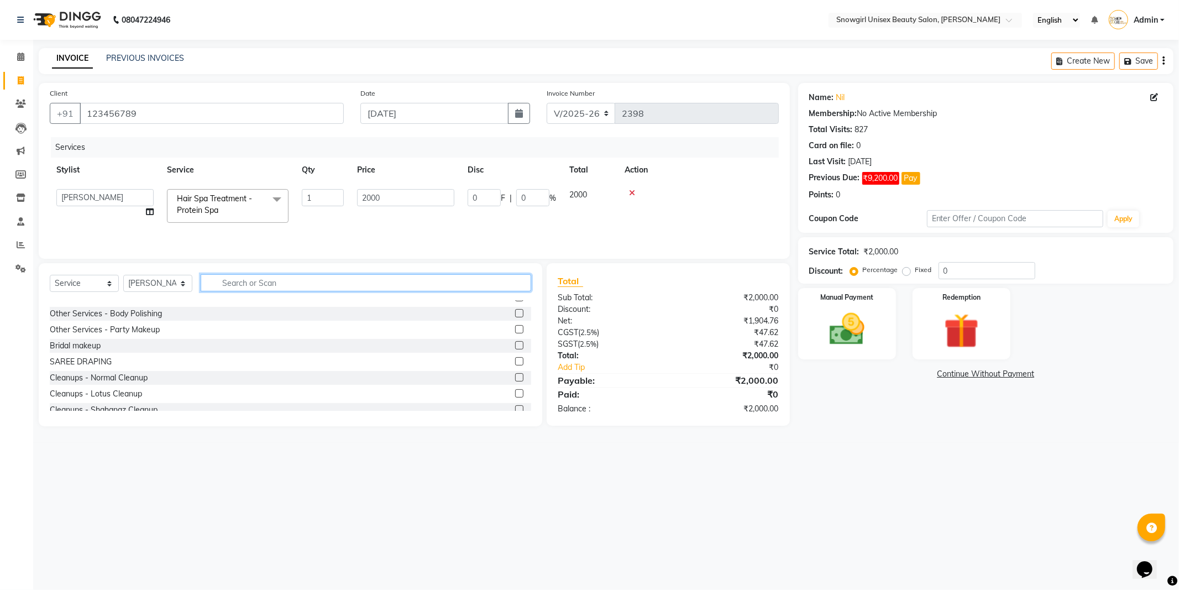
click at [478, 285] on input "text" at bounding box center [366, 282] width 331 height 17
type input "FR"
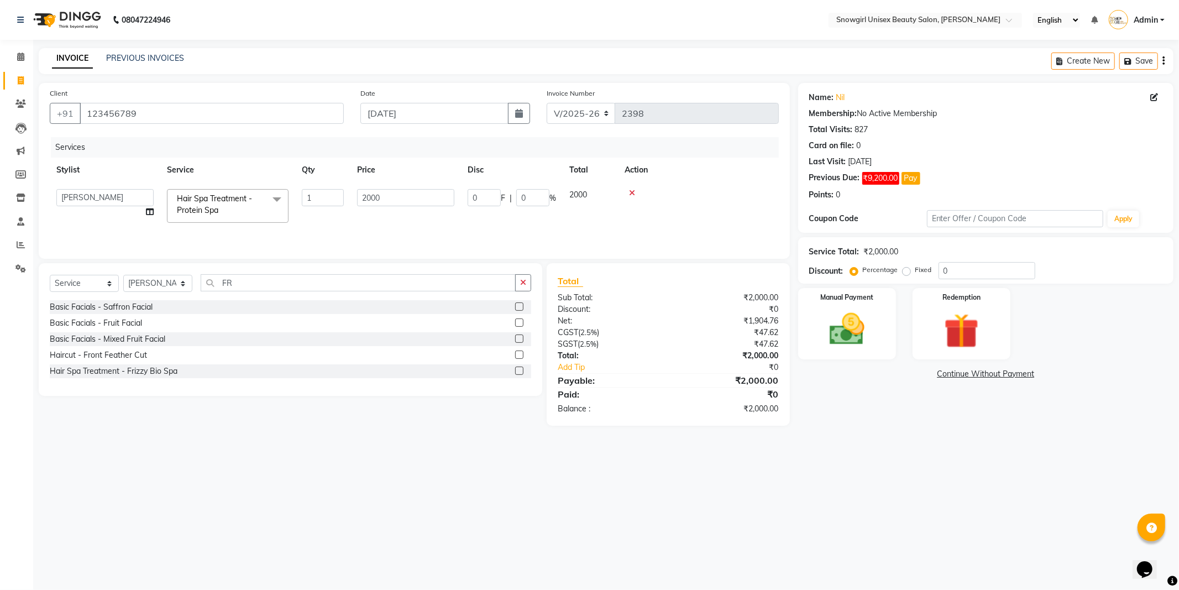
click at [523, 322] on label at bounding box center [519, 323] width 8 height 8
click at [523, 322] on input "checkbox" at bounding box center [518, 323] width 7 height 7
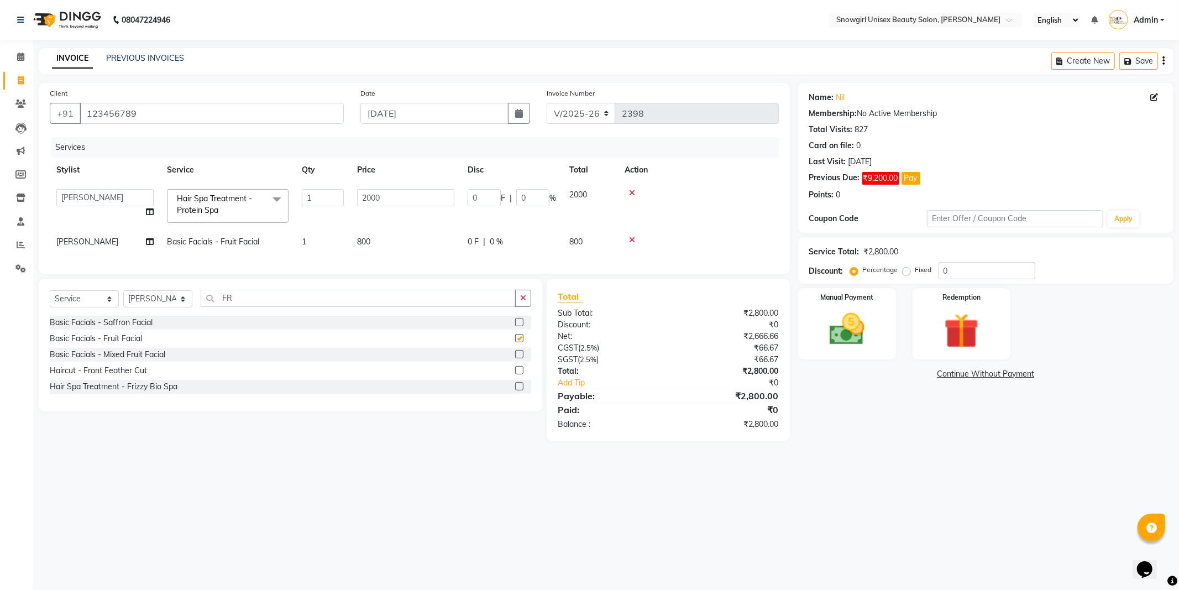
checkbox input "false"
click at [528, 307] on button "button" at bounding box center [523, 298] width 16 height 17
click at [189, 316] on div "Select Service Product Membership Package Voucher Prepaid Gift Card Select Styl…" at bounding box center [291, 303] width 482 height 26
click at [185, 307] on select "Select Stylist [PERSON_NAME] [PERSON_NAME] [PERSON_NAME] [PERSON_NAME] [PERSON_…" at bounding box center [157, 298] width 69 height 17
select select "39196"
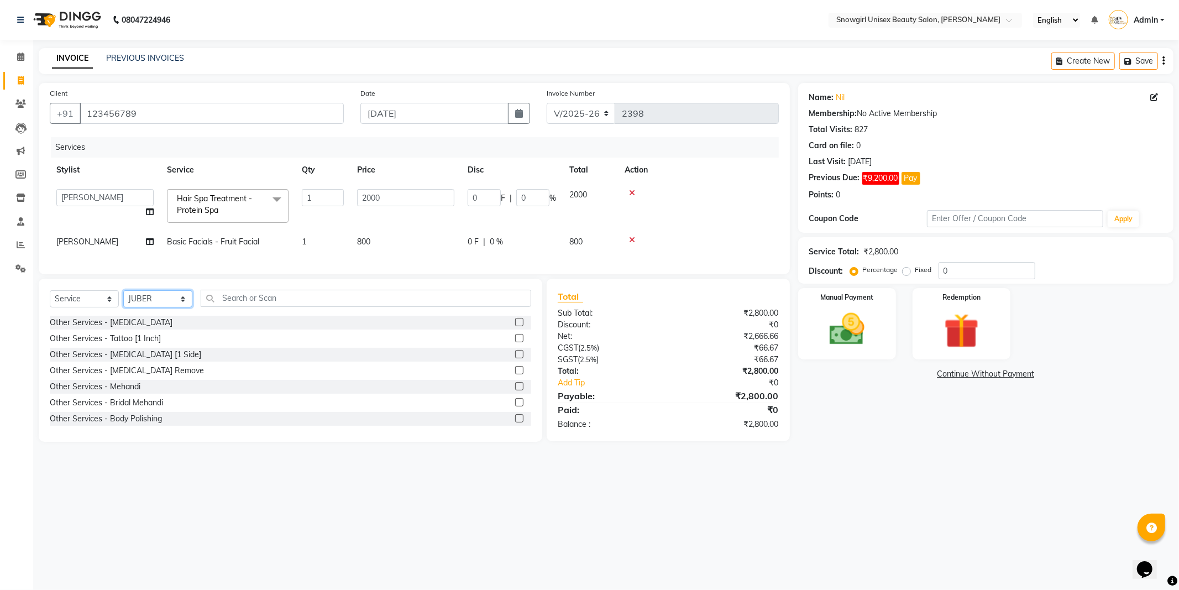
click at [123, 300] on select "Select Stylist [PERSON_NAME] [PERSON_NAME] [PERSON_NAME] [PERSON_NAME] [PERSON_…" at bounding box center [157, 298] width 69 height 17
click at [270, 307] on input "text" at bounding box center [366, 298] width 331 height 17
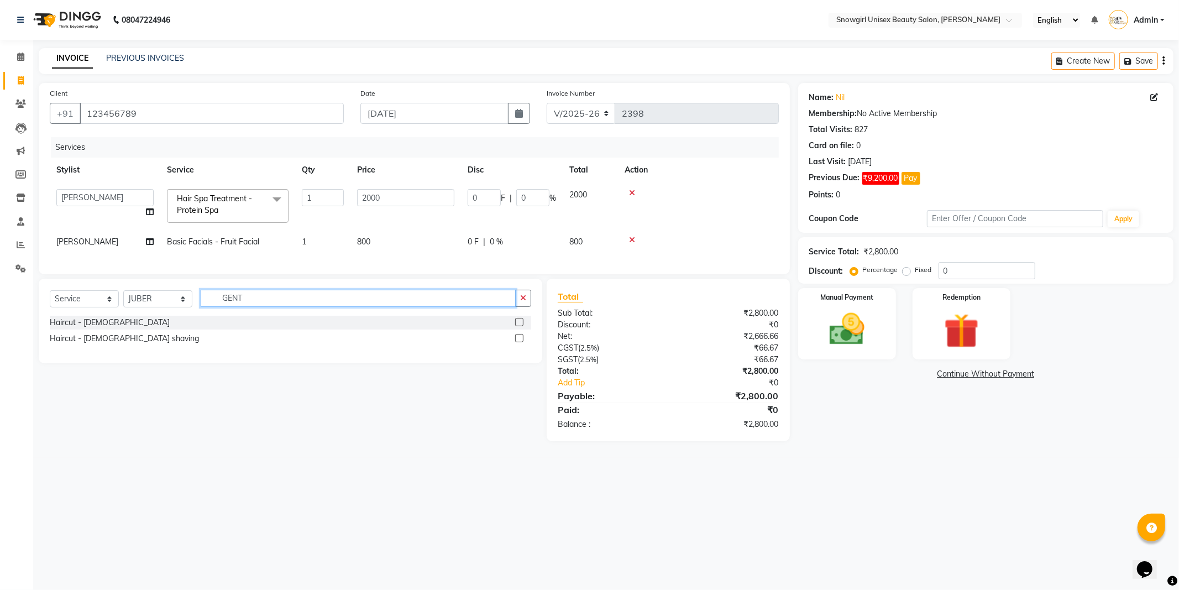
type input "GENT"
click at [519, 326] on label at bounding box center [519, 322] width 8 height 8
click at [519, 326] on input "checkbox" at bounding box center [518, 322] width 7 height 7
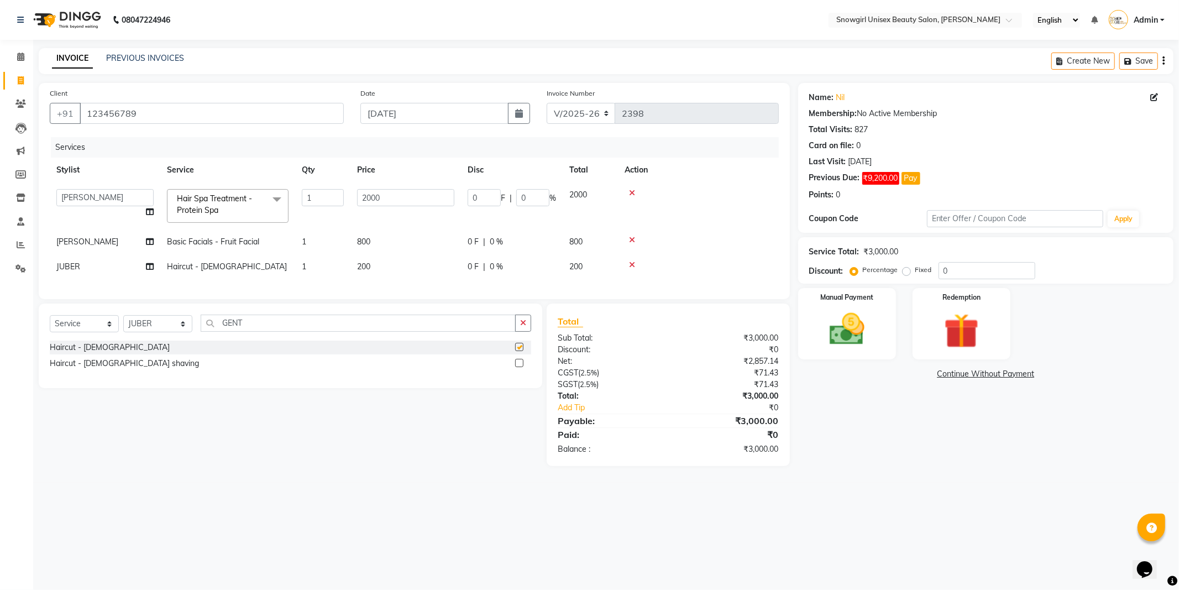
checkbox input "false"
click at [521, 367] on label at bounding box center [519, 363] width 8 height 8
click at [521, 367] on input "checkbox" at bounding box center [518, 363] width 7 height 7
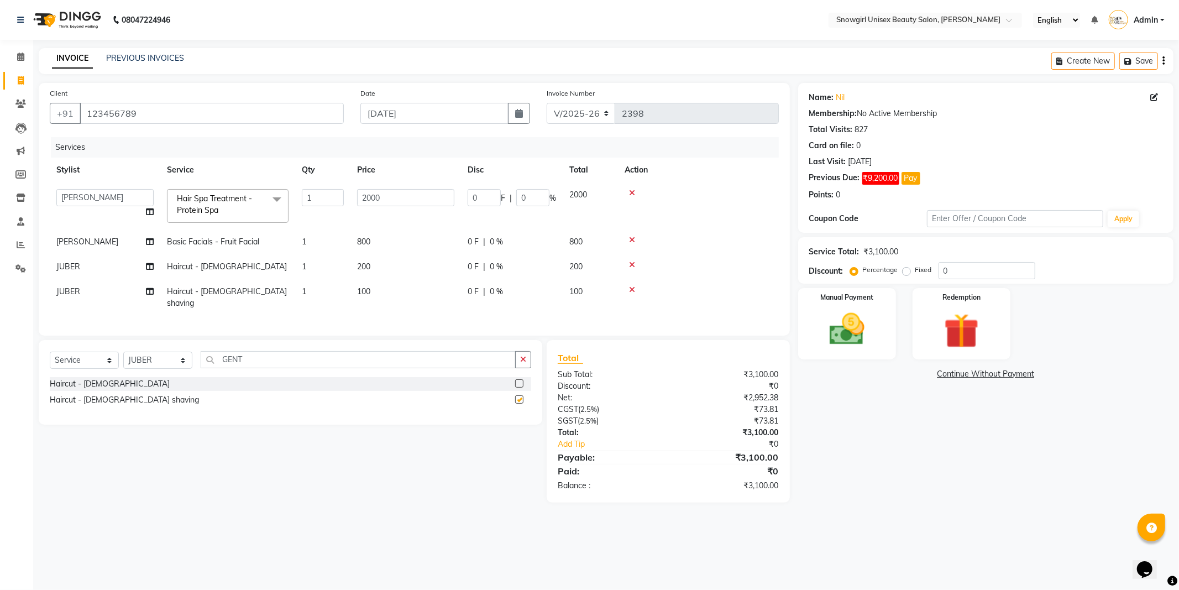
checkbox input "false"
click at [860, 333] on img at bounding box center [847, 330] width 59 height 42
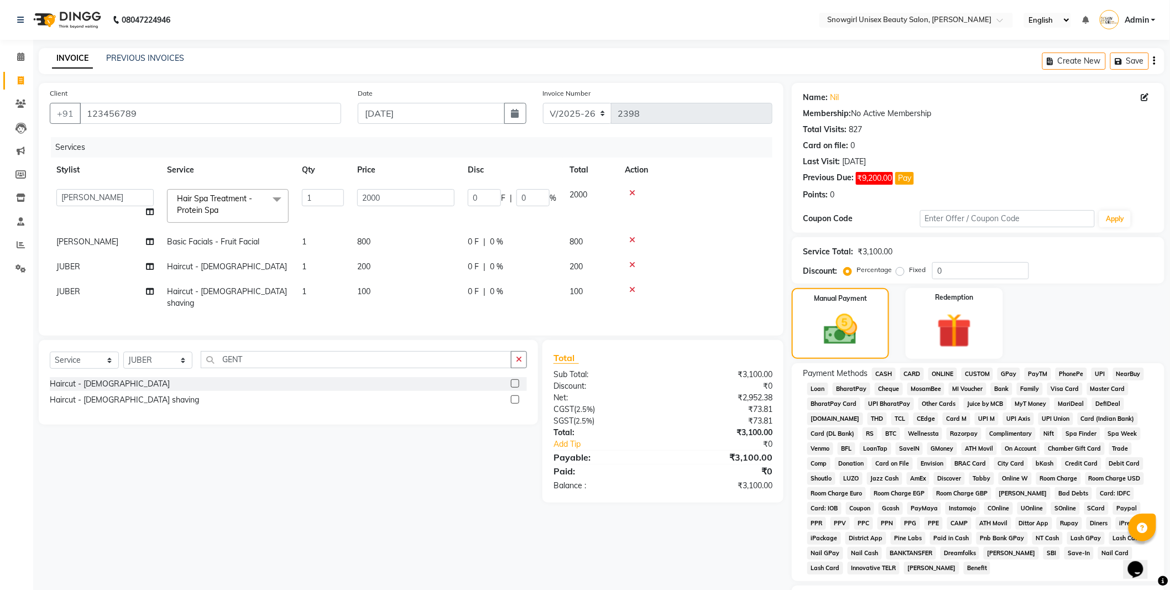
click at [897, 374] on div "CARD" at bounding box center [910, 375] width 28 height 15
click at [886, 374] on span "CASH" at bounding box center [884, 374] width 24 height 13
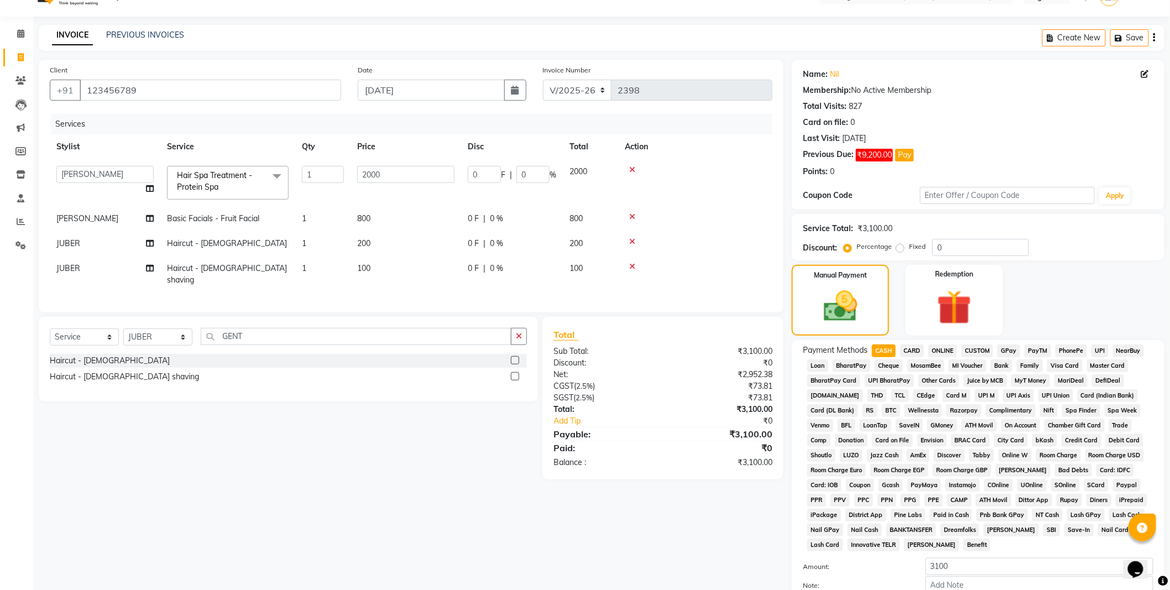
scroll to position [45, 0]
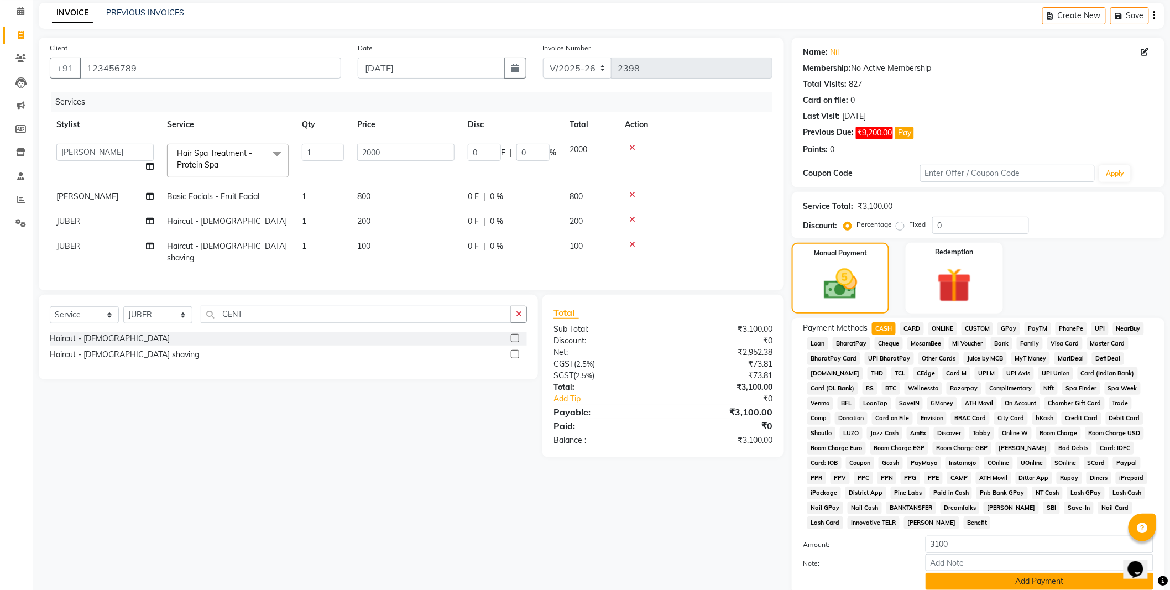
click at [1010, 581] on button "Add Payment" at bounding box center [1040, 581] width 228 height 17
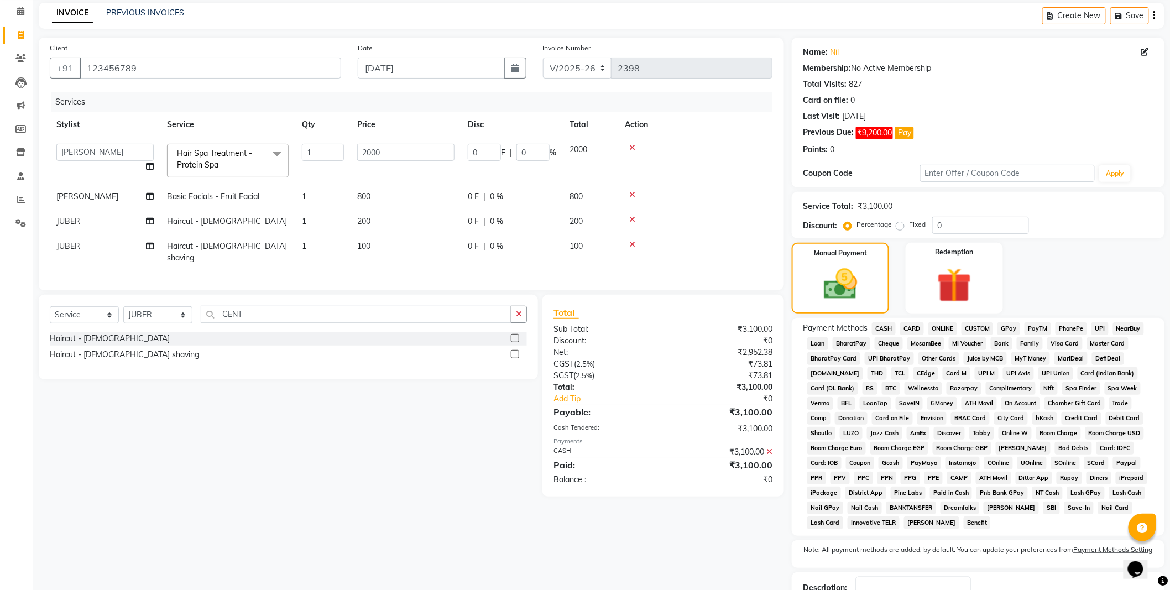
scroll to position [126, 0]
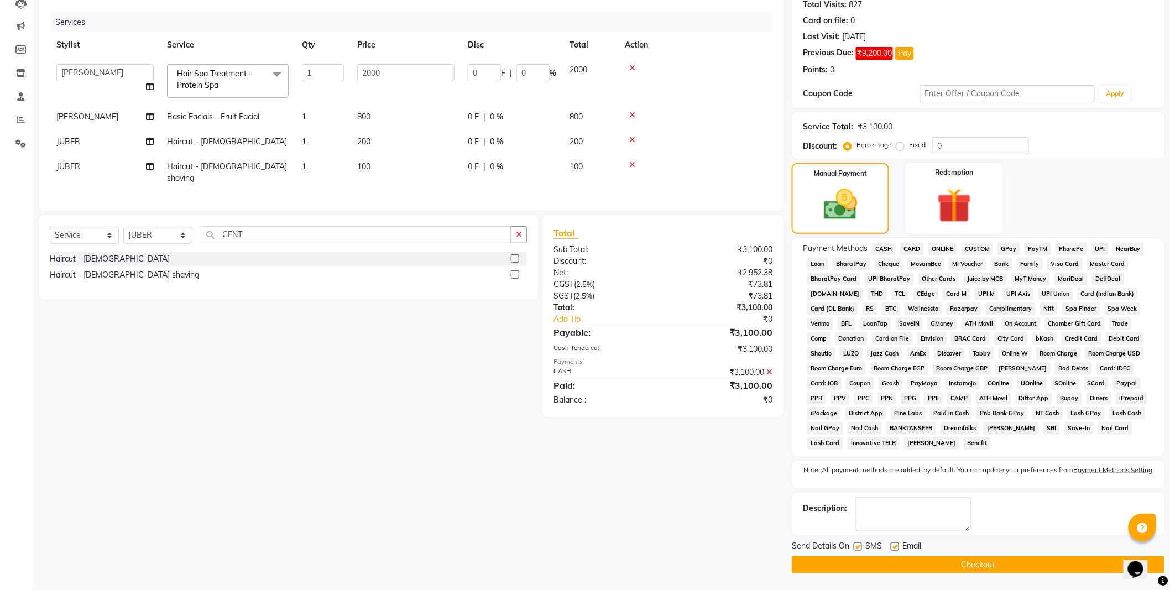
click at [858, 546] on label at bounding box center [858, 546] width 8 height 8
click at [858, 546] on input "checkbox" at bounding box center [857, 547] width 7 height 7
checkbox input "false"
click at [916, 563] on button "Checkout" at bounding box center [978, 564] width 373 height 17
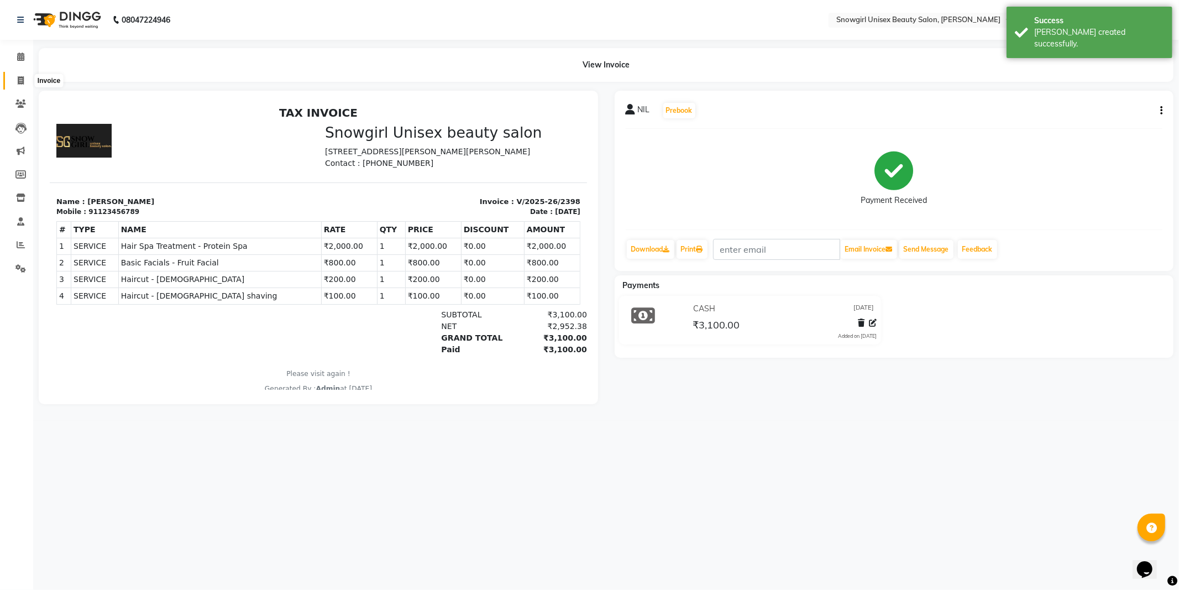
click at [18, 83] on icon at bounding box center [21, 80] width 6 height 8
select select "service"
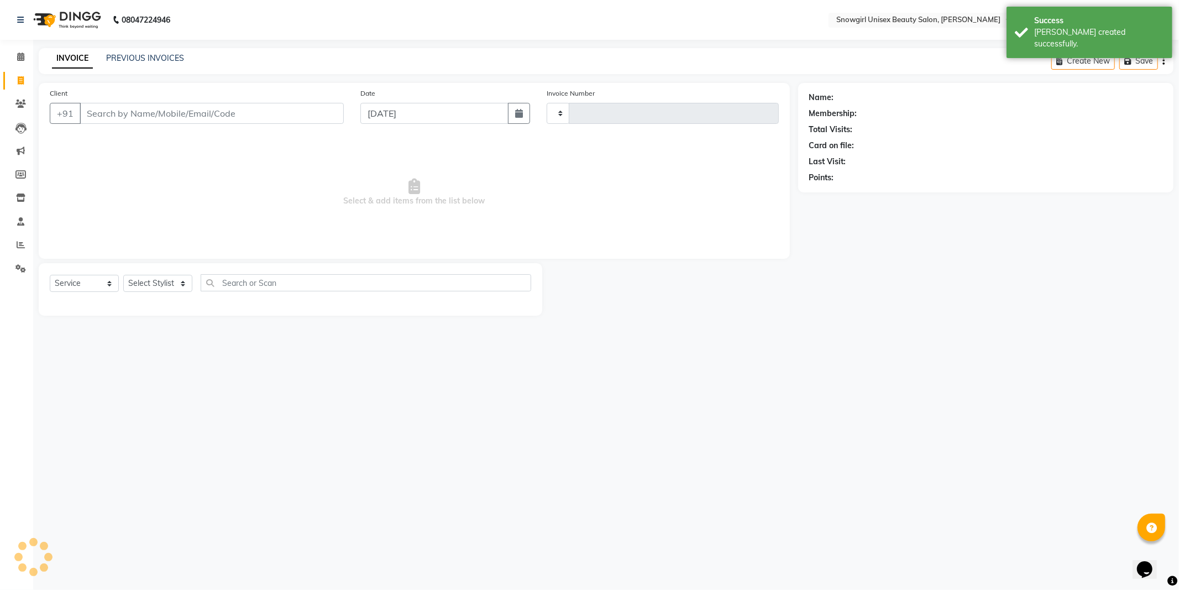
type input "2399"
select select "5593"
click at [114, 59] on link "PREVIOUS INVOICES" at bounding box center [145, 58] width 78 height 10
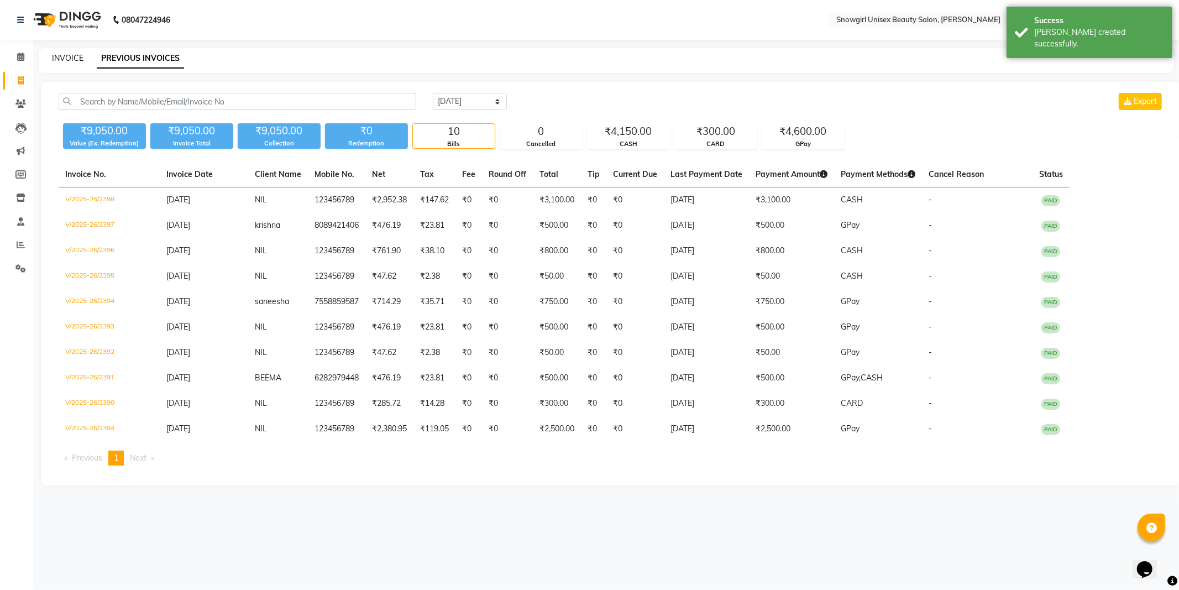
click at [75, 58] on link "INVOICE" at bounding box center [68, 58] width 32 height 10
select select "5593"
select select "service"
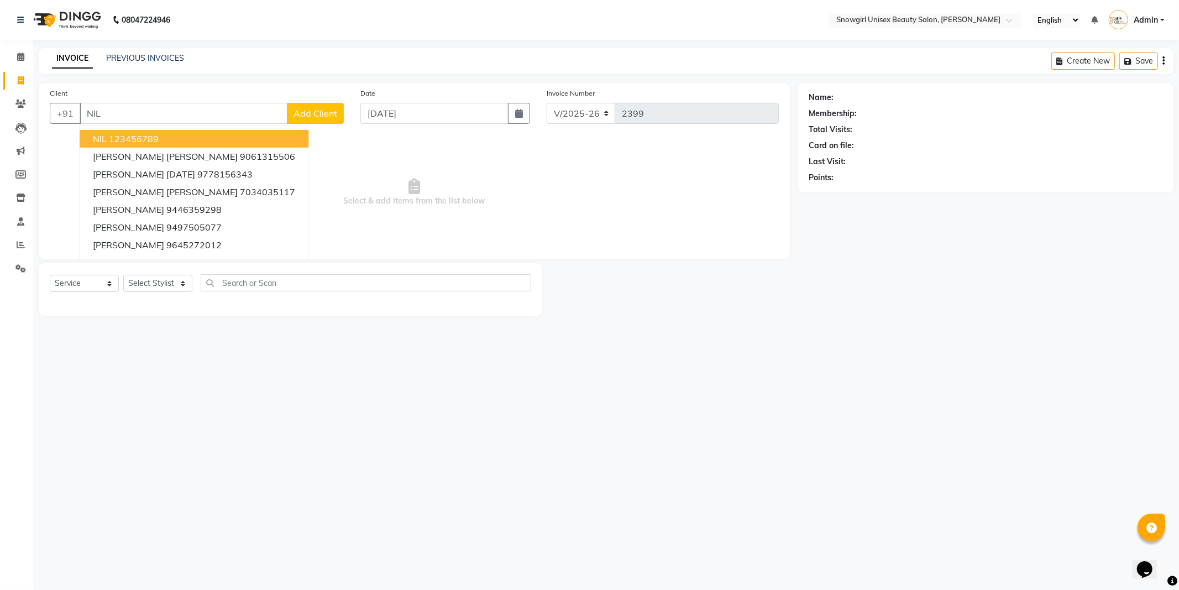
click at [109, 140] on ngb-highlight "123456789" at bounding box center [134, 138] width 50 height 11
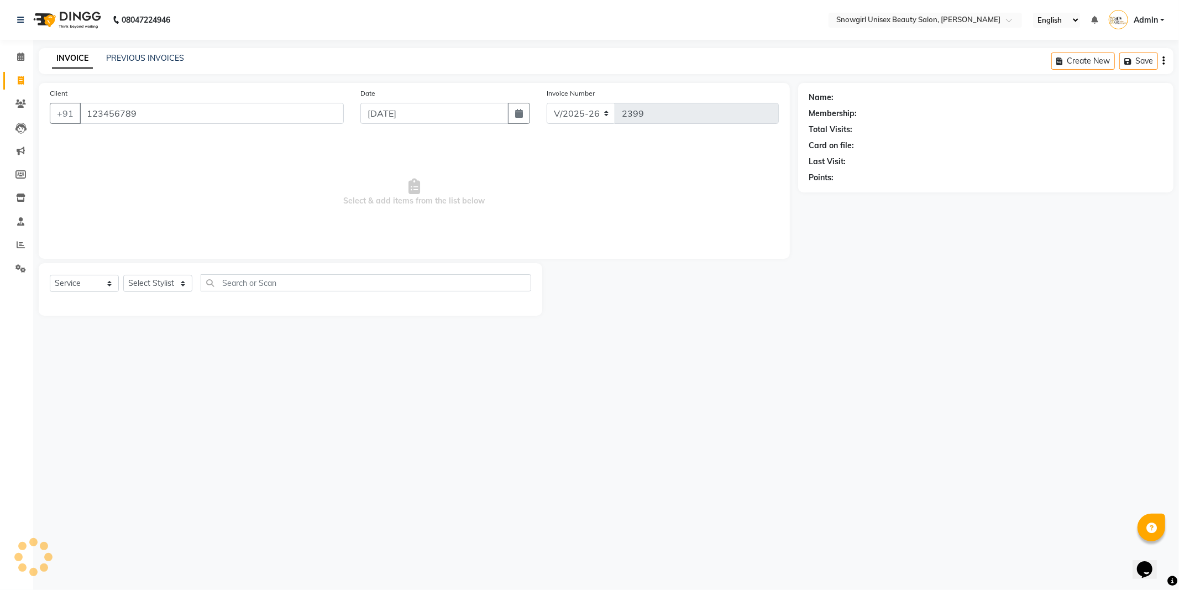
type input "123456789"
click at [176, 283] on select "Select Stylist [PERSON_NAME] [PERSON_NAME] [PERSON_NAME] [PERSON_NAME] [PERSON_…" at bounding box center [157, 283] width 69 height 17
select select "39200"
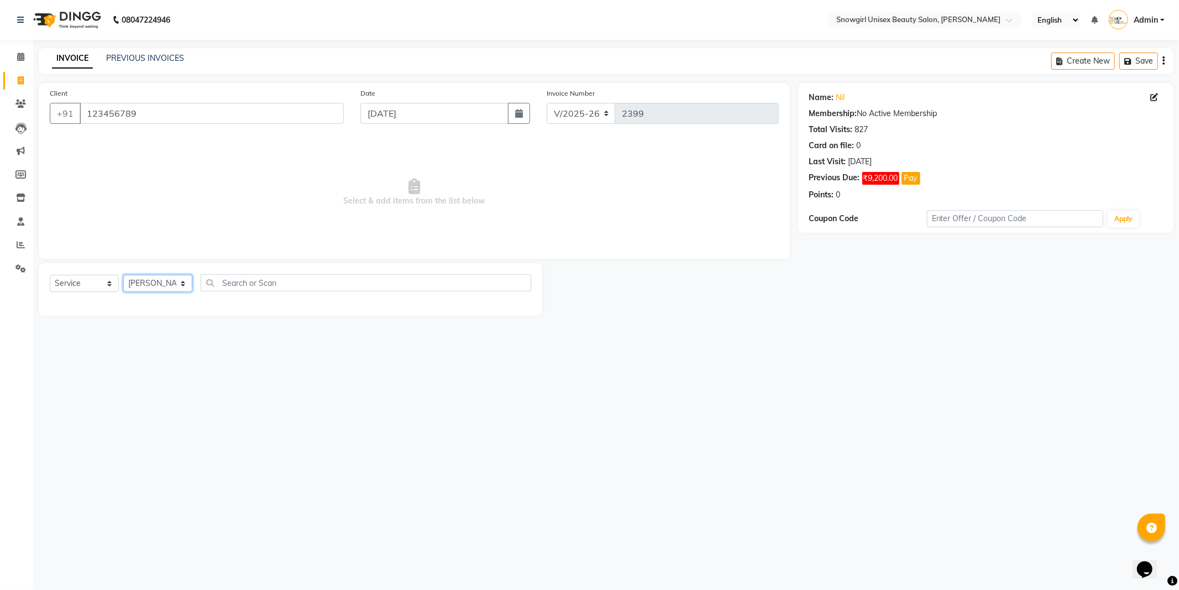
click at [123, 275] on select "Select Stylist [PERSON_NAME] [PERSON_NAME] [PERSON_NAME] [PERSON_NAME] [PERSON_…" at bounding box center [157, 283] width 69 height 17
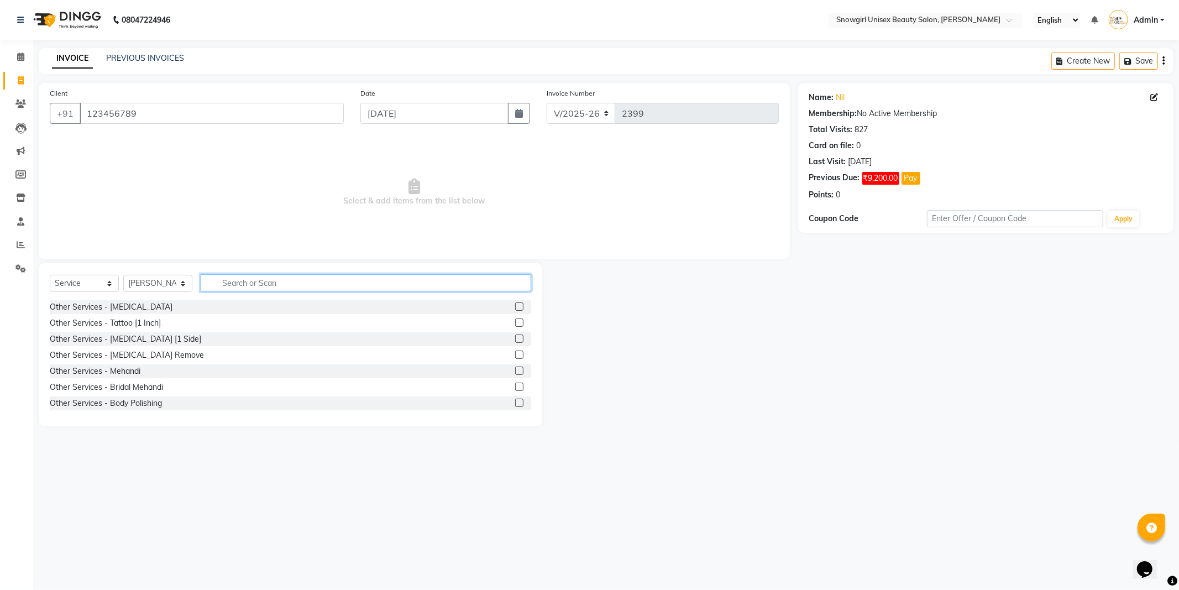
click at [253, 282] on input "text" at bounding box center [366, 282] width 331 height 17
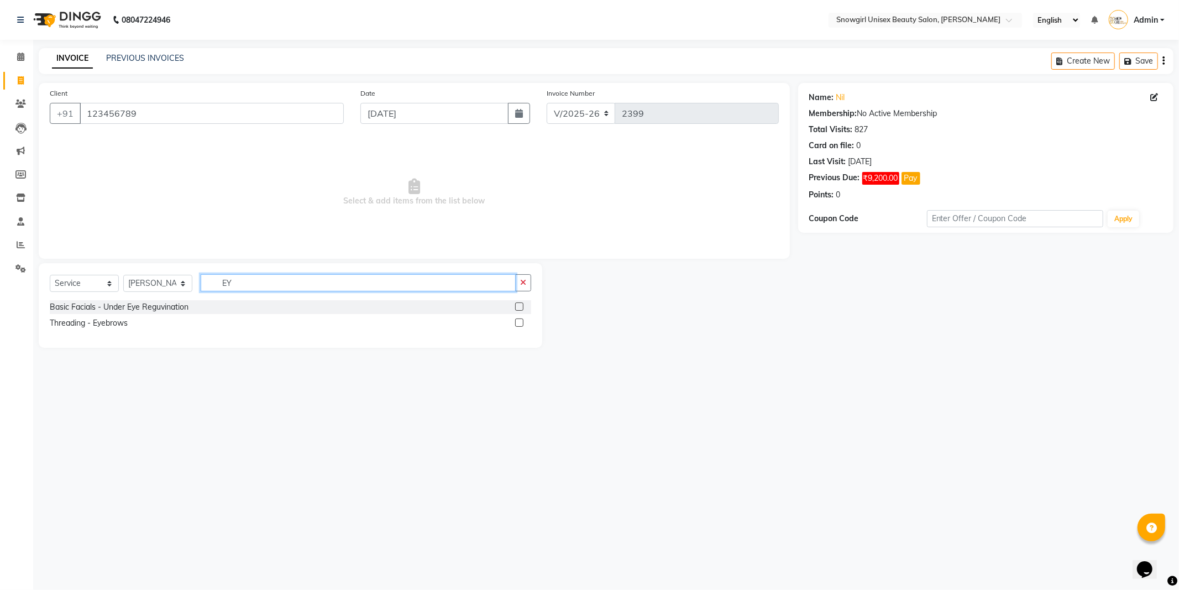
type input "EY"
click at [524, 319] on div at bounding box center [523, 323] width 16 height 14
click at [521, 326] on label at bounding box center [519, 323] width 8 height 8
click at [521, 326] on input "checkbox" at bounding box center [518, 323] width 7 height 7
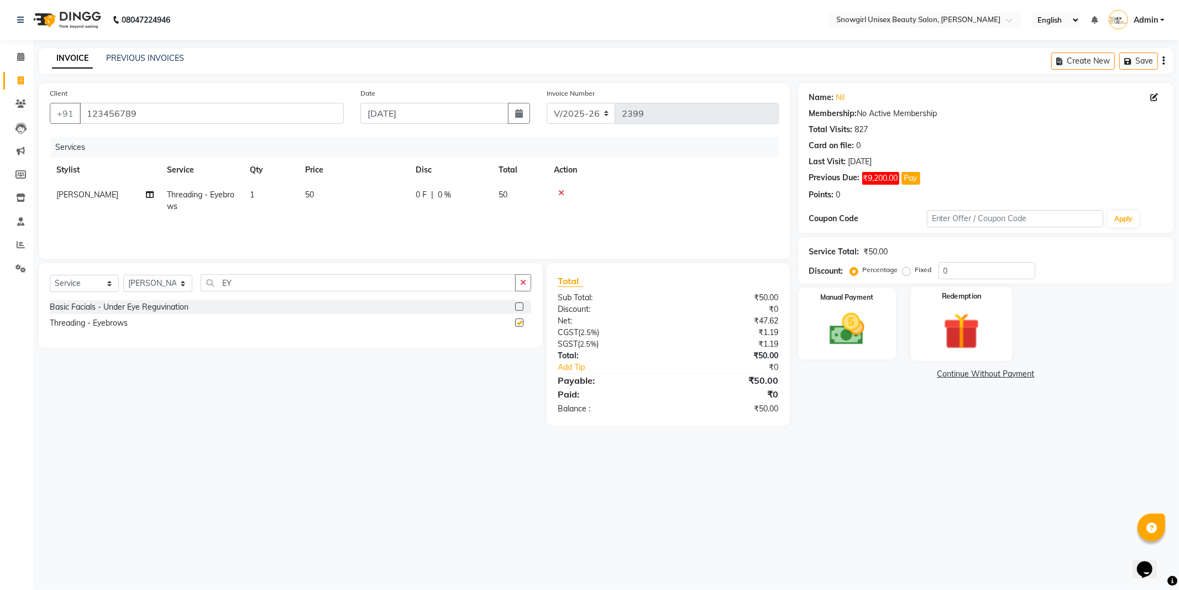
checkbox input "false"
click at [853, 333] on img at bounding box center [847, 330] width 59 height 42
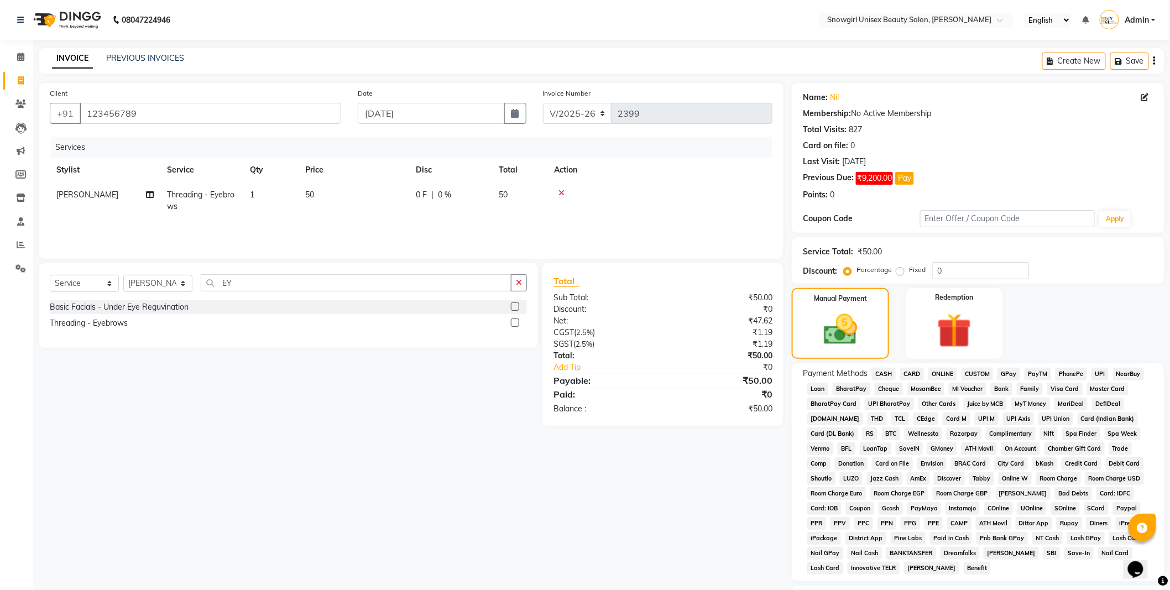
click at [880, 371] on span "CASH" at bounding box center [884, 374] width 24 height 13
click at [1004, 369] on span "GPay" at bounding box center [1009, 374] width 23 height 13
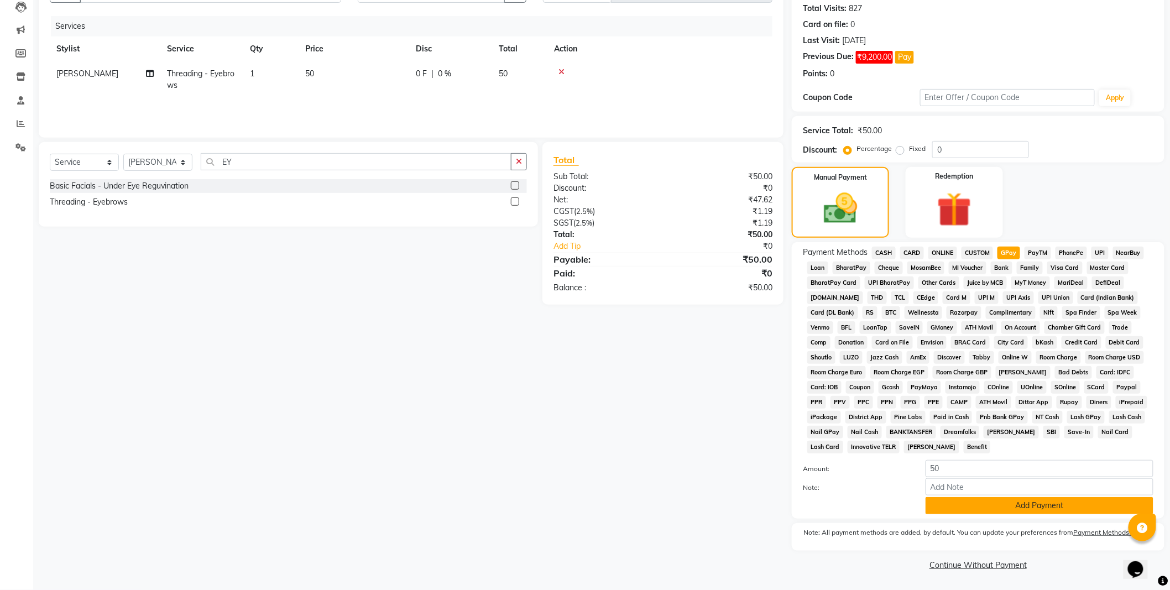
click at [992, 504] on button "Add Payment" at bounding box center [1040, 505] width 228 height 17
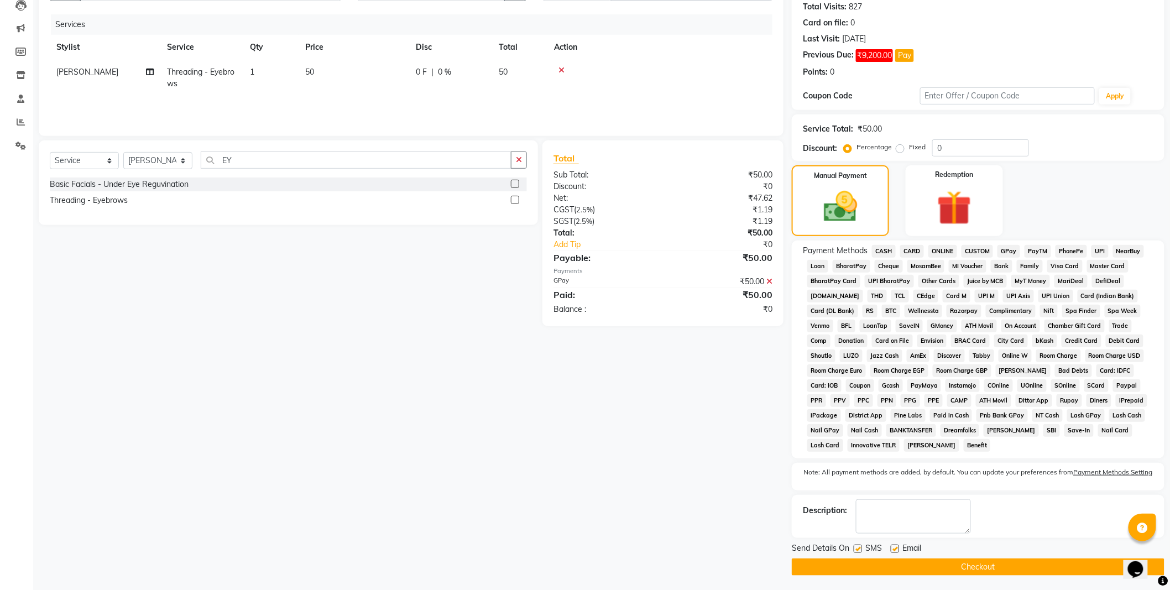
click at [963, 572] on button "Checkout" at bounding box center [978, 566] width 373 height 17
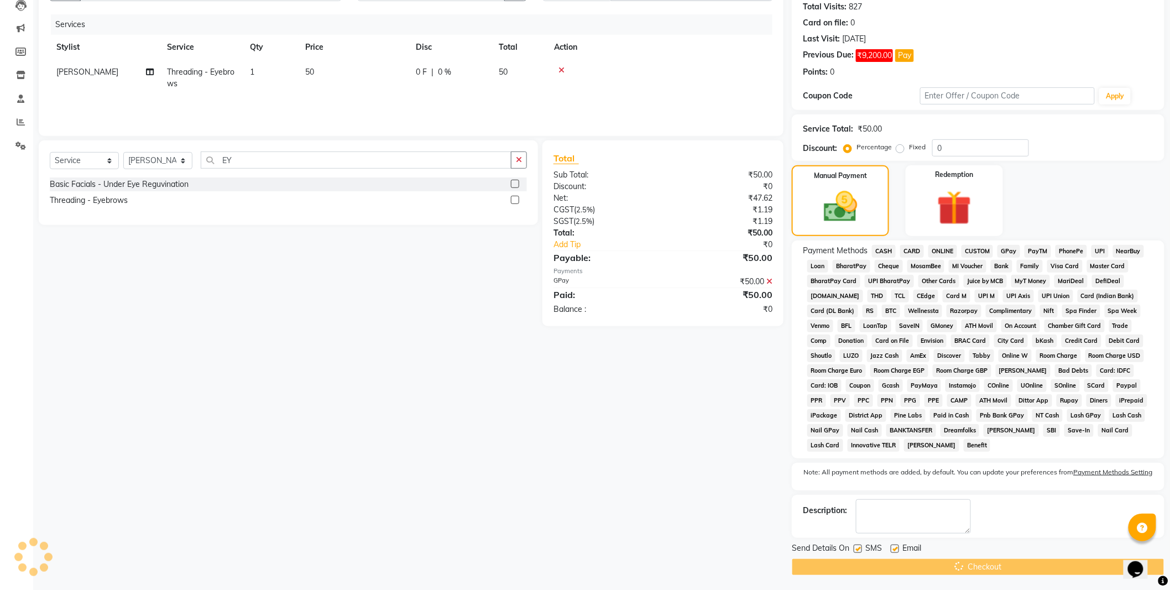
click at [963, 572] on div "Checkout" at bounding box center [978, 566] width 373 height 17
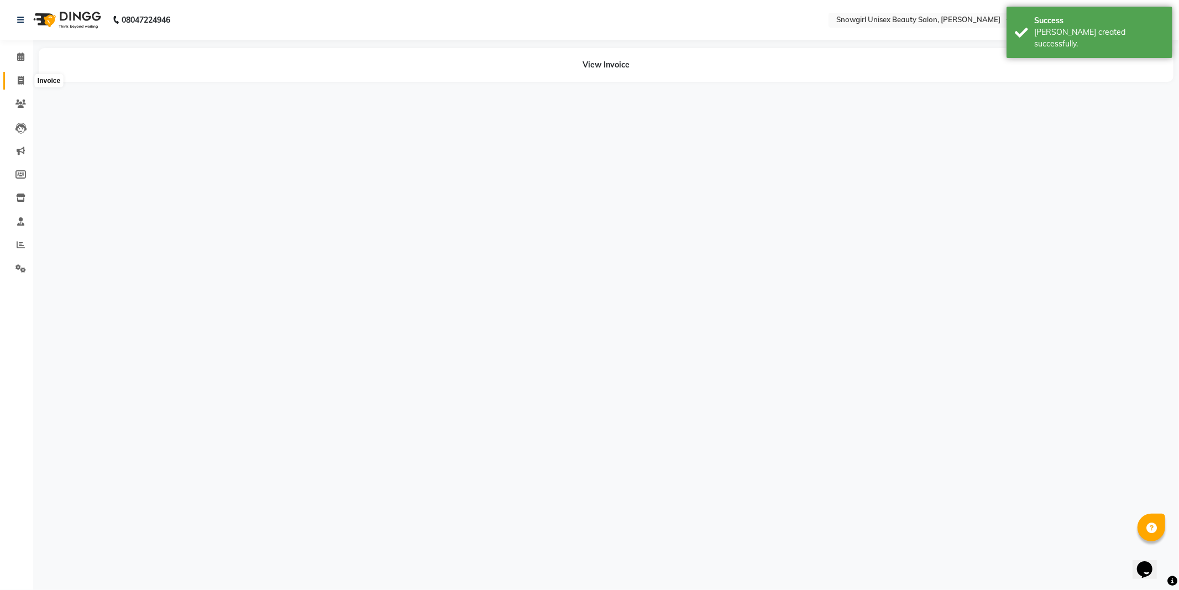
click at [20, 81] on icon at bounding box center [21, 80] width 6 height 8
select select "service"
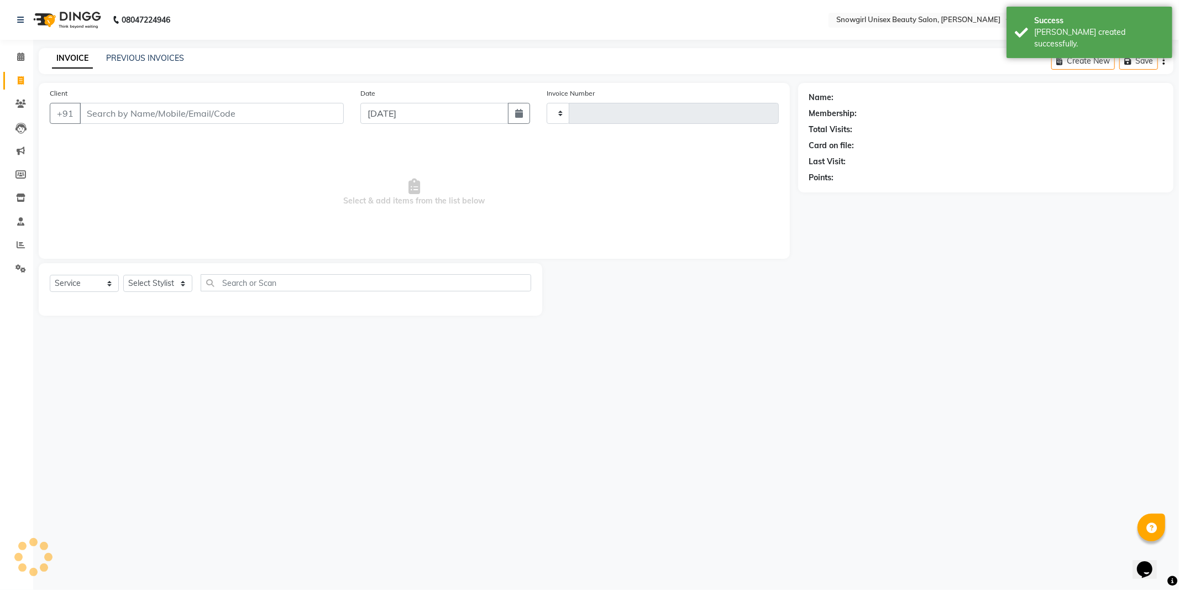
type input "2400"
select select "5593"
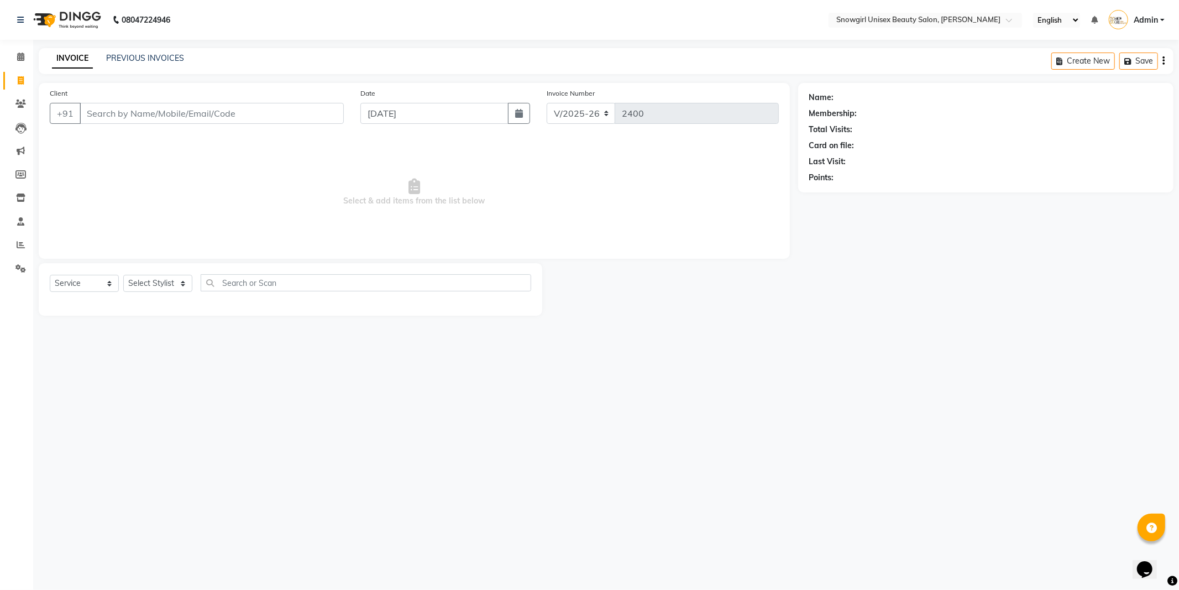
click at [270, 112] on input "Client" at bounding box center [212, 113] width 264 height 21
drag, startPoint x: 321, startPoint y: 157, endPoint x: 899, endPoint y: 531, distance: 688.7
click at [858, 465] on div "08047224946 Select Location × Snowgirl Unisex Beauty Salon, [PERSON_NAME] Engli…" at bounding box center [589, 295] width 1179 height 590
click at [220, 115] on input "Client" at bounding box center [212, 113] width 264 height 21
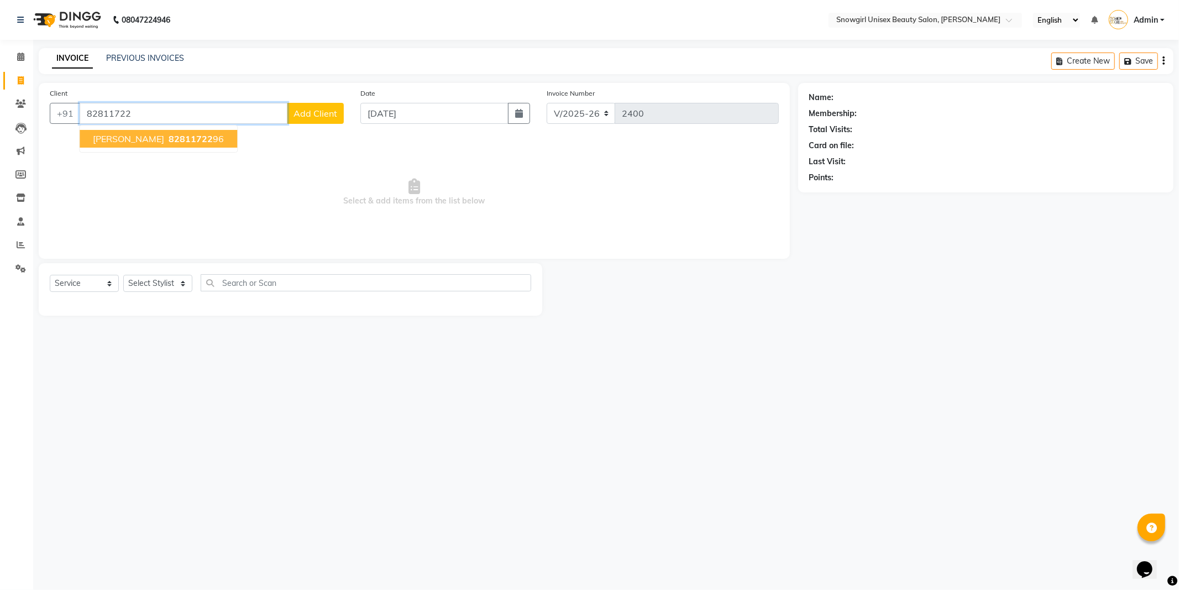
click at [169, 143] on span "82811722" at bounding box center [191, 138] width 44 height 11
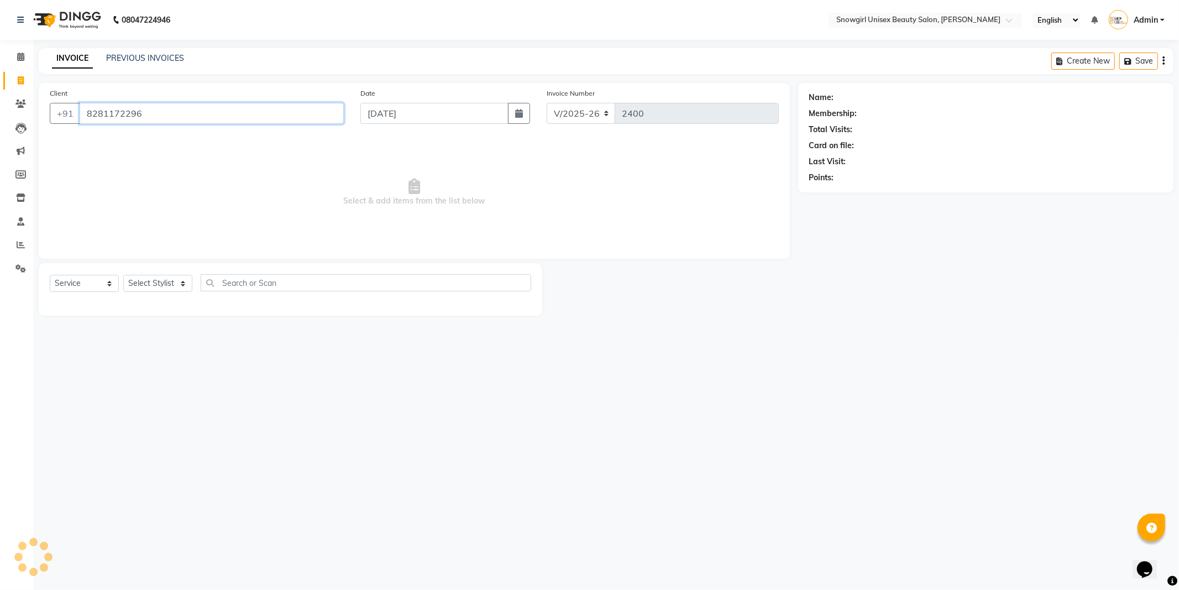
type input "8281172296"
click at [95, 284] on select "Select Service Product Membership Package Voucher Prepaid Gift Card" at bounding box center [84, 283] width 69 height 17
click at [50, 275] on select "Select Service Product Membership Package Voucher Prepaid Gift Card" at bounding box center [84, 283] width 69 height 17
click at [176, 271] on div "Select Service Product Membership Package Voucher Prepaid Gift Card Select Styl…" at bounding box center [291, 289] width 504 height 53
click at [185, 286] on select "Select Stylist [PERSON_NAME] [PERSON_NAME] [PERSON_NAME] [PERSON_NAME] [PERSON_…" at bounding box center [157, 283] width 69 height 17
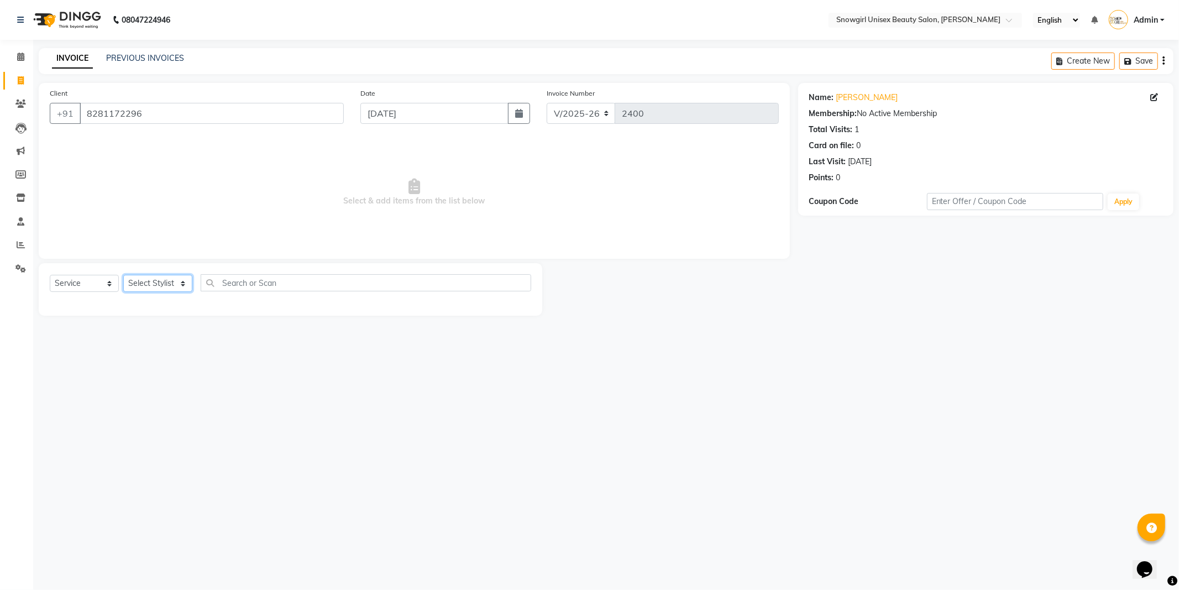
select select "39200"
click at [123, 275] on select "Select Stylist [PERSON_NAME] [PERSON_NAME] [PERSON_NAME] [PERSON_NAME] [PERSON_…" at bounding box center [157, 283] width 69 height 17
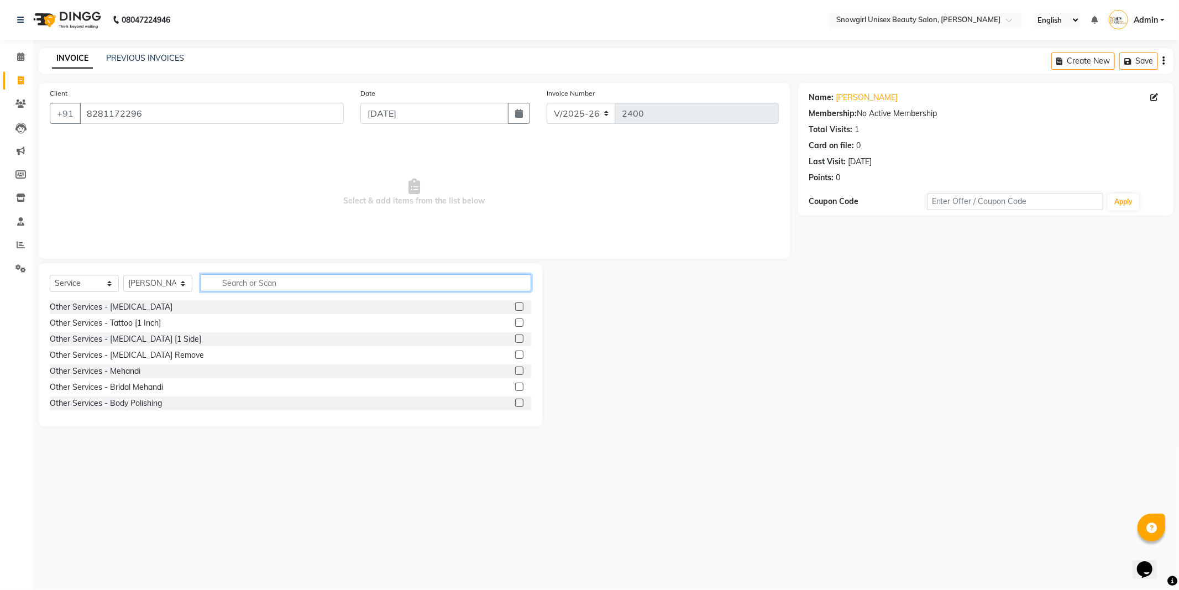
click at [294, 286] on input "text" at bounding box center [366, 282] width 331 height 17
type input "SPA"
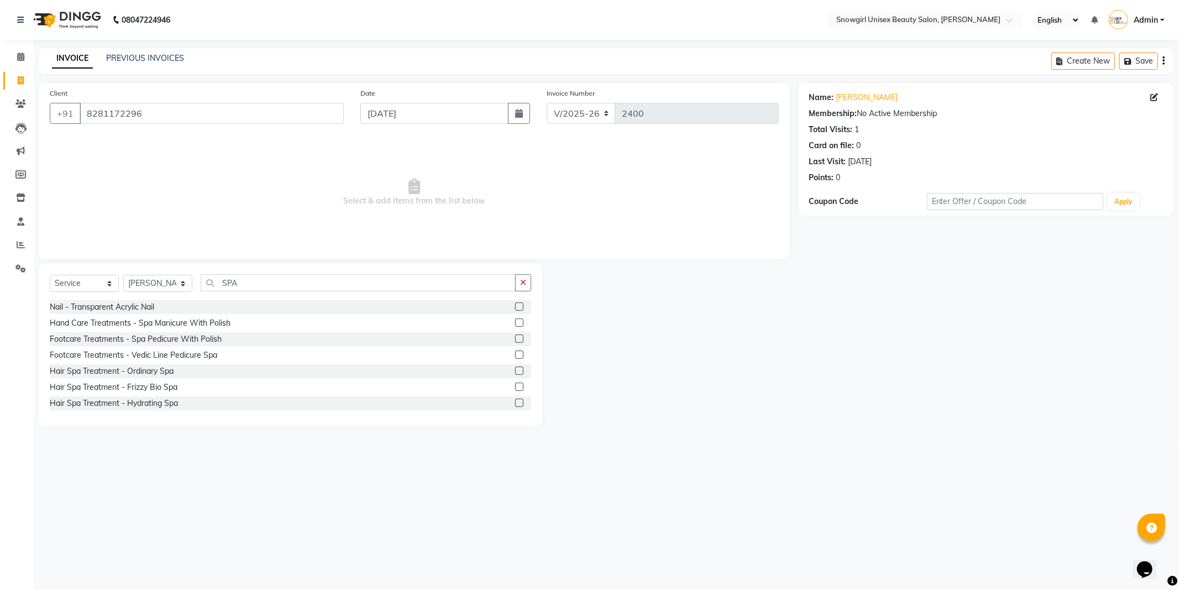
click at [515, 373] on label at bounding box center [519, 371] width 8 height 8
click at [515, 373] on input "checkbox" at bounding box center [518, 371] width 7 height 7
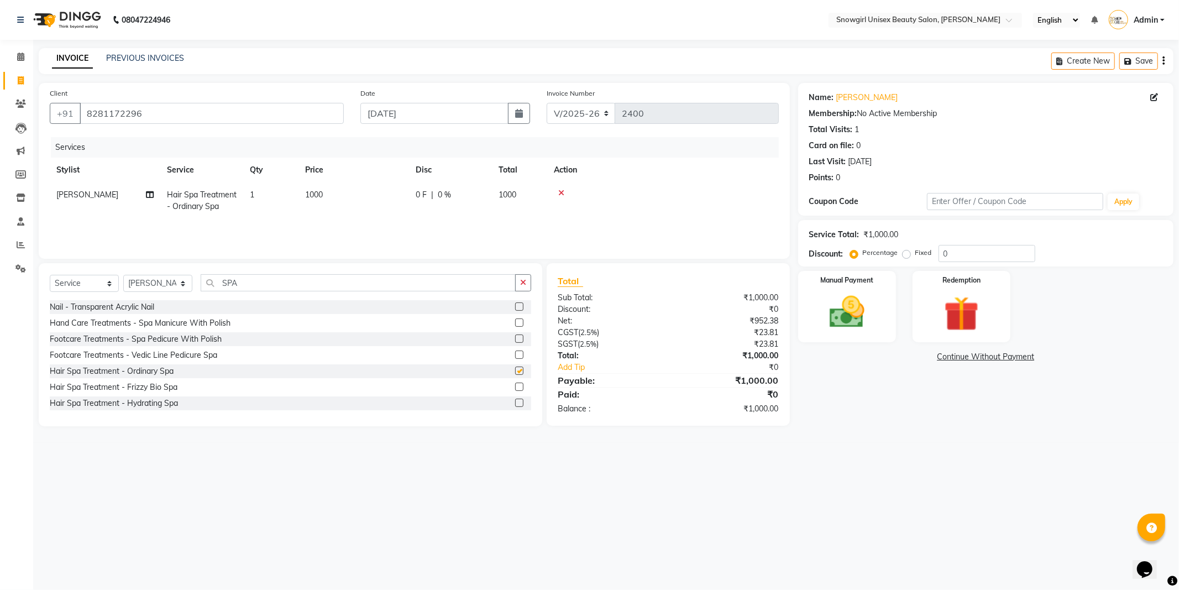
checkbox input "false"
click at [819, 314] on img at bounding box center [847, 312] width 59 height 42
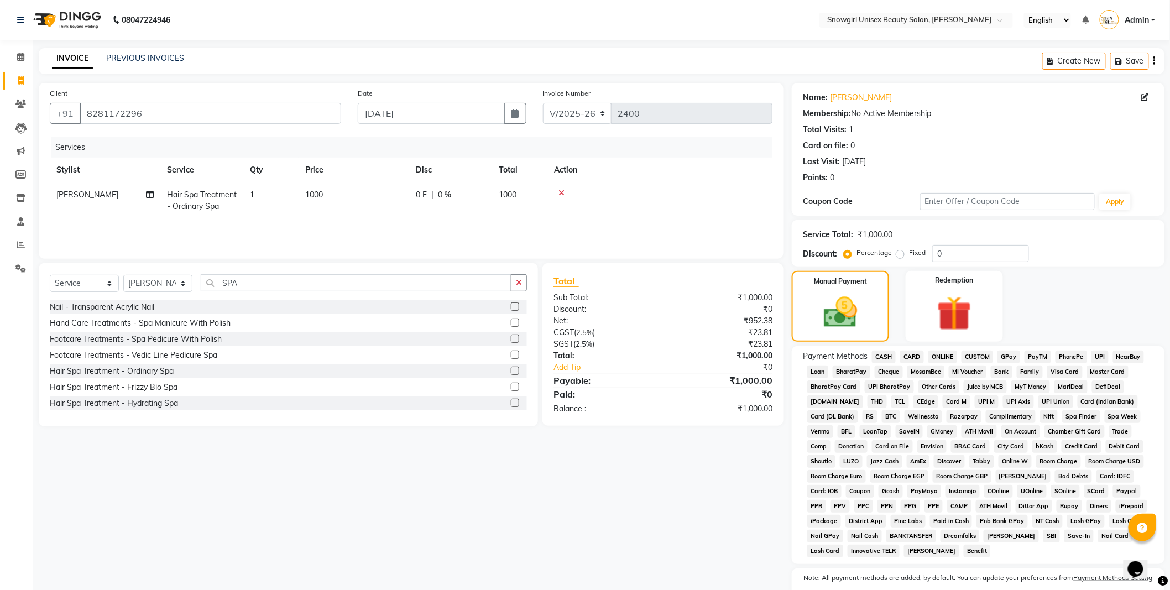
click at [1006, 349] on div "Payment Methods CASH CARD ONLINE CUSTOM GPay PayTM PhonePe UPI NearBuy Loan Bha…" at bounding box center [978, 455] width 373 height 218
click at [1010, 356] on span "GPay" at bounding box center [1009, 357] width 23 height 13
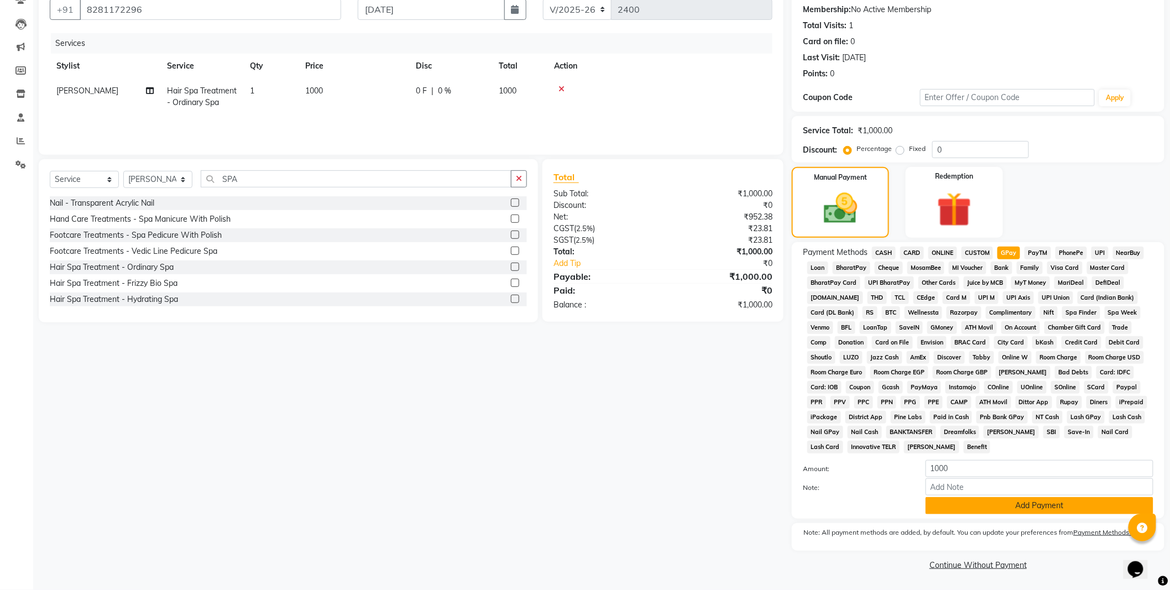
click at [1024, 507] on button "Add Payment" at bounding box center [1040, 505] width 228 height 17
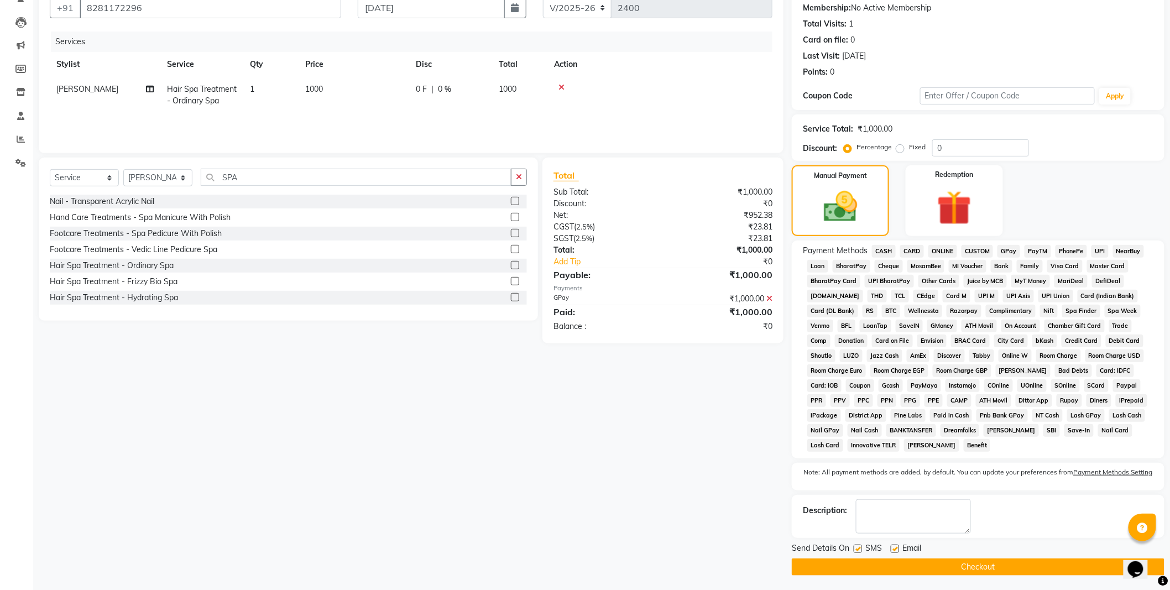
click at [855, 551] on label at bounding box center [858, 549] width 8 height 8
click at [855, 551] on input "checkbox" at bounding box center [857, 549] width 7 height 7
checkbox input "false"
click at [918, 567] on button "Checkout" at bounding box center [978, 566] width 373 height 17
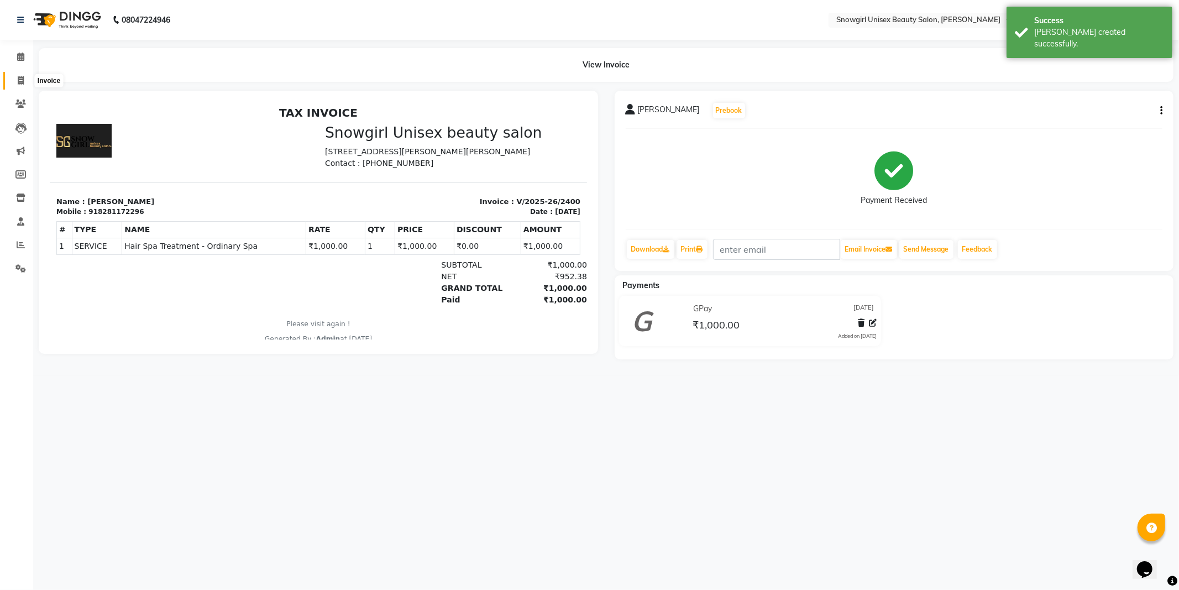
click at [20, 82] on icon at bounding box center [21, 80] width 6 height 8
select select "service"
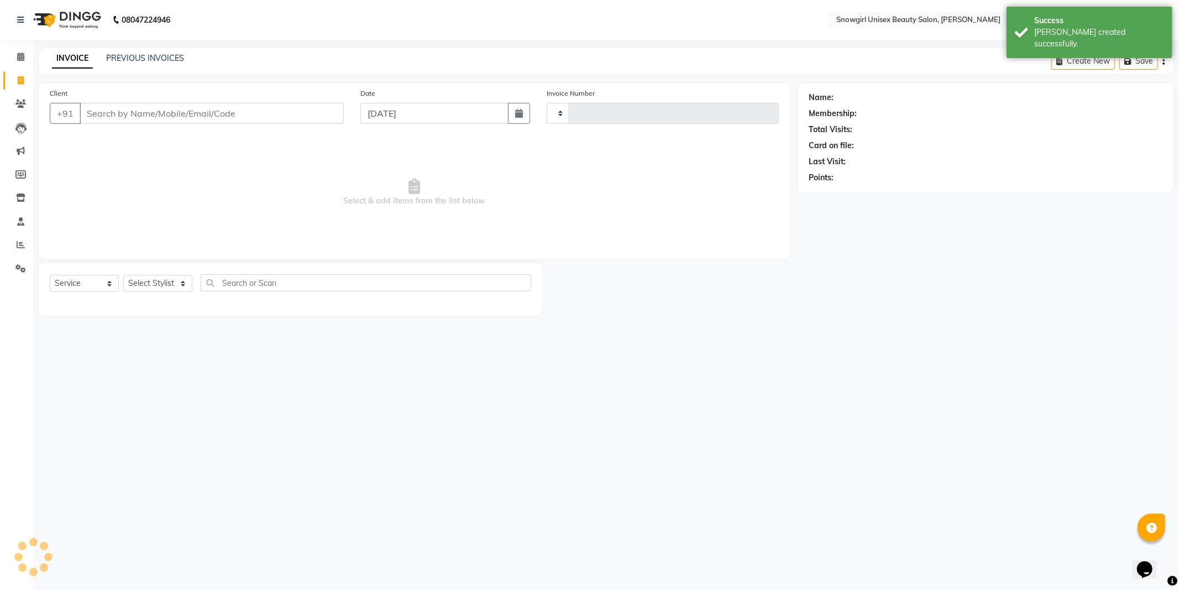
type input "2401"
select select "5593"
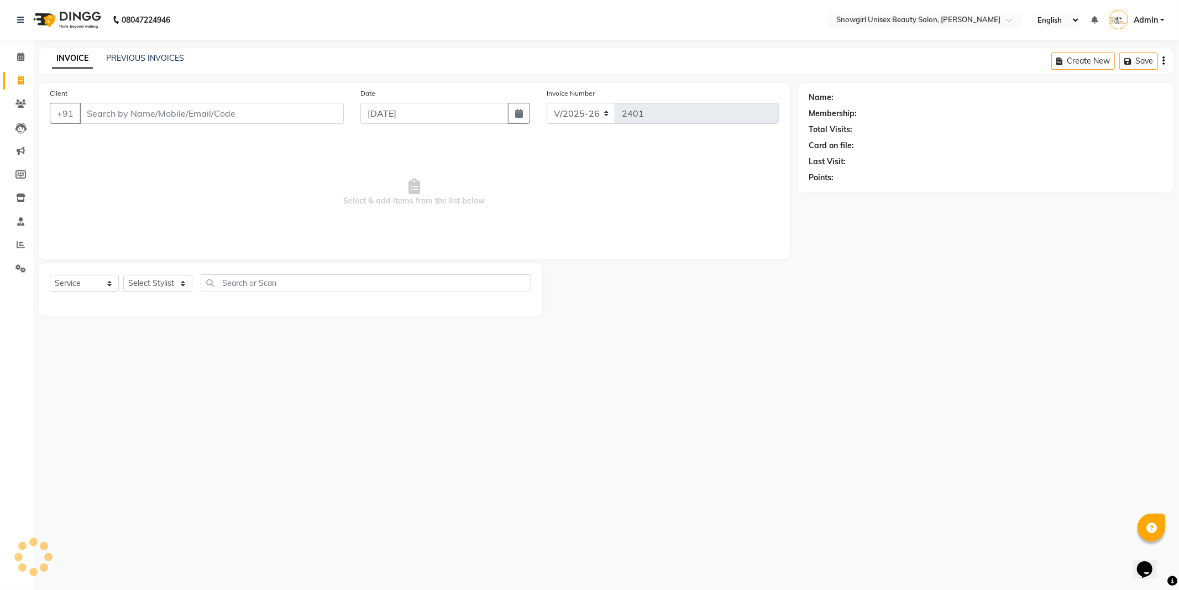
click at [886, 427] on div "08047224946 Select Location × Snowgirl Unisex Beauty Salon, [PERSON_NAME] Engli…" at bounding box center [589, 295] width 1179 height 590
click at [1095, 159] on div "Last Visit:" at bounding box center [986, 162] width 353 height 12
